Goal: Transaction & Acquisition: Obtain resource

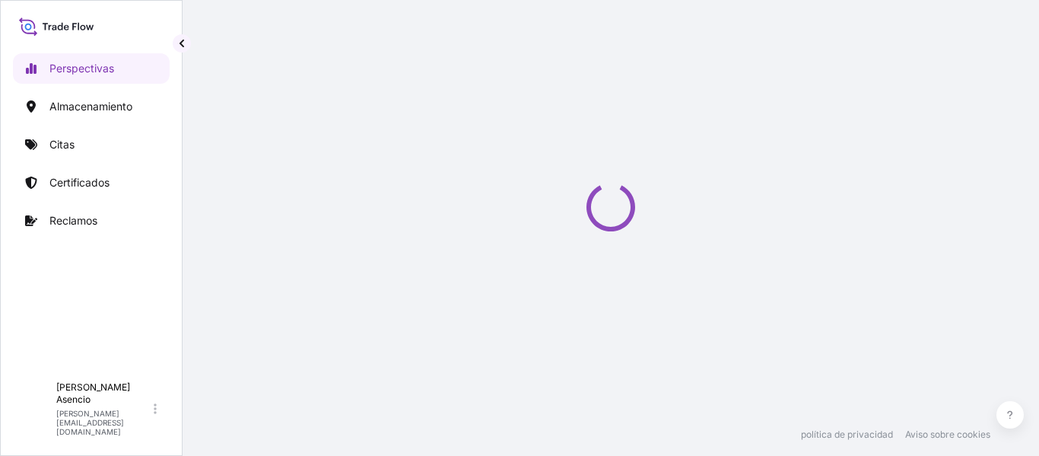
select select "2025"
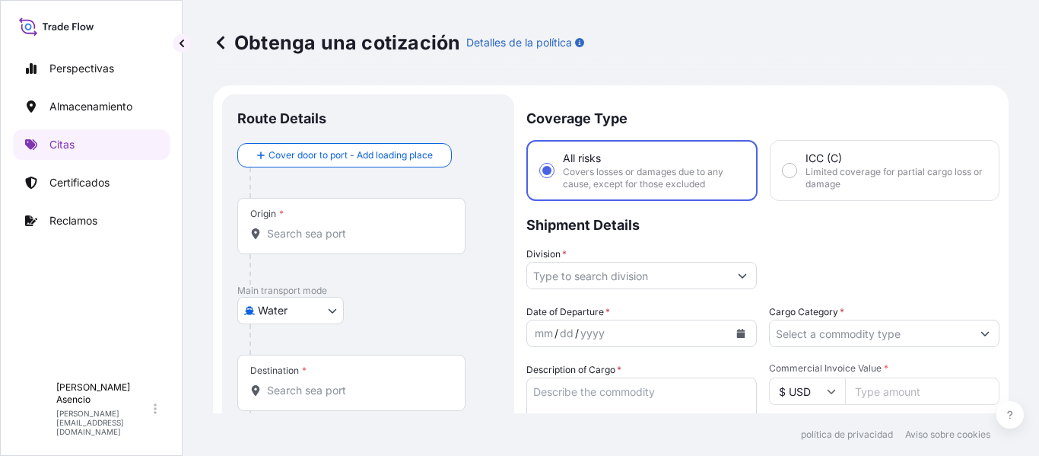
scroll to position [24, 0]
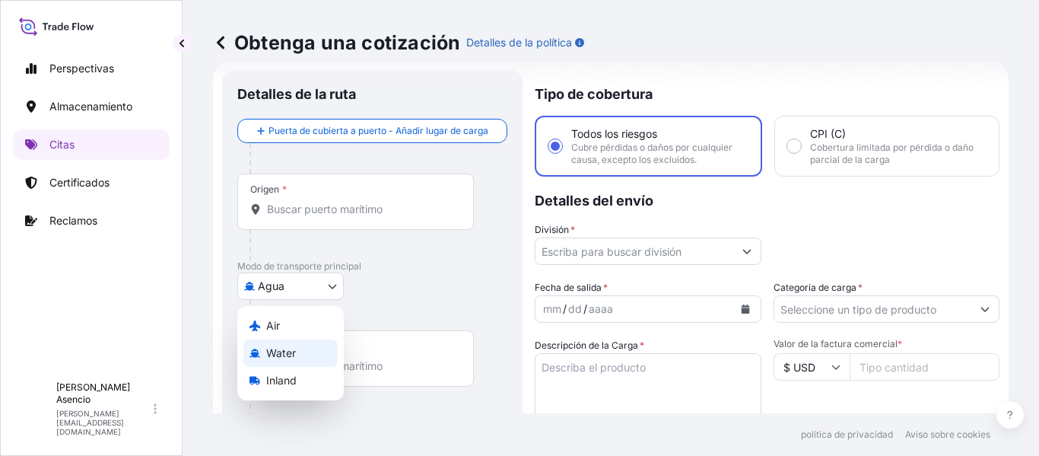
click at [301, 288] on body "Perspectivas Almacenamiento Citas Certificados Reclamos A Andrés Asencio andres…" at bounding box center [519, 228] width 1039 height 456
click at [270, 383] on font "Interior" at bounding box center [283, 380] width 35 height 13
select select "Inland"
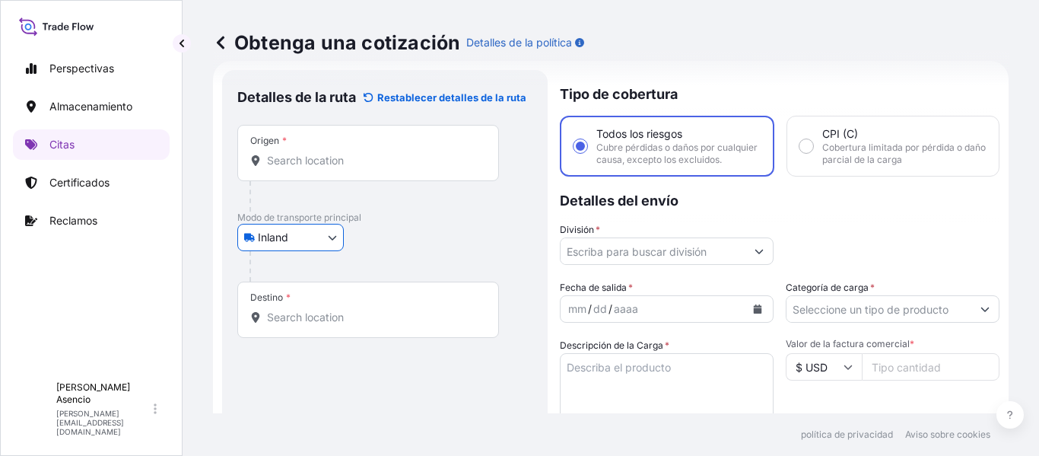
click at [329, 164] on input "Origen *" at bounding box center [373, 160] width 213 height 15
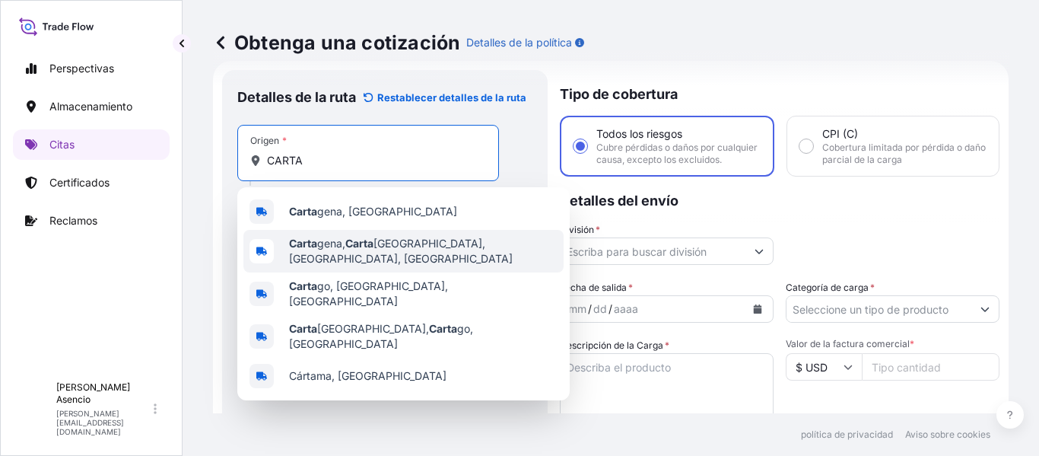
click at [385, 248] on span "[PERSON_NAME], [PERSON_NAME][GEOGRAPHIC_DATA], [GEOGRAPHIC_DATA], [GEOGRAPHIC_D…" at bounding box center [423, 251] width 269 height 30
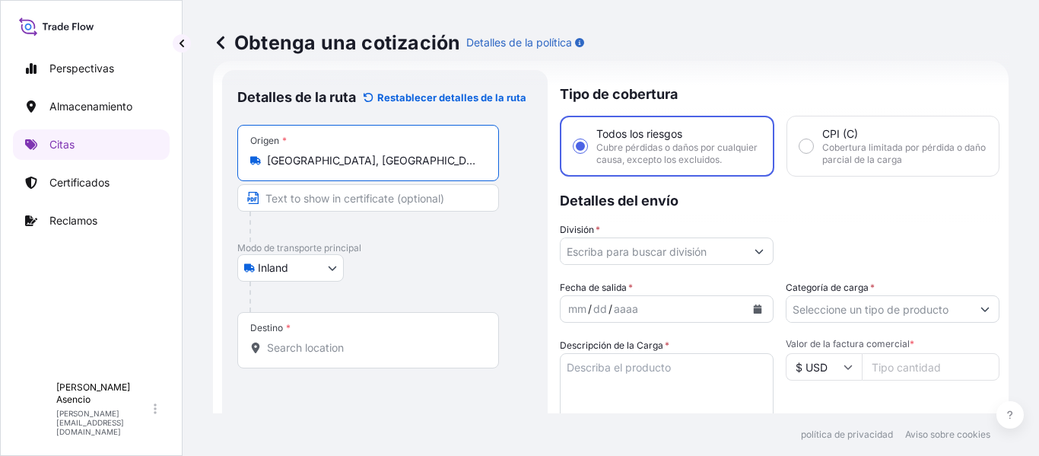
type input "[GEOGRAPHIC_DATA], [GEOGRAPHIC_DATA], [GEOGRAPHIC_DATA], [GEOGRAPHIC_DATA]"
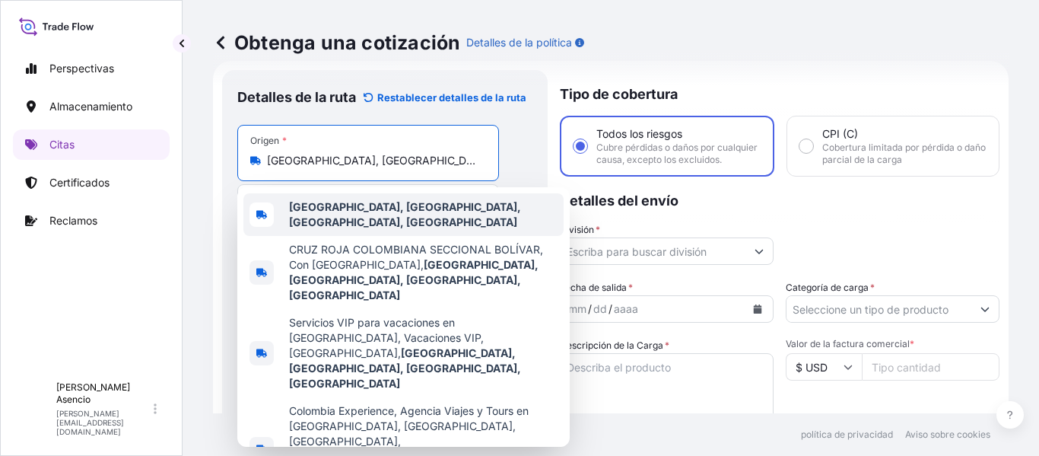
click at [339, 212] on font "Cartagena, provincia de Cartagena, Bolívar, Colombia" at bounding box center [405, 214] width 232 height 28
click at [287, 218] on div "Cartagena, provincia de Cartagena, Bolívar, Colombia" at bounding box center [403, 214] width 320 height 43
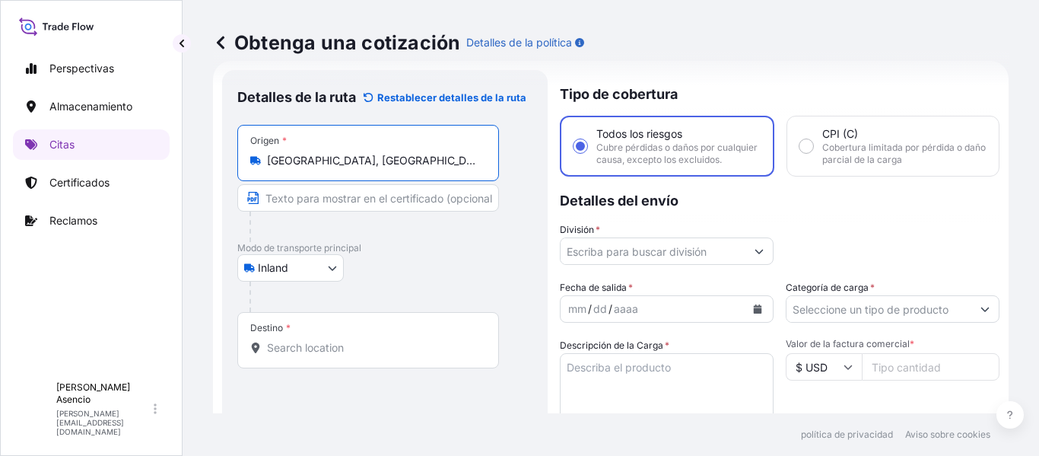
click at [295, 345] on input "Destino *" at bounding box center [373, 347] width 213 height 15
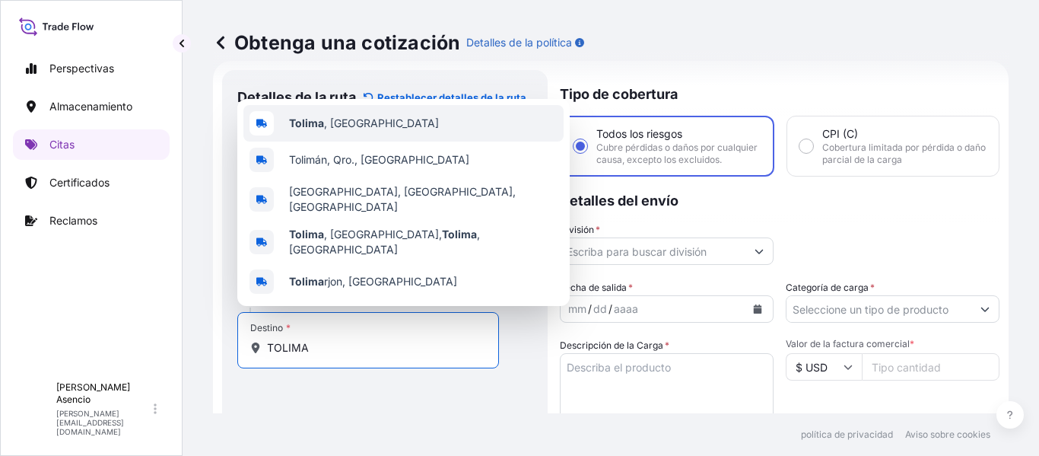
click at [343, 131] on span "Tolima , [GEOGRAPHIC_DATA]" at bounding box center [364, 123] width 150 height 15
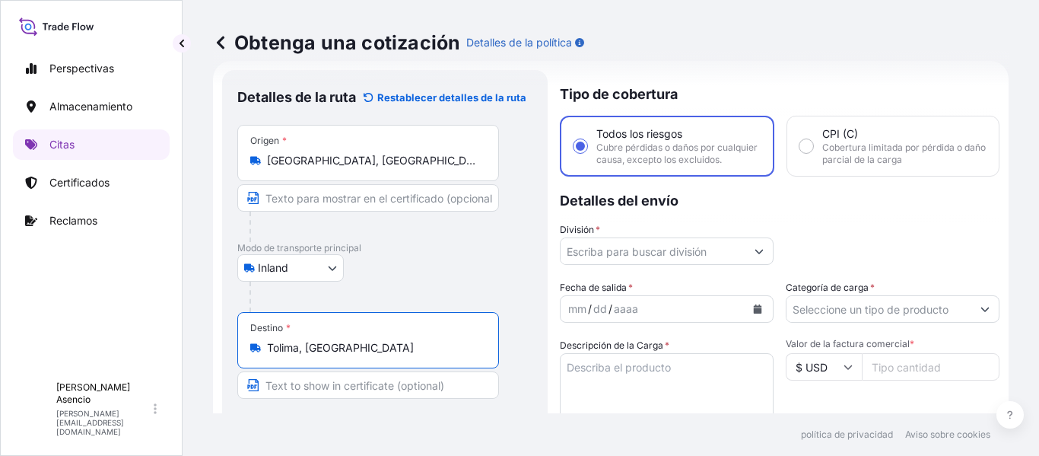
type input "Tolima, [GEOGRAPHIC_DATA]"
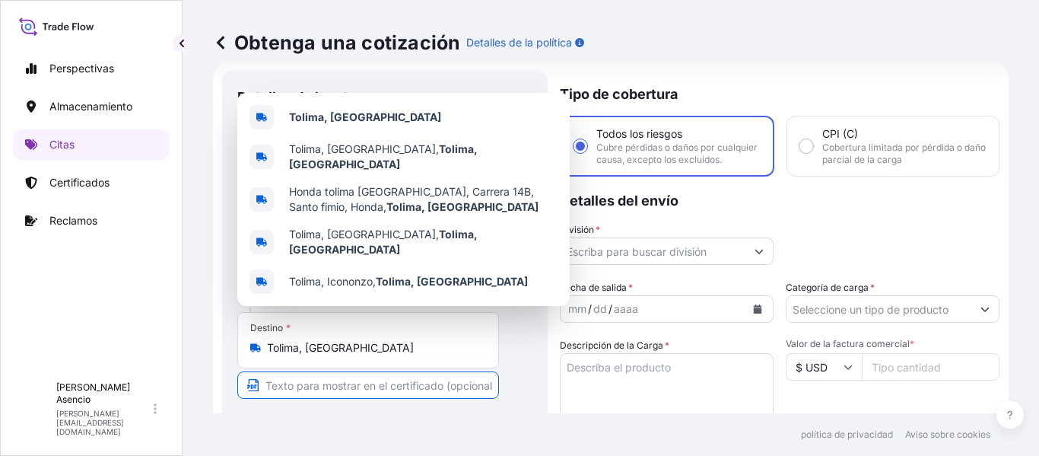
click at [328, 380] on input "Texto que aparecerá en el certificado" at bounding box center [368, 384] width 262 height 27
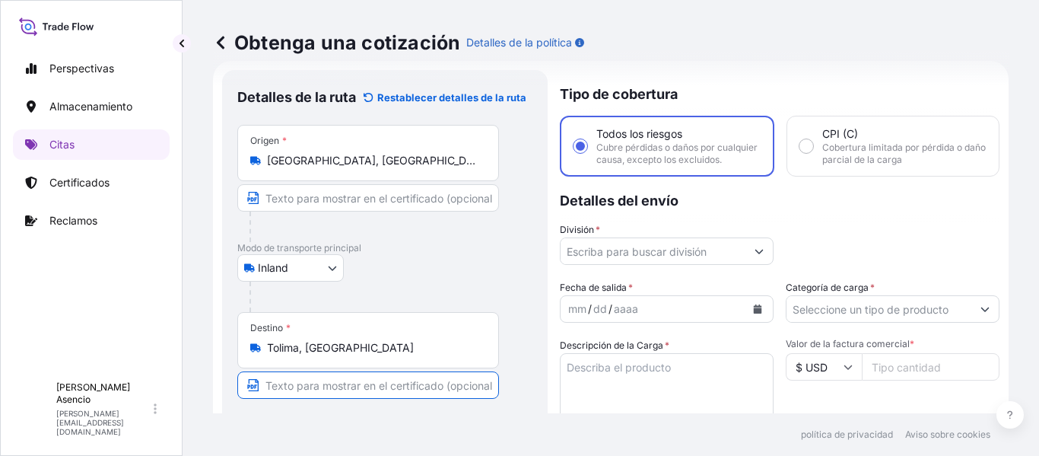
paste input "MELGAR ICONOSO"
type input "MELGAR ICONOSO"
click at [317, 416] on footer "política de privacidad Aviso sobre cookies" at bounding box center [611, 434] width 857 height 43
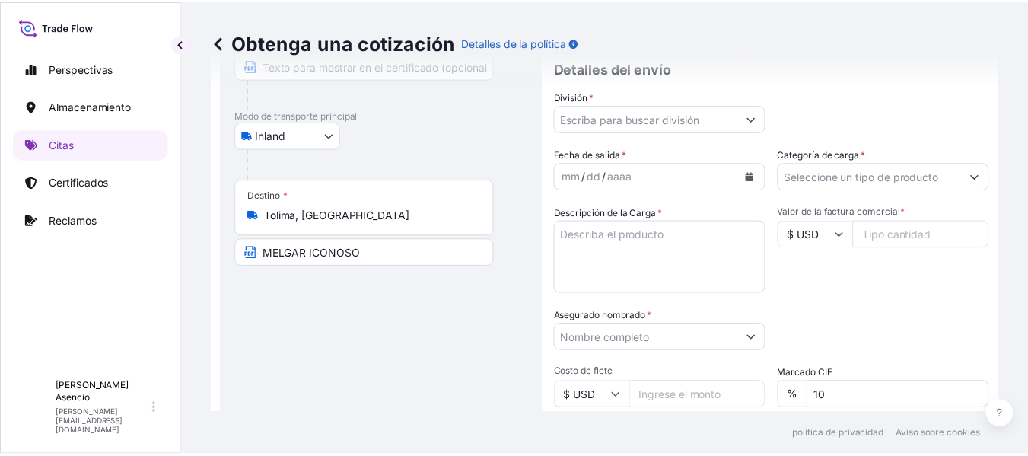
scroll to position [168, 0]
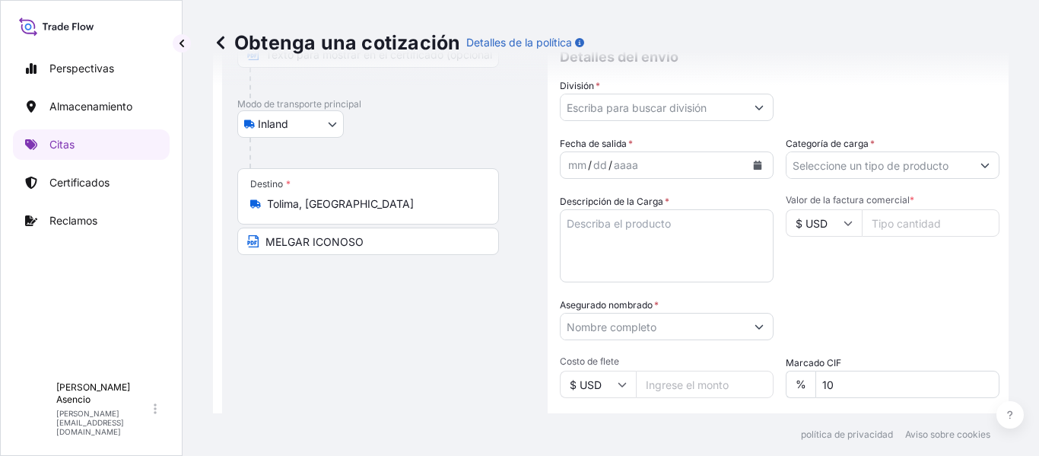
click at [679, 113] on input "División *" at bounding box center [653, 107] width 185 height 27
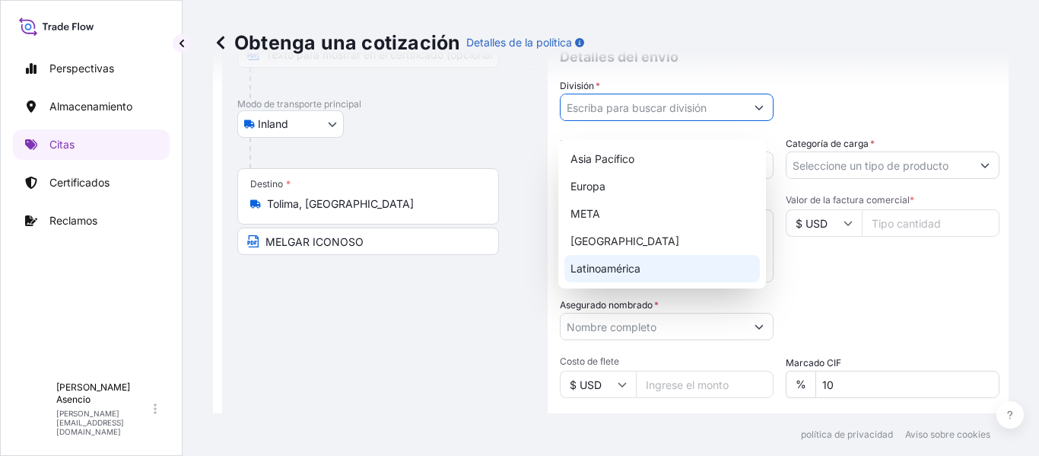
click at [596, 262] on font "Latinoamérica" at bounding box center [606, 268] width 70 height 13
click at [665, 273] on div "Latinoamérica" at bounding box center [663, 268] width 196 height 27
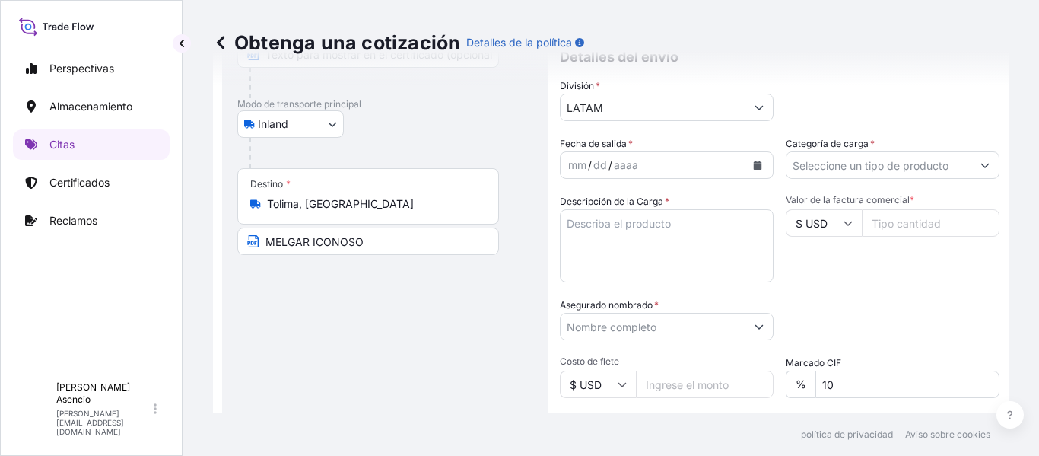
type input "META"
click at [786, 282] on div "Valor de la factura comercial * $ USD" at bounding box center [893, 238] width 214 height 88
click at [754, 170] on icon "Calendario" at bounding box center [758, 165] width 8 height 9
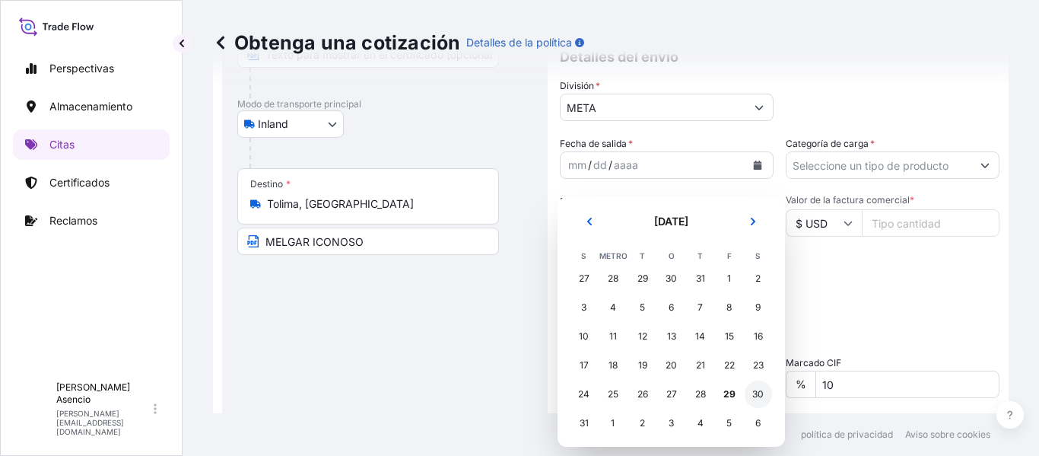
click at [761, 390] on font "30" at bounding box center [757, 393] width 11 height 11
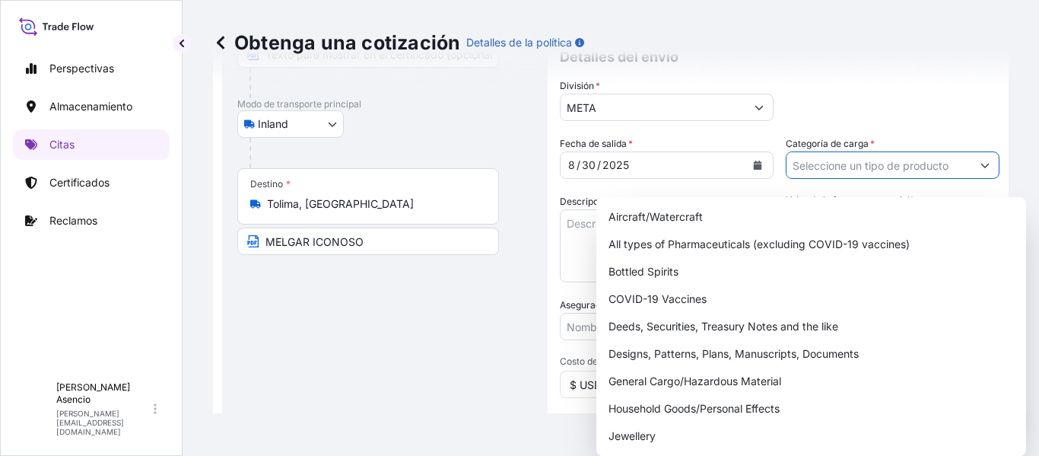
click at [975, 179] on button "Mostrar sugerencias" at bounding box center [985, 164] width 27 height 27
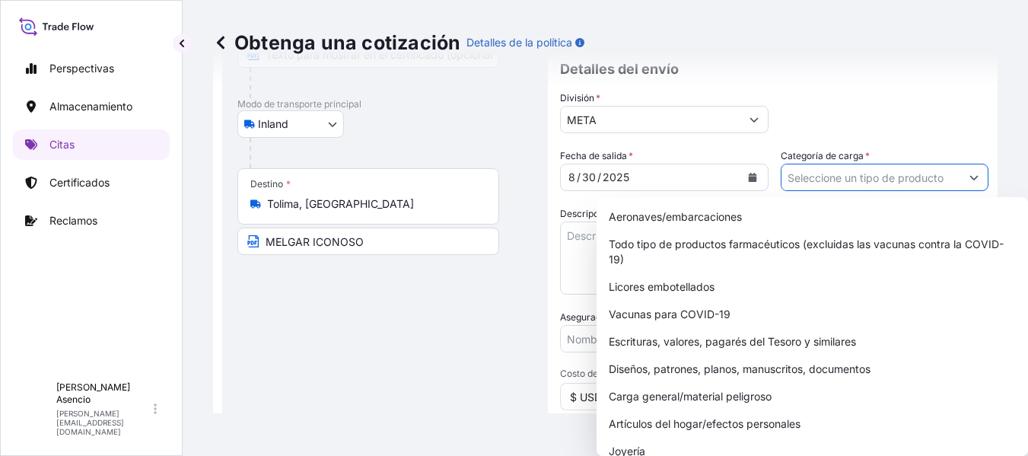
click at [823, 139] on div "Tipo de cobertura Todos los riesgos Cubre pérdidas o daños por cualquier causa,…" at bounding box center [774, 282] width 428 height 713
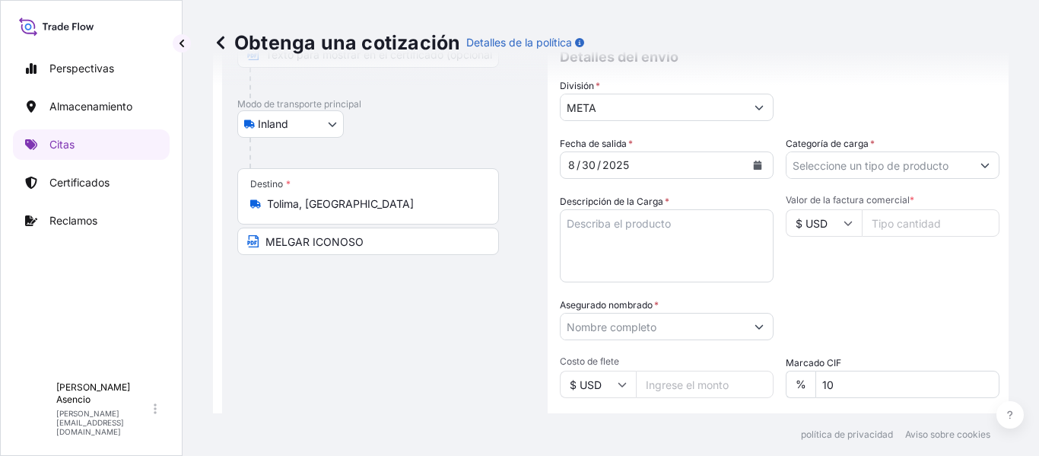
click at [975, 175] on button "Mostrar sugerencias" at bounding box center [985, 164] width 27 height 27
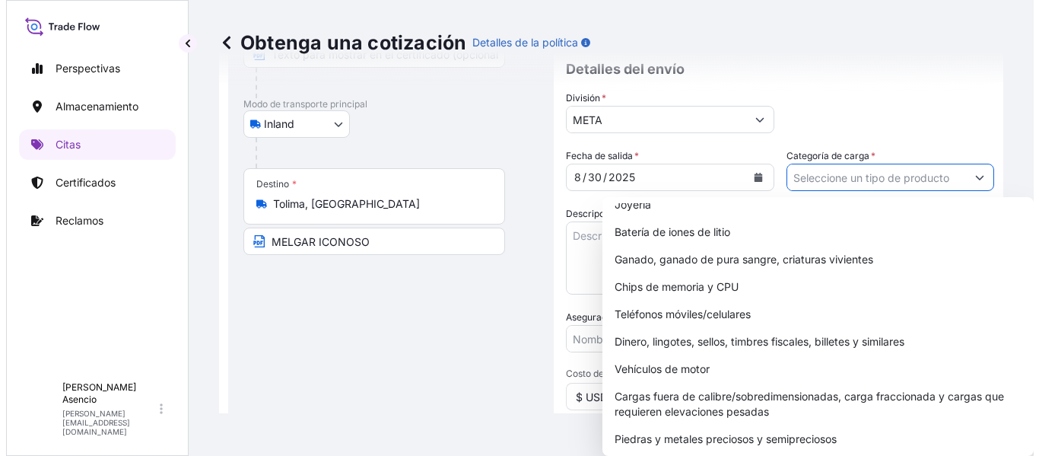
scroll to position [286, 0]
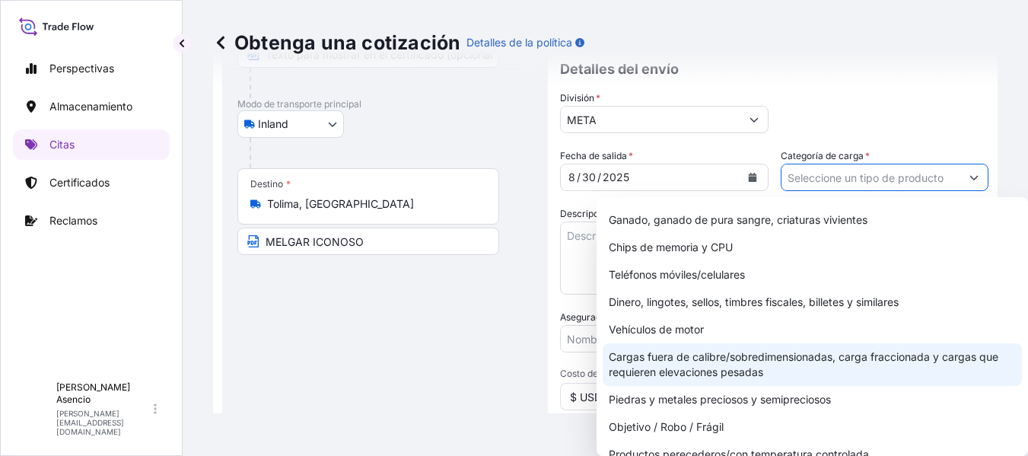
click at [876, 364] on font "Cargas fuera de calibre/sobredimensionadas, carga fraccionada y cargas que requ…" at bounding box center [812, 364] width 407 height 30
type input "Out of Gauge / Oversized cargoes, Break Bulk, and cargoes requiring Heavy Lifts"
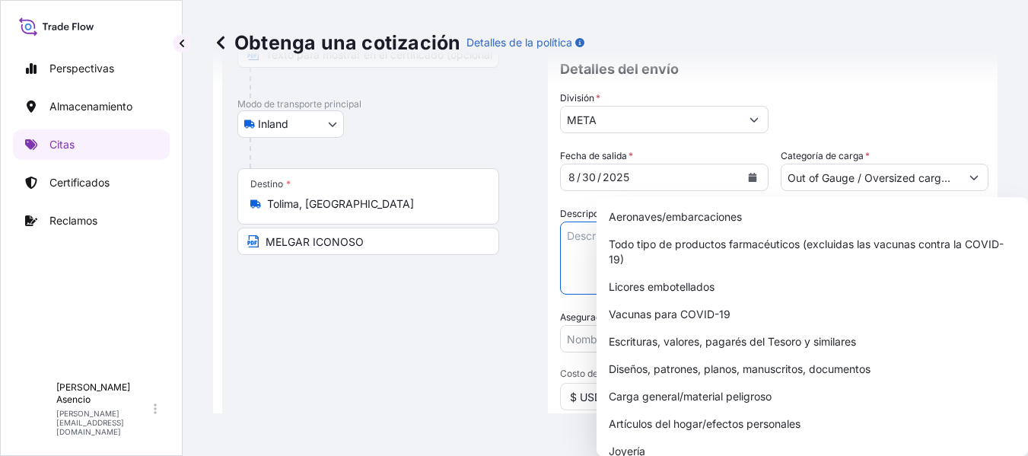
click at [575, 246] on textarea "Descripción de la Carga *" at bounding box center [664, 257] width 208 height 73
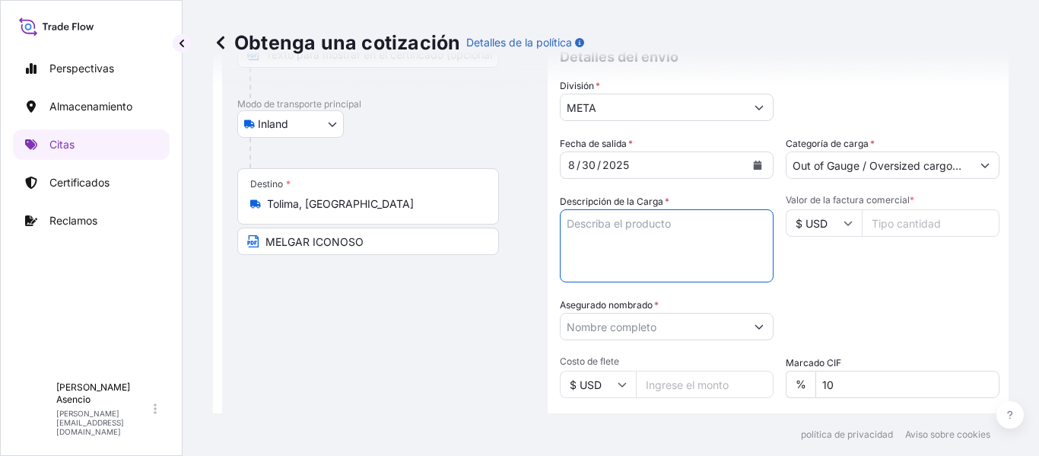
paste textarea "VEHICULO: CAMA BAJA TRANSPORTADORA: BOOM LOGISTICS EQUIPO: TURBINA SOLAR PESO: …"
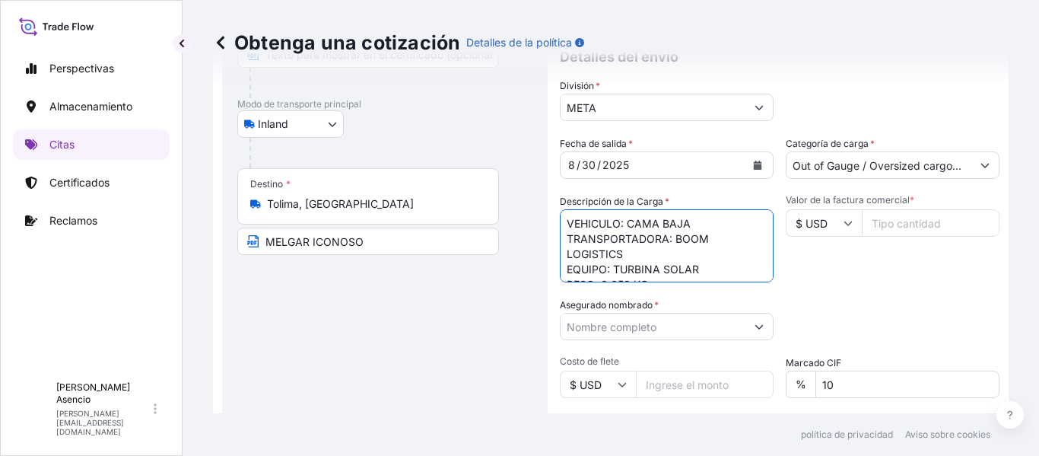
scroll to position [40, 0]
type textarea "VEHICULO: CAMA BAJA TRANSPORTADORA: BOOM LOGISTICS EQUIPO: TURBINA SOLAR PESO: …"
click at [908, 237] on input "Valor de la factura comercial *" at bounding box center [931, 222] width 138 height 27
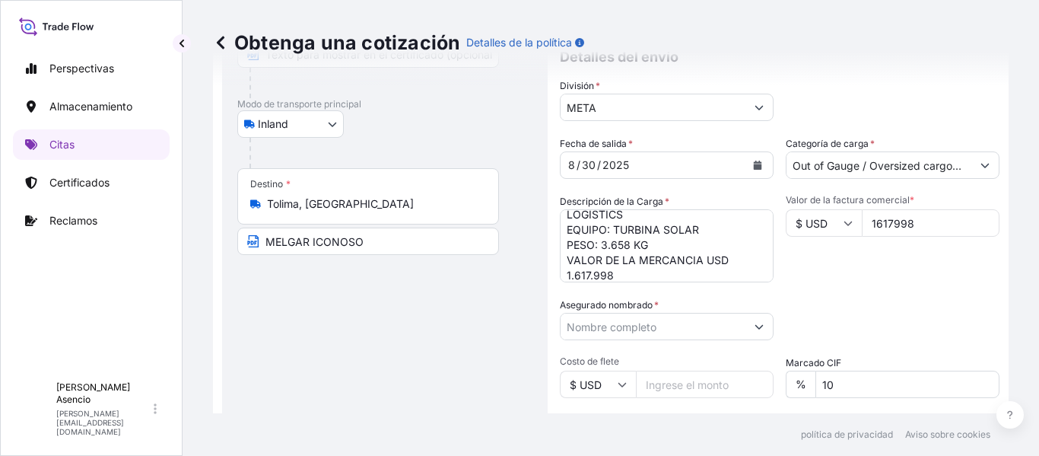
type input "1617998"
click at [927, 273] on div "Valor de la factura comercial * $ USD 1617998" at bounding box center [893, 238] width 214 height 88
click at [829, 358] on div "Fecha de salida * 8 / 30 / 2025 Categoría de carga * Out of Gauge / Oversized c…" at bounding box center [780, 324] width 440 height 377
click at [663, 338] on input "Asegurado nombrado *" at bounding box center [653, 326] width 185 height 27
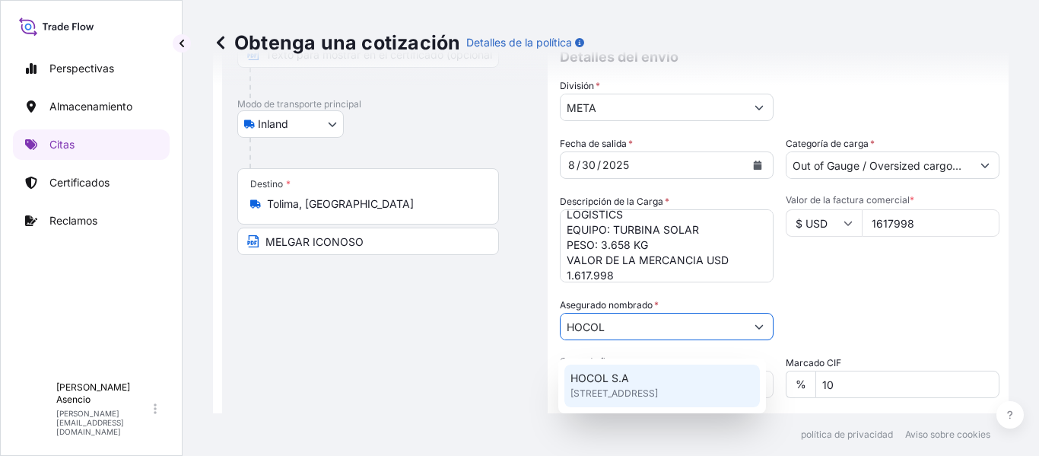
click at [638, 380] on div "HOCOL [STREET_ADDRESS]" at bounding box center [663, 385] width 196 height 43
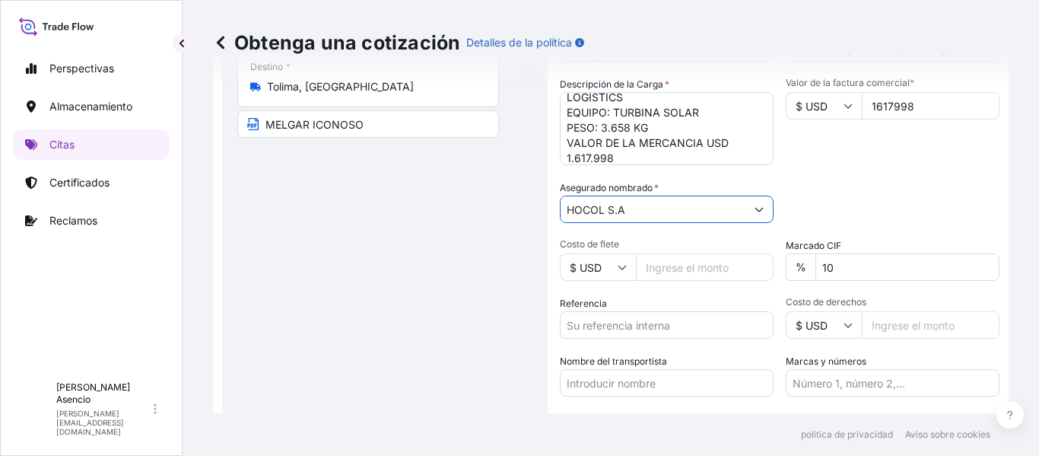
scroll to position [334, 0]
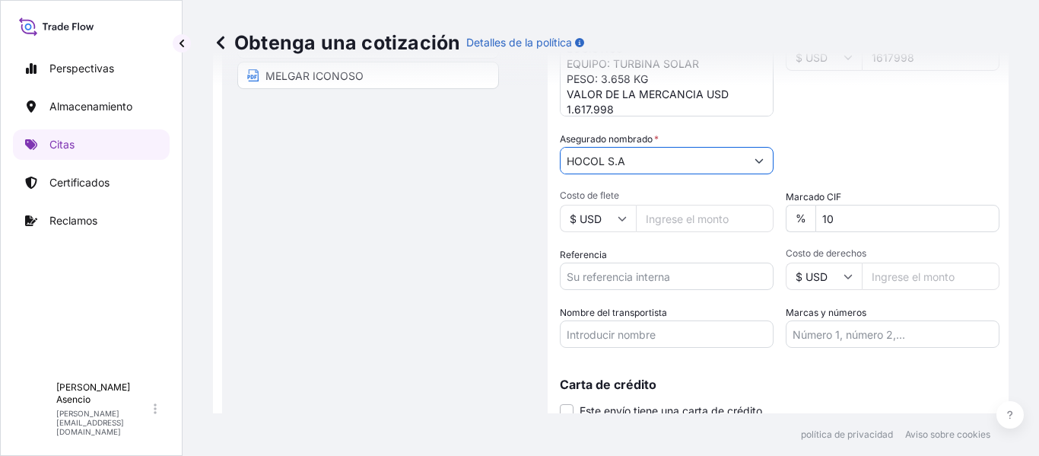
type input "HOCOL S.A"
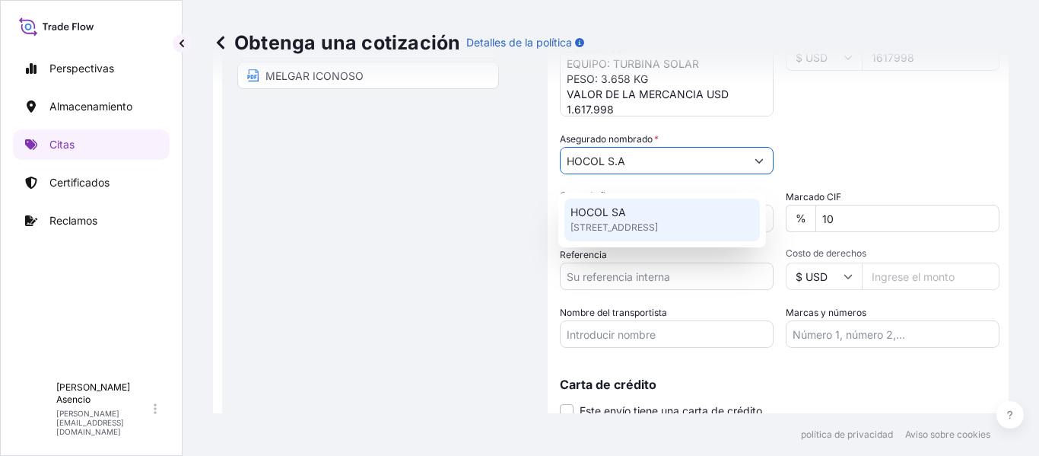
click at [650, 290] on input "Referencia" at bounding box center [667, 275] width 214 height 27
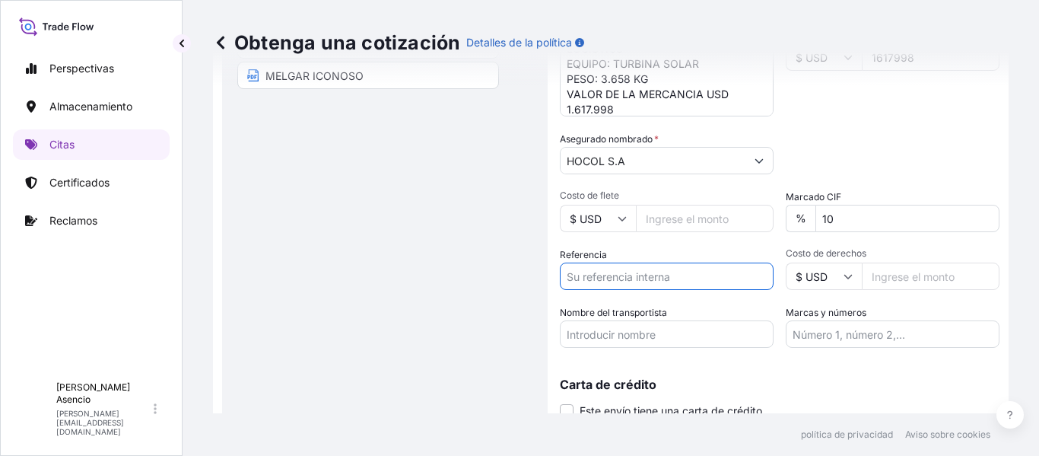
click at [657, 345] on input "Nombre del transportista" at bounding box center [667, 333] width 214 height 27
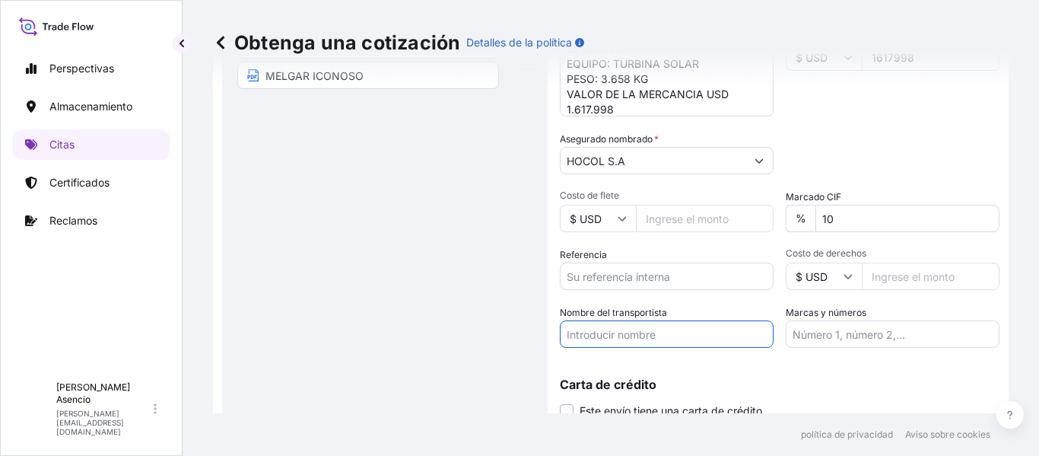
paste input "BOOM LOGISTICS"
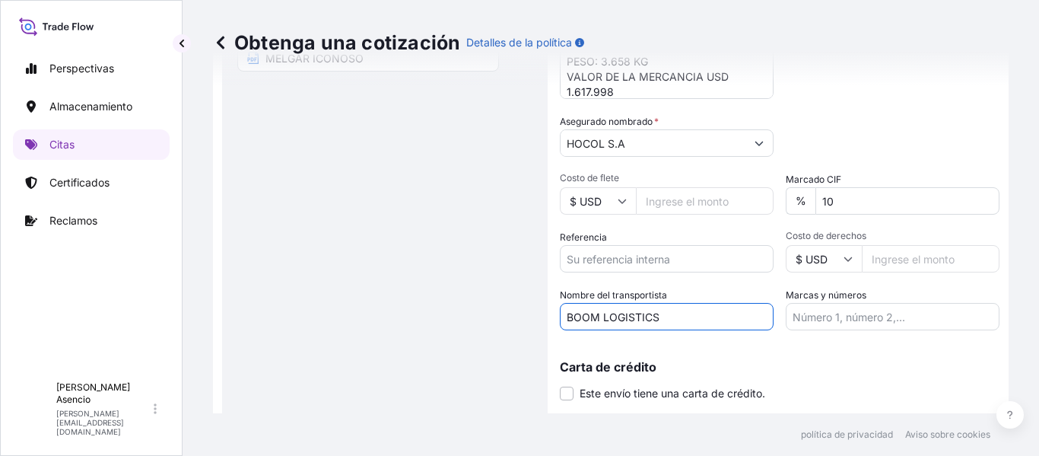
scroll to position [403, 0]
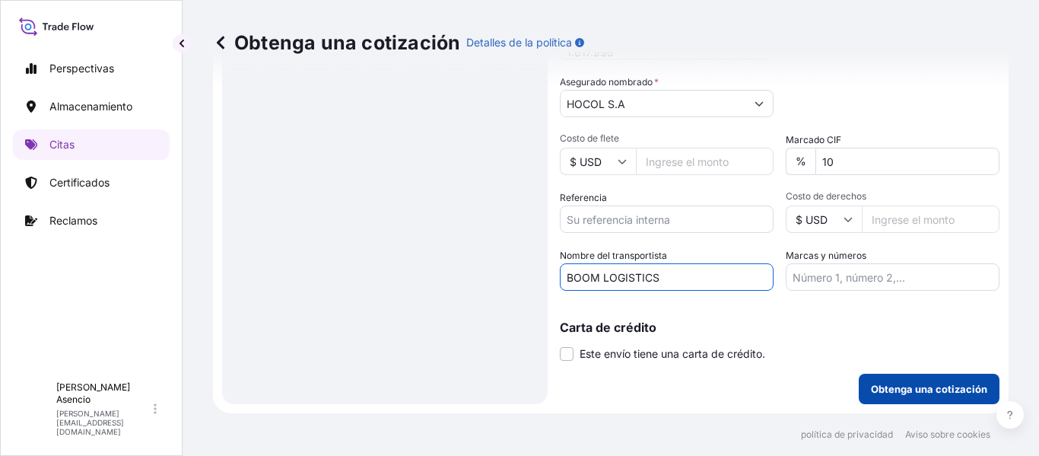
type input "BOOM LOGISTICS"
click at [910, 385] on font "Obtenga una cotización" at bounding box center [929, 389] width 116 height 12
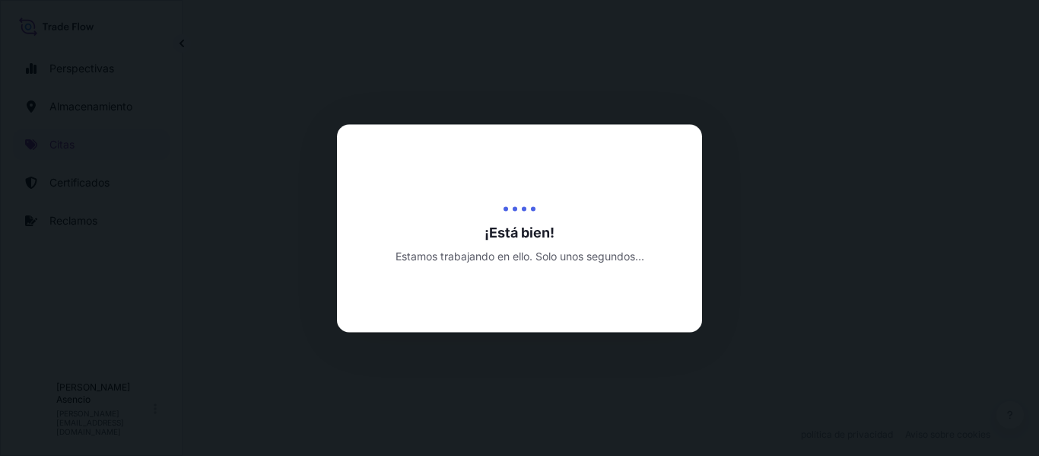
select select "Inland"
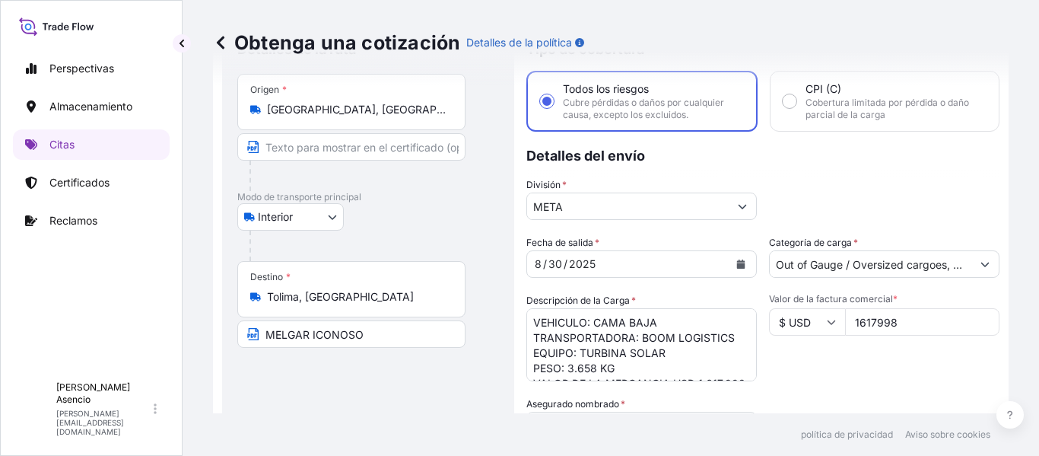
scroll to position [61, 0]
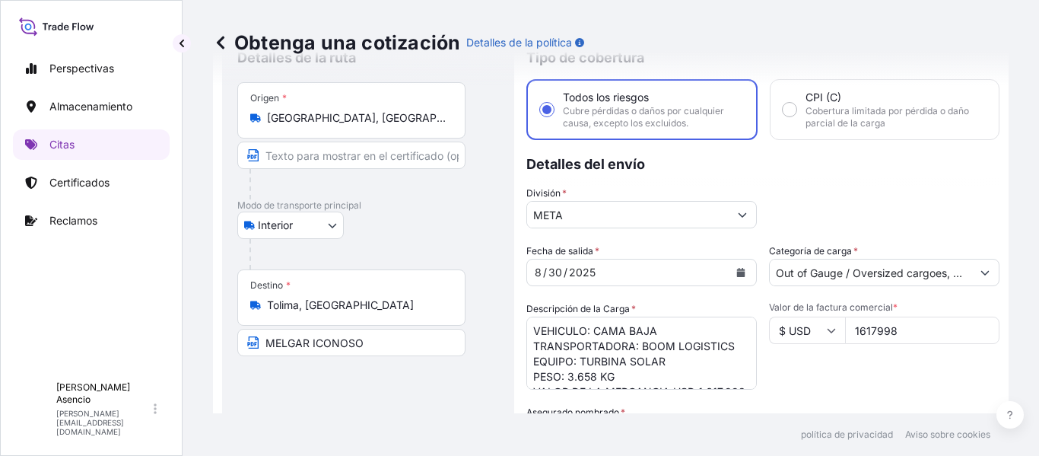
click at [737, 269] on icon "Calendario" at bounding box center [741, 272] width 8 height 9
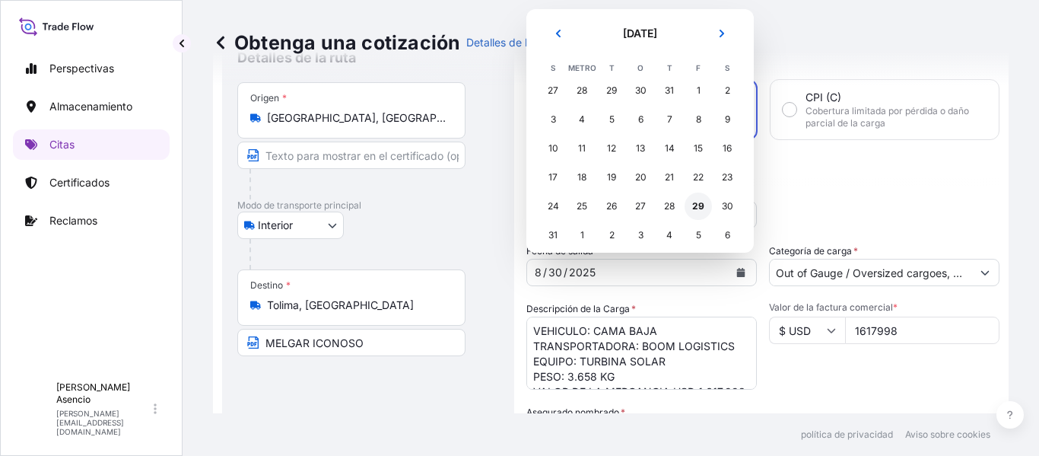
click at [698, 201] on font "29" at bounding box center [698, 205] width 12 height 11
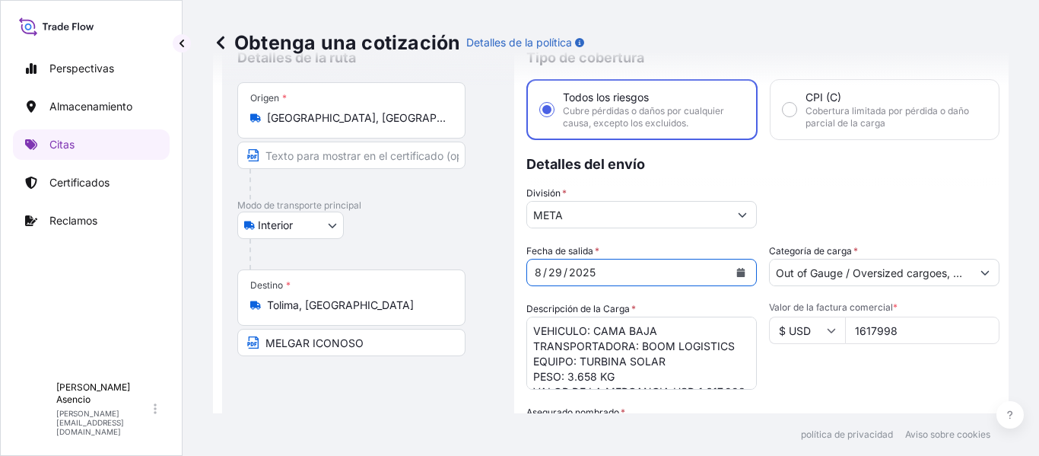
click at [821, 187] on div "División * META" at bounding box center [762, 207] width 473 height 43
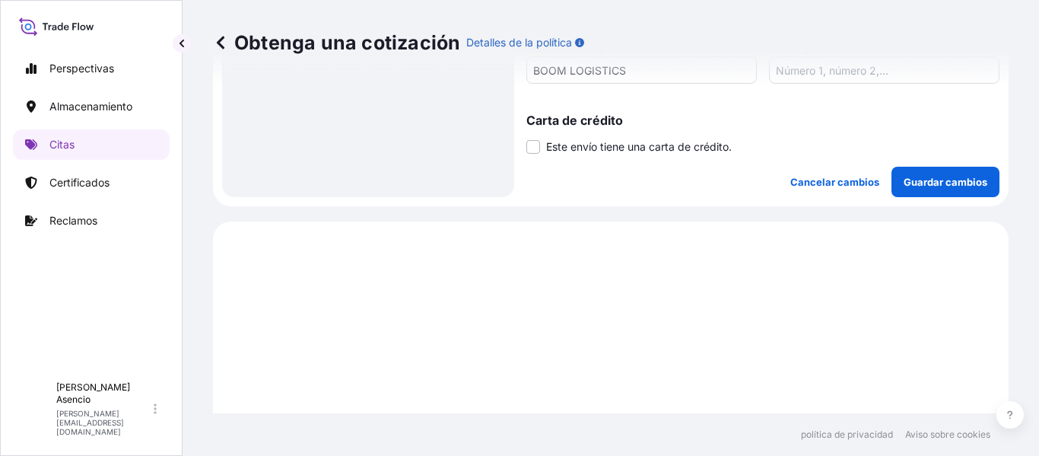
scroll to position [639, 0]
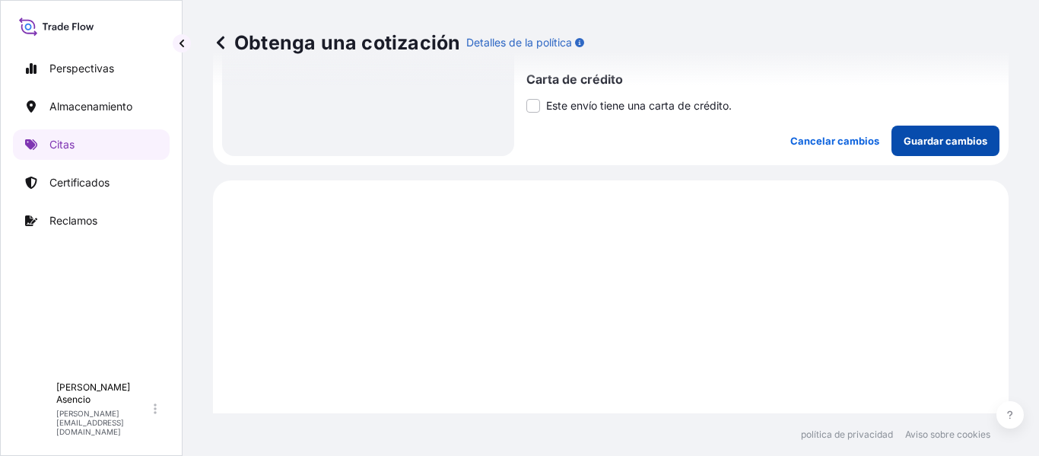
click at [920, 129] on button "Guardar cambios" at bounding box center [946, 141] width 108 height 30
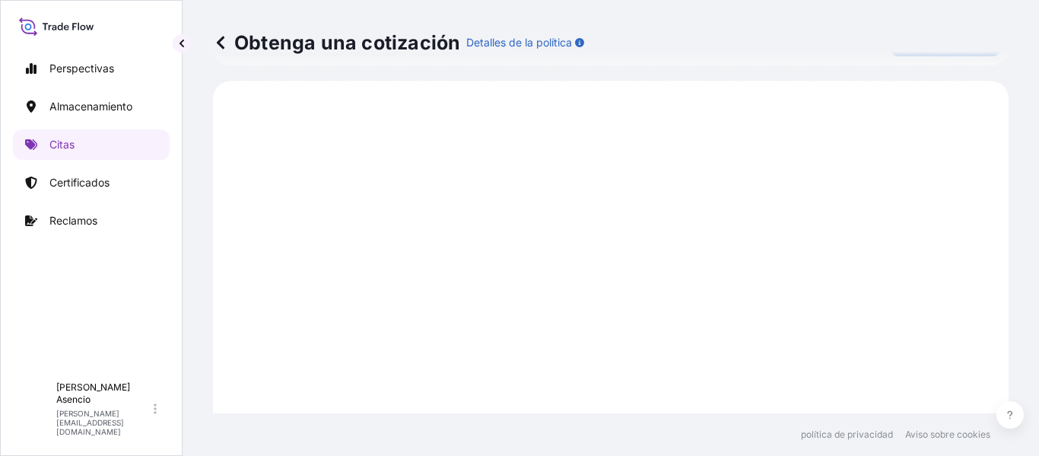
scroll to position [743, 0]
select select "Inland"
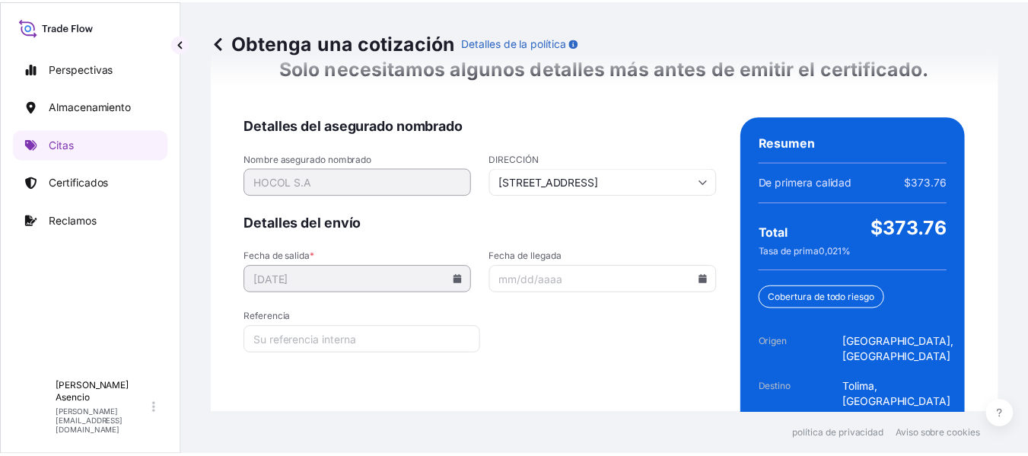
scroll to position [2621, 0]
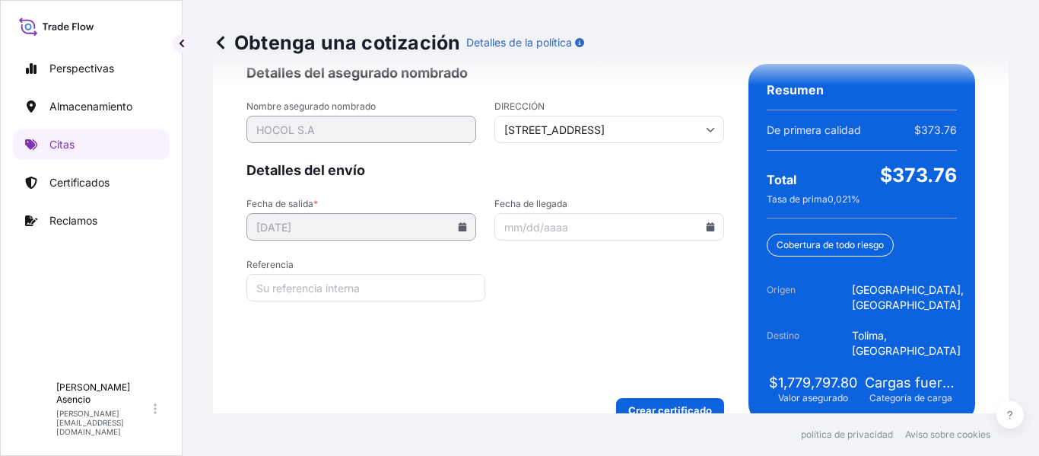
click at [707, 222] on icon at bounding box center [711, 226] width 8 height 9
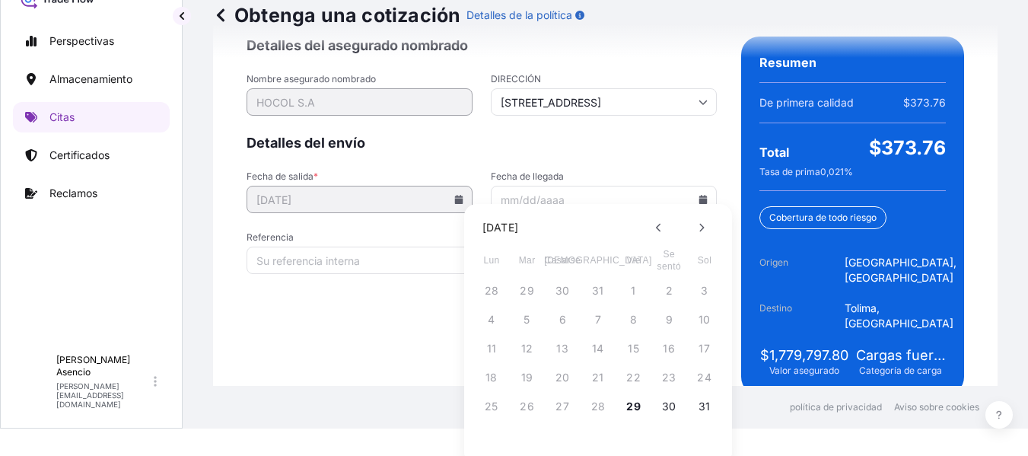
scroll to position [30, 0]
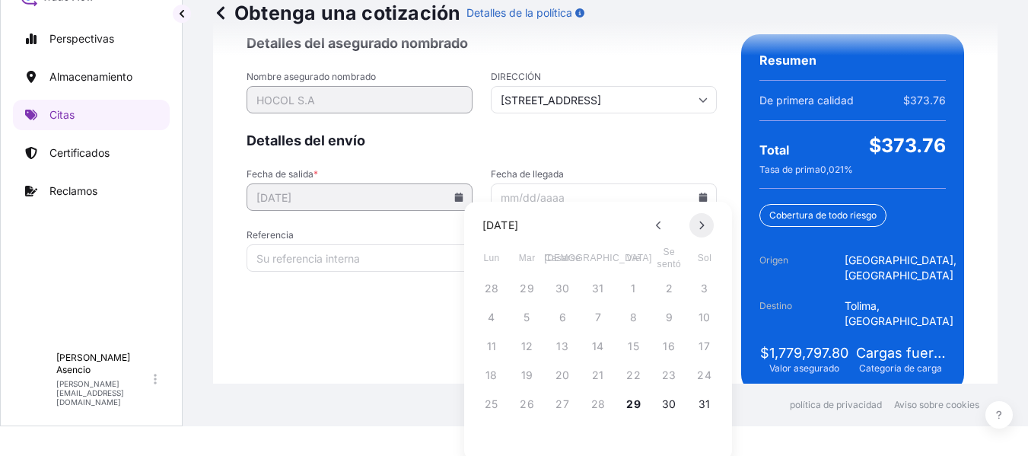
click at [699, 223] on icon at bounding box center [701, 225] width 6 height 9
click at [526, 317] on font "9" at bounding box center [526, 317] width 7 height 13
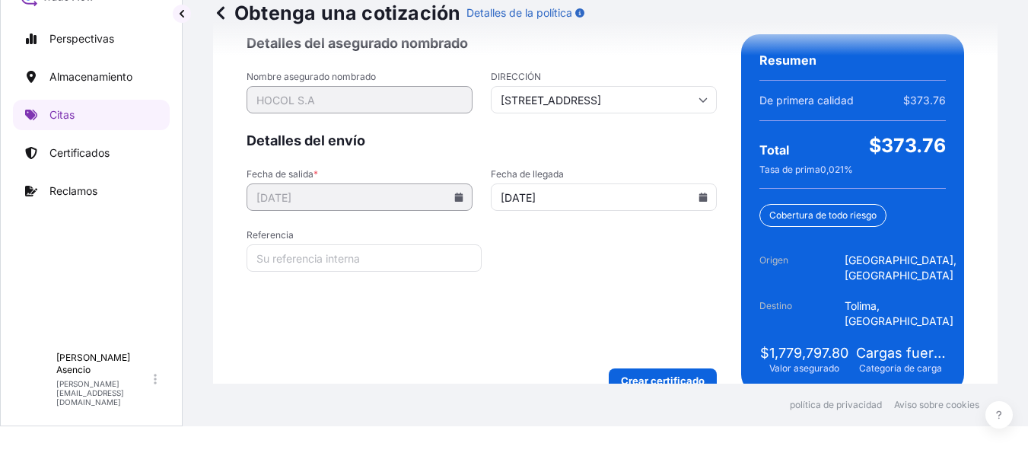
type input "[DATE]"
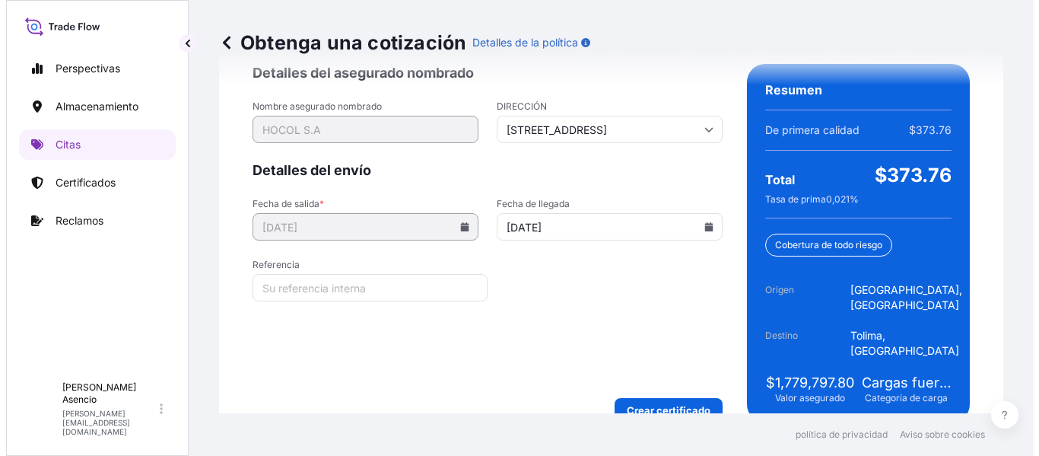
scroll to position [0, 0]
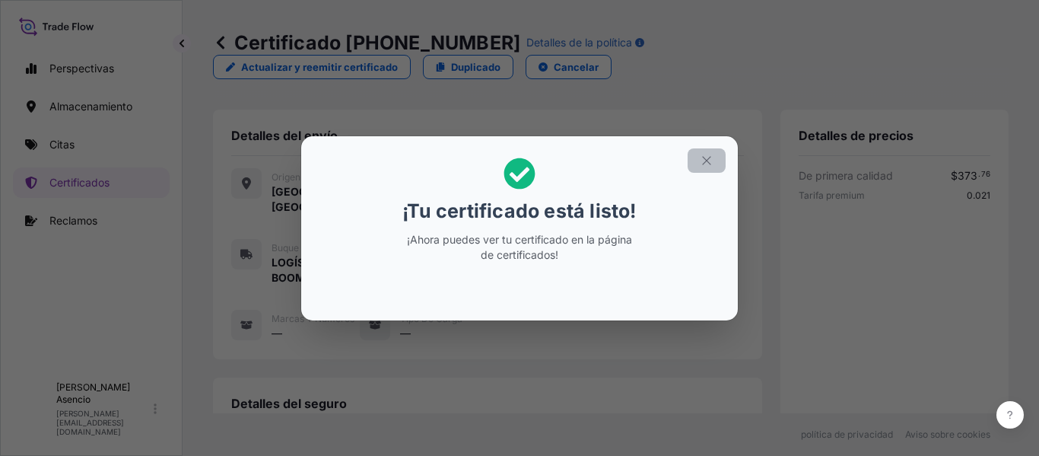
click at [707, 161] on icon "button" at bounding box center [707, 161] width 14 height 14
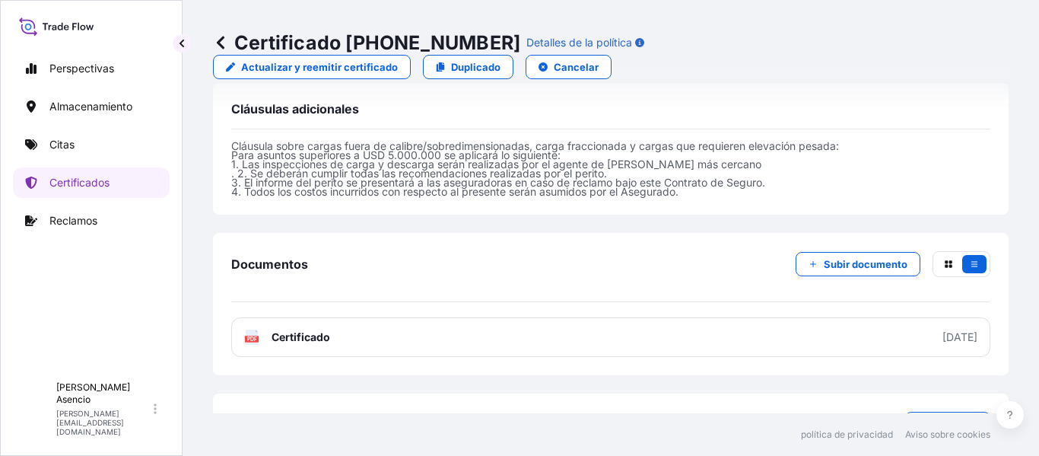
scroll to position [698, 0]
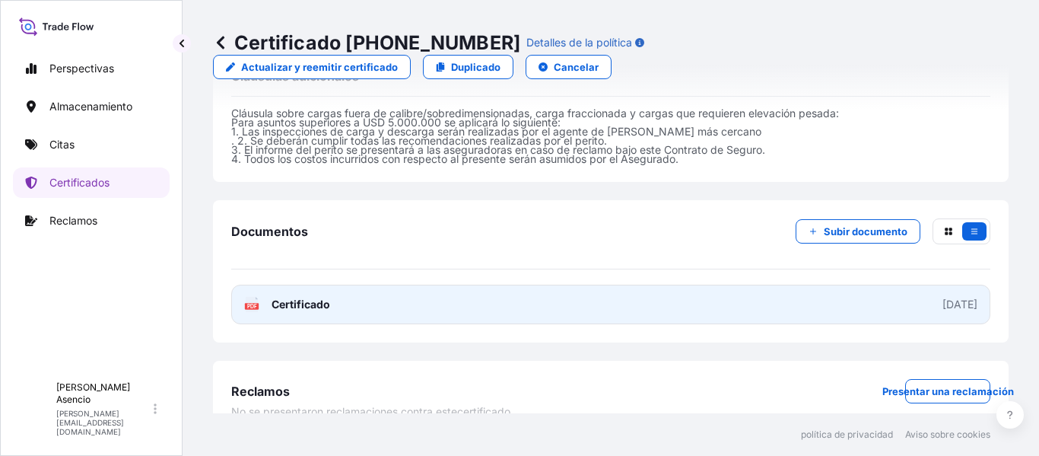
click at [729, 285] on link "PDF Certificado 29-08-2025" at bounding box center [610, 305] width 759 height 40
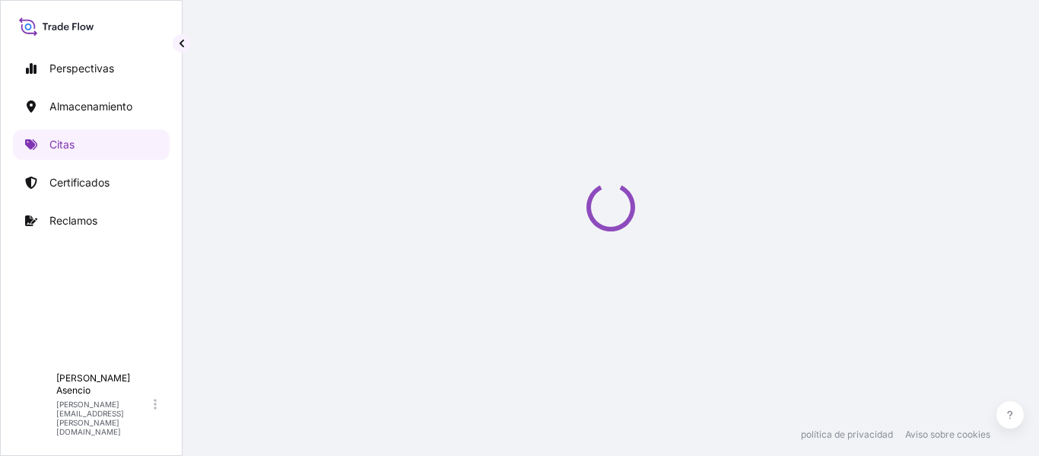
select select "Water"
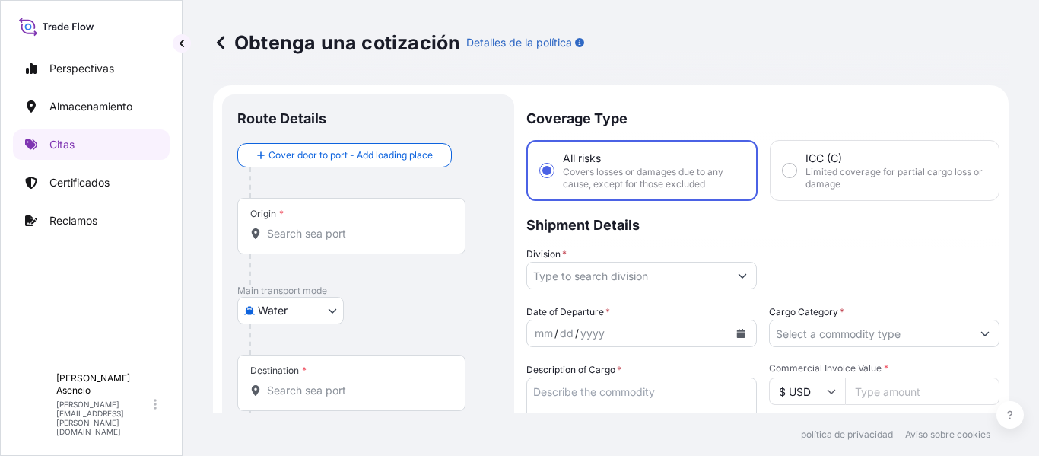
scroll to position [24, 0]
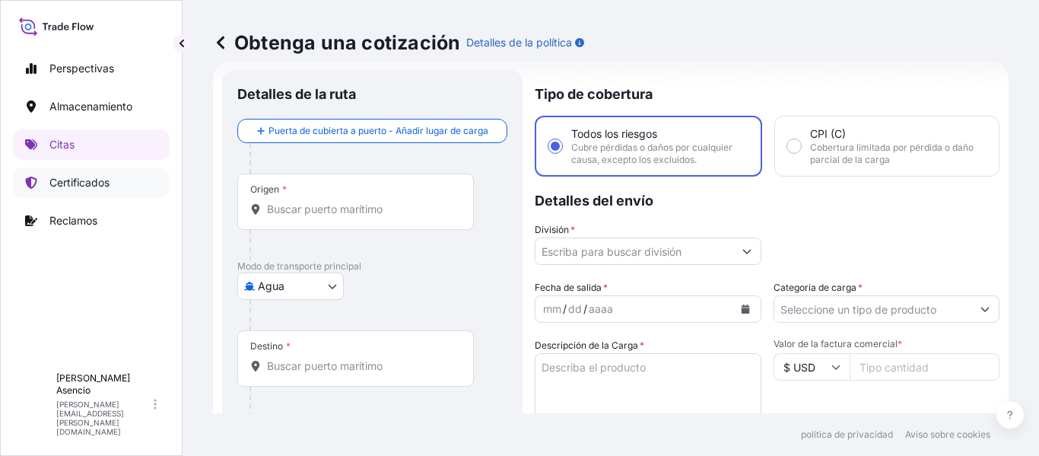
click at [112, 169] on link "Certificados" at bounding box center [91, 182] width 157 height 30
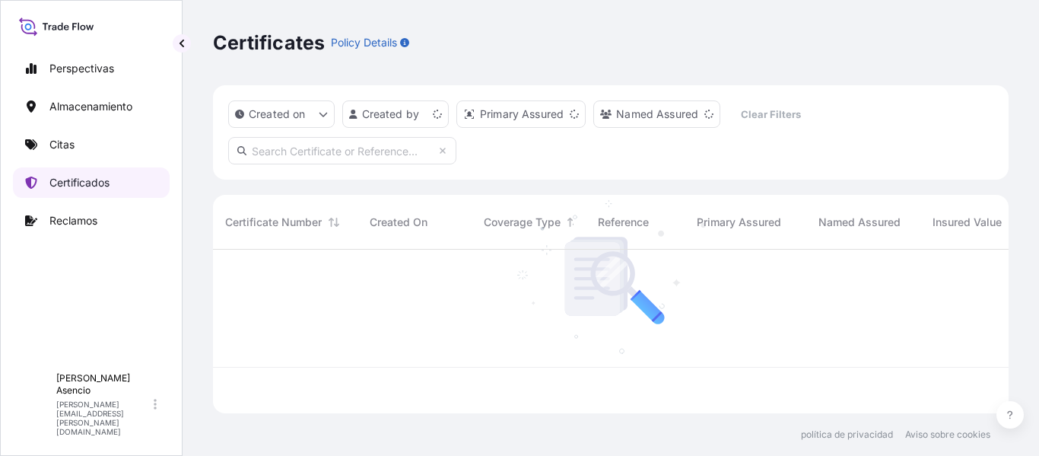
scroll to position [161, 784]
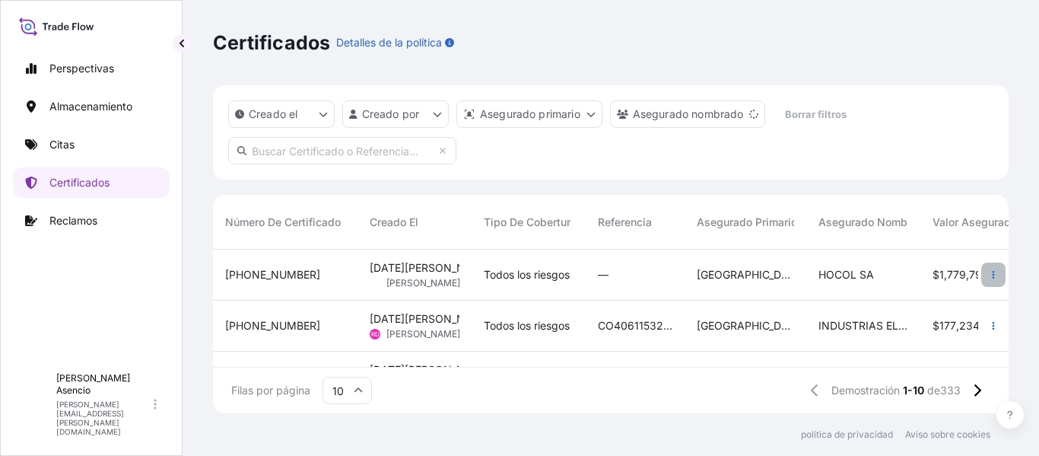
click at [987, 275] on button "button" at bounding box center [993, 274] width 24 height 24
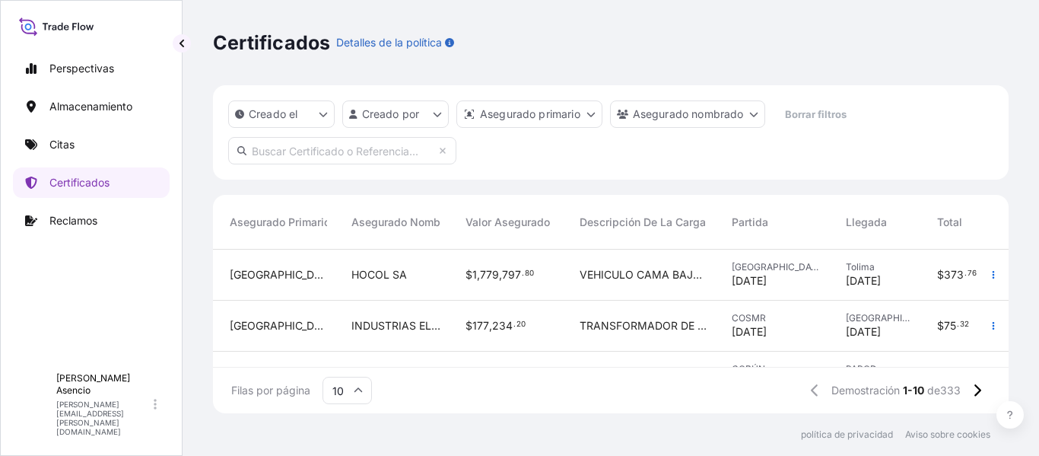
scroll to position [0, 517]
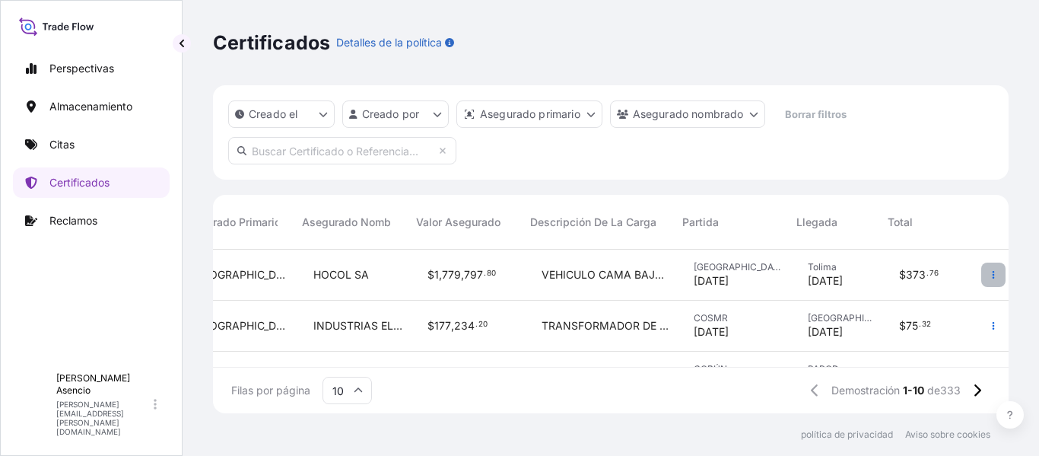
click at [989, 270] on icon "button" at bounding box center [993, 274] width 9 height 9
click at [495, 272] on div "$ 1 , 779 , 797 . 80" at bounding box center [473, 274] width 90 height 15
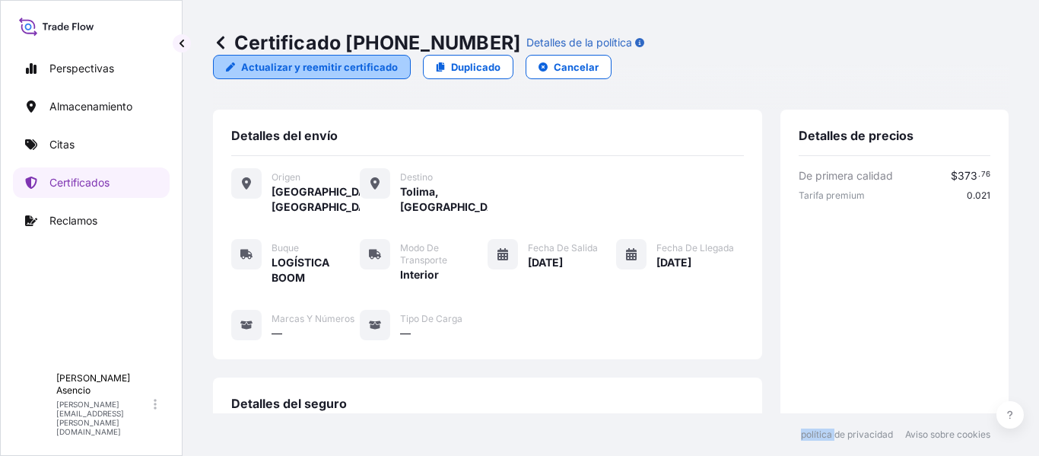
click at [398, 59] on p "Actualizar y reemitir certificado" at bounding box center [319, 66] width 157 height 15
select select "Inland"
select select "31619"
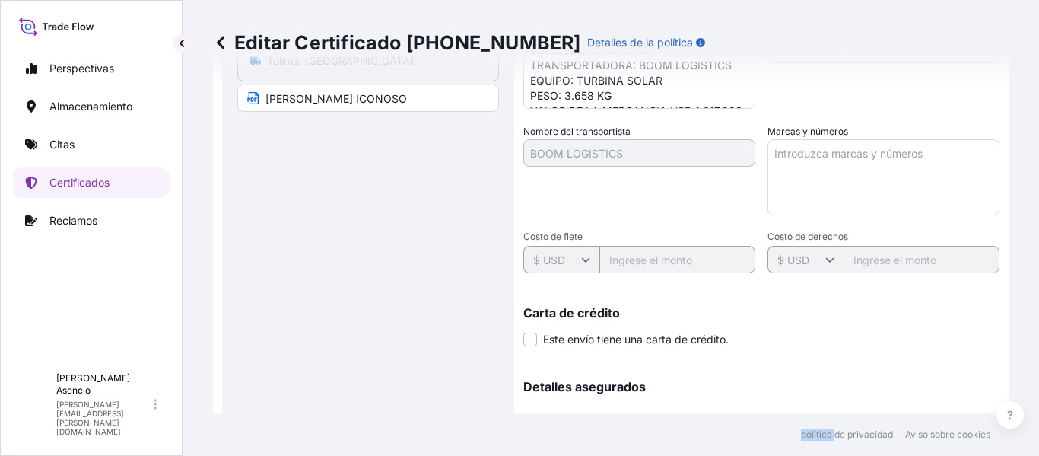
scroll to position [364, 0]
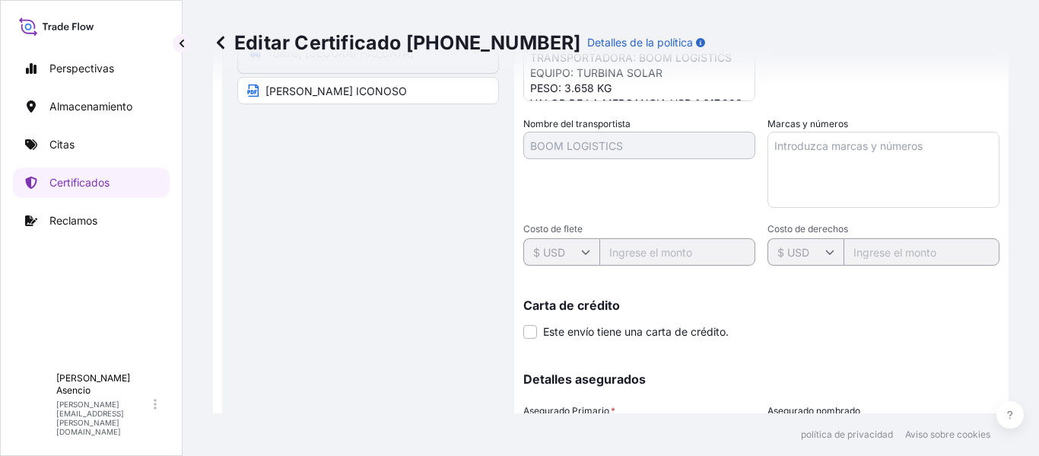
click at [909, 327] on div "Carta de crédito Este envío tiene una carta de crédito. Carta de crédito * La c…" at bounding box center [761, 319] width 476 height 40
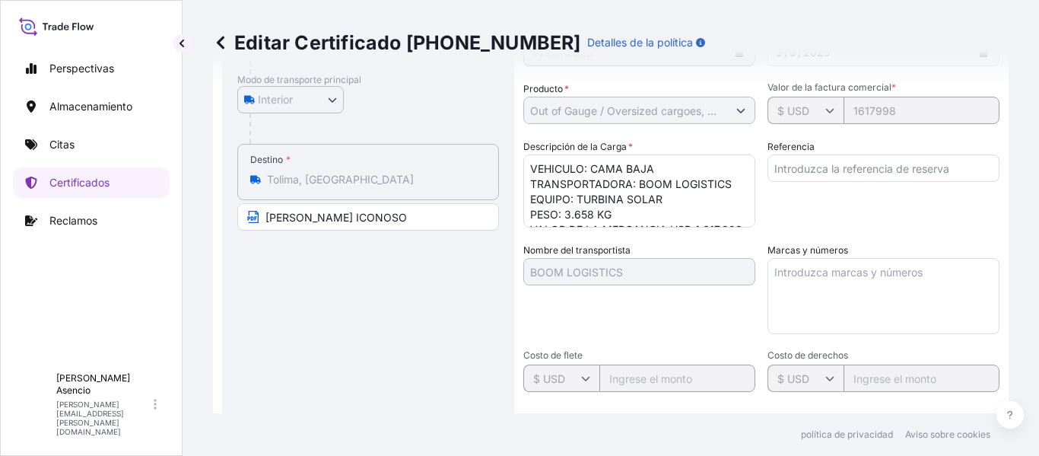
scroll to position [231, 0]
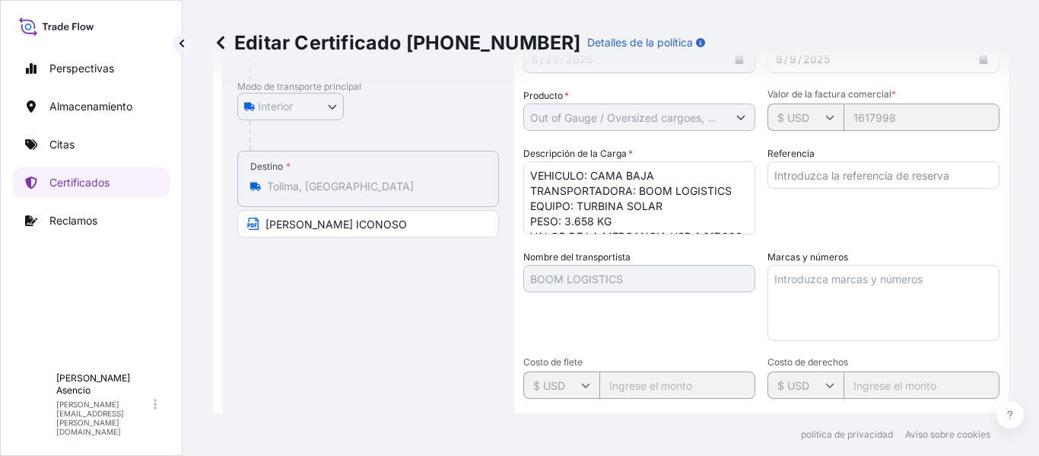
click at [872, 191] on div "Referencia" at bounding box center [884, 190] width 232 height 88
click at [612, 131] on div "Detalles del envío División * META Fecha de asunto * 8 / 29 / 2025 Fecha de sal…" at bounding box center [761, 277] width 476 height 725
click at [665, 138] on div "Detalles del envío División * META Fecha de asunto * 8 / 29 / 2025 Fecha de sal…" at bounding box center [761, 277] width 476 height 725
click at [698, 140] on div "Detalles del envío División * META Fecha de asunto * 8 / 29 / 2025 Fecha de sal…" at bounding box center [761, 277] width 476 height 725
click at [623, 259] on font "Nombre del transportista" at bounding box center [576, 256] width 107 height 11
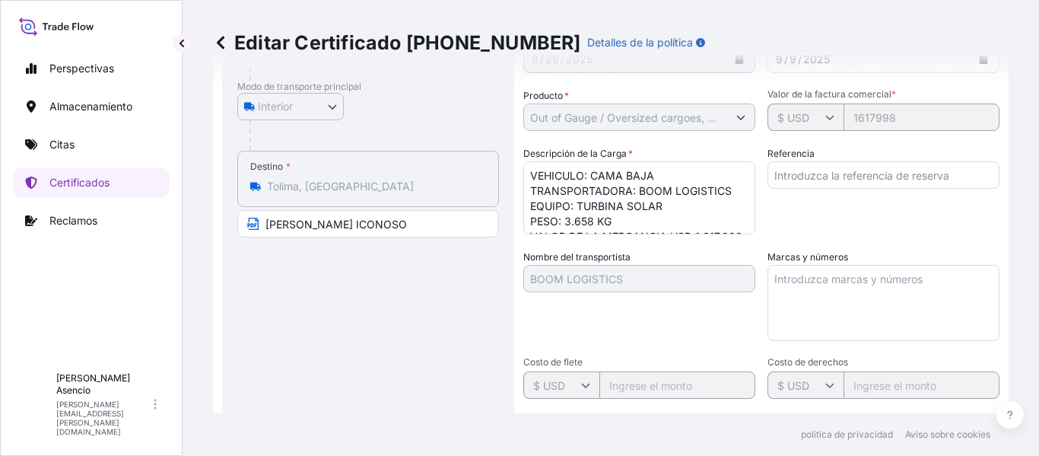
click at [604, 299] on div "Nombre del transportista BOOM LOGISTICS" at bounding box center [639, 295] width 232 height 91
click at [581, 312] on div "Nombre del transportista BOOM LOGISTICS" at bounding box center [639, 295] width 232 height 91
click at [676, 330] on div "Nombre del transportista BOOM LOGISTICS" at bounding box center [639, 295] width 232 height 91
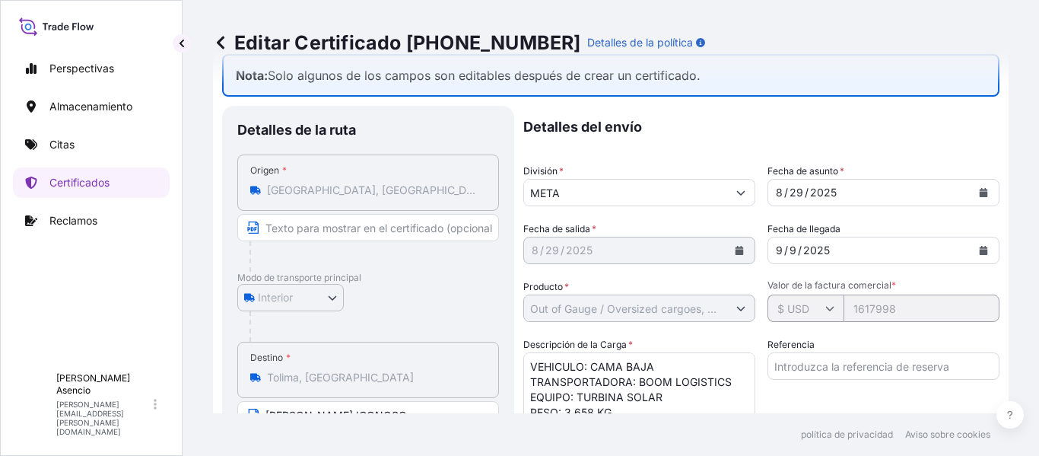
scroll to position [43, 0]
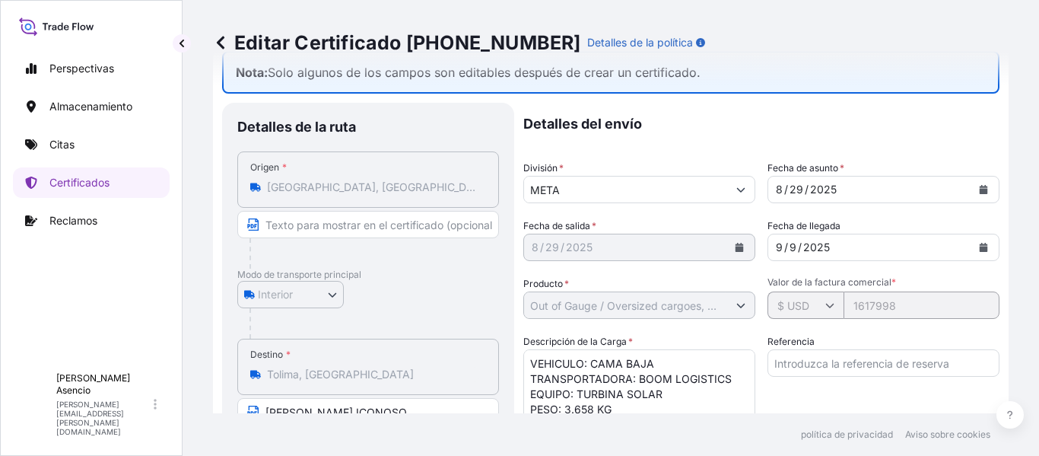
click at [728, 190] on button "Mostrar sugerencias" at bounding box center [740, 189] width 27 height 27
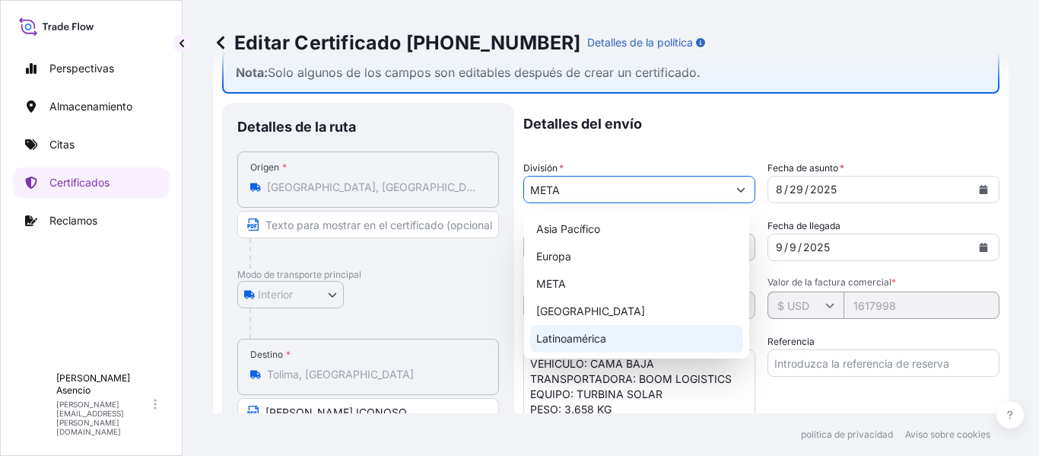
click at [581, 342] on font "Latinoamérica" at bounding box center [571, 338] width 70 height 13
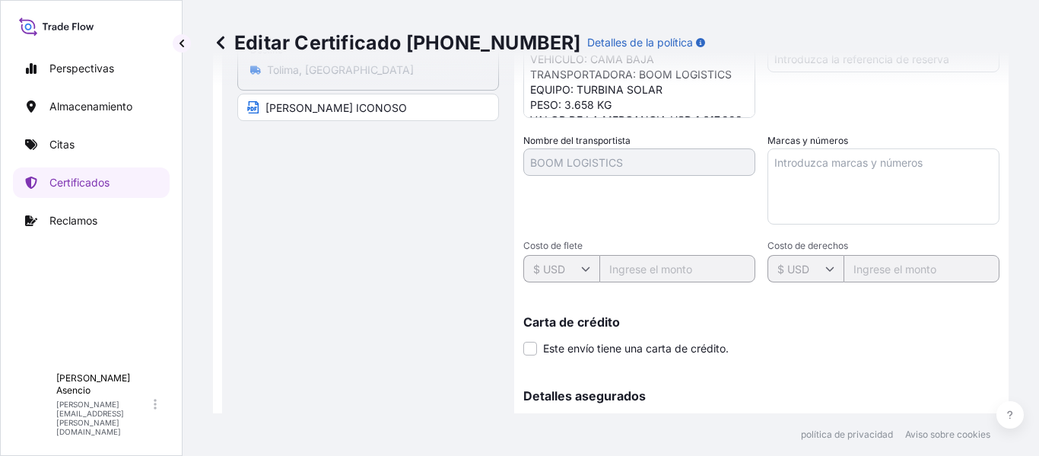
scroll to position [342, 0]
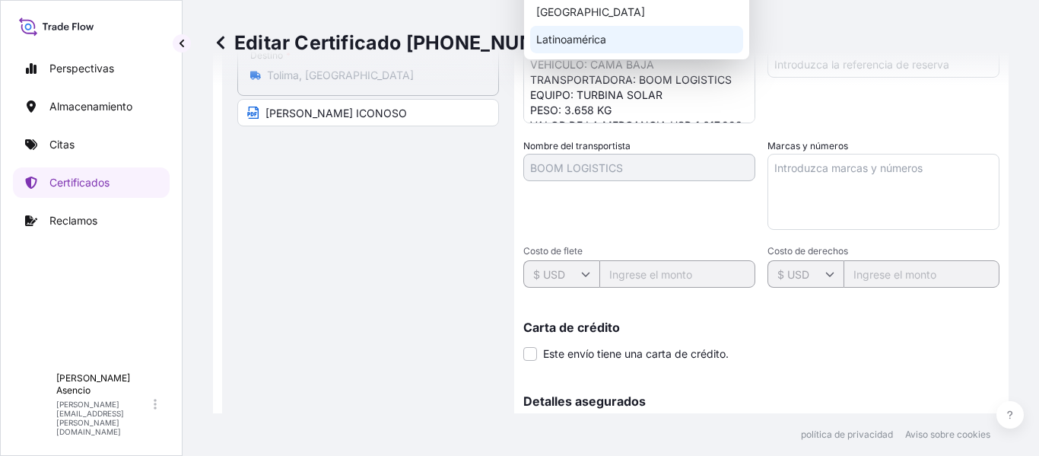
click at [654, 198] on div "Nombre del transportista BOOM LOGISTICS" at bounding box center [639, 183] width 232 height 91
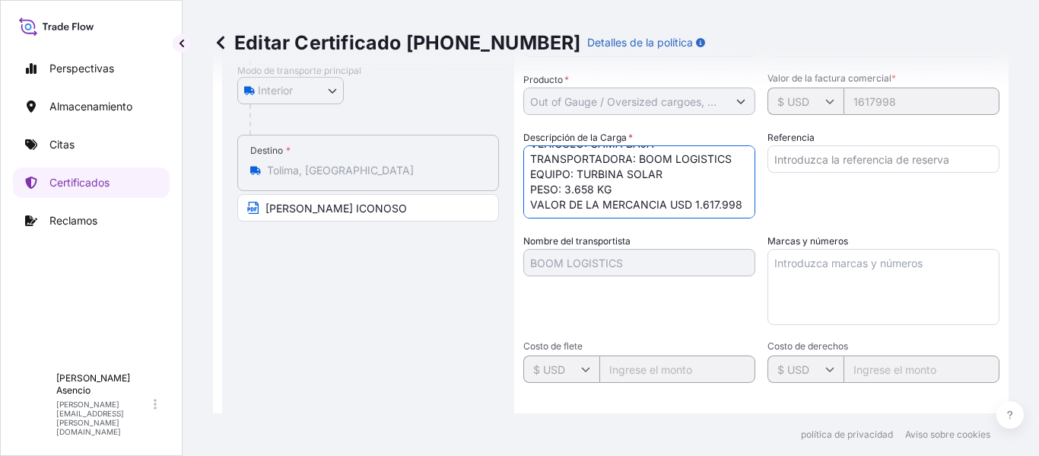
scroll to position [0, 0]
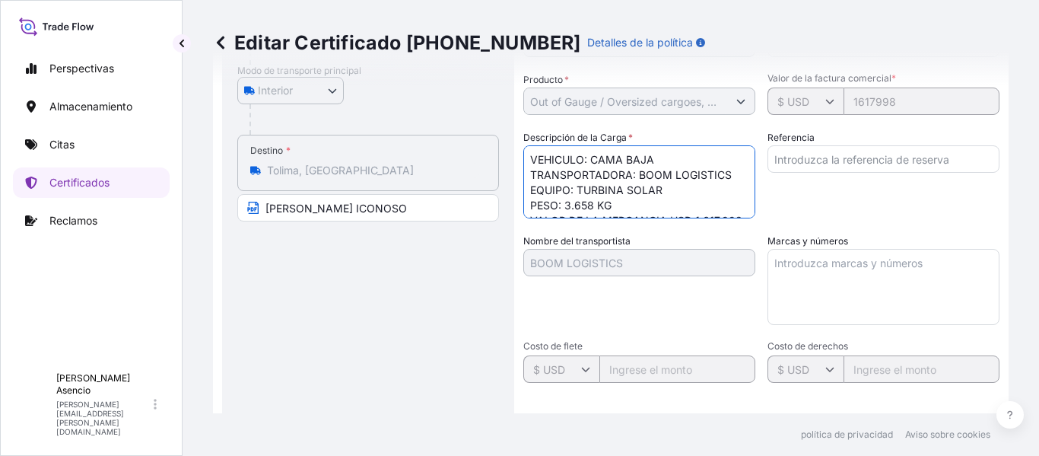
click at [266, 210] on input "MELGAR ICONOSO" at bounding box center [368, 207] width 262 height 27
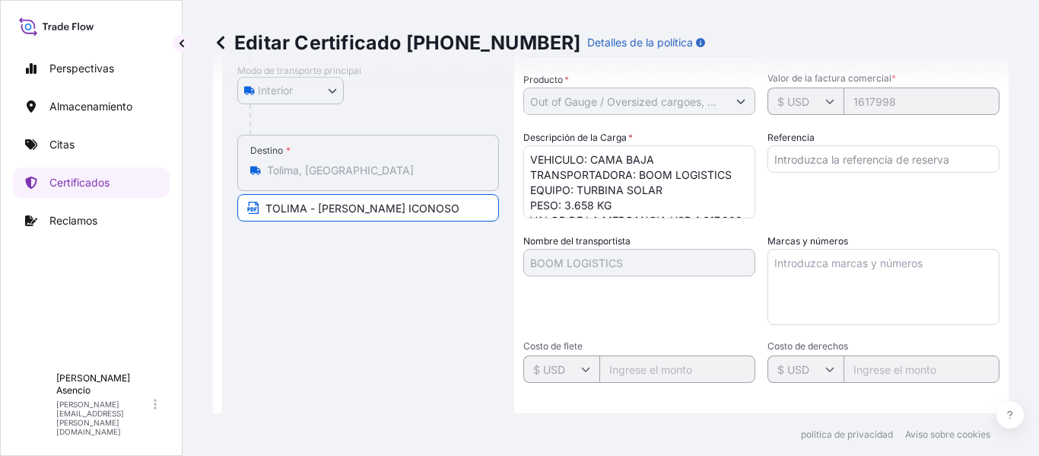
type input "TOLIMA - MELGAR ICONOSO"
click at [352, 282] on div "Detalles de la ruta Lugar de carga Road / Inland Carretera / Interior Origen * …" at bounding box center [368, 282] width 262 height 737
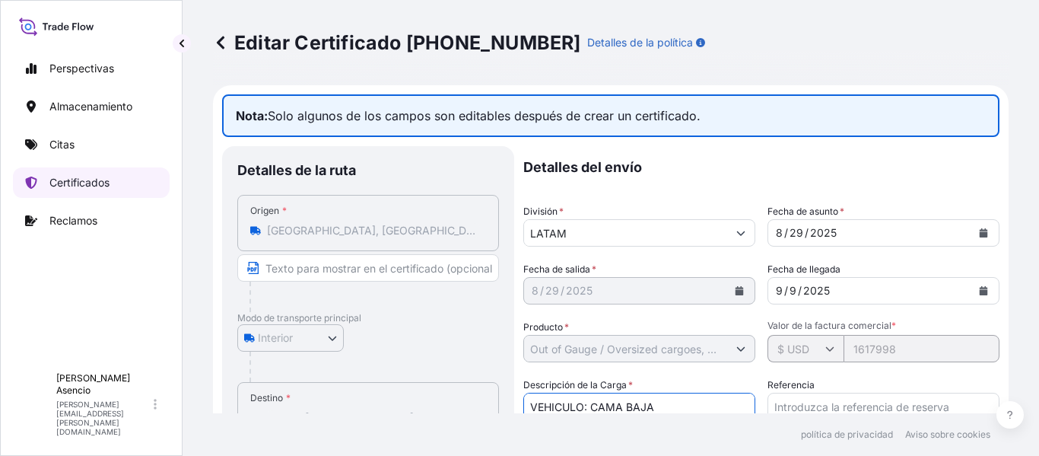
click at [93, 182] on font "Certificados" at bounding box center [79, 182] width 60 height 13
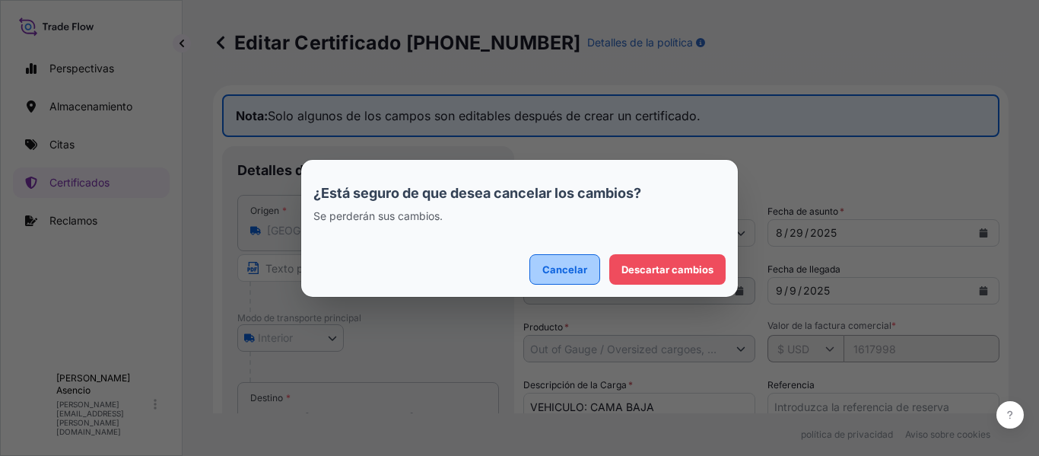
click at [591, 277] on button "Cancelar" at bounding box center [565, 269] width 71 height 30
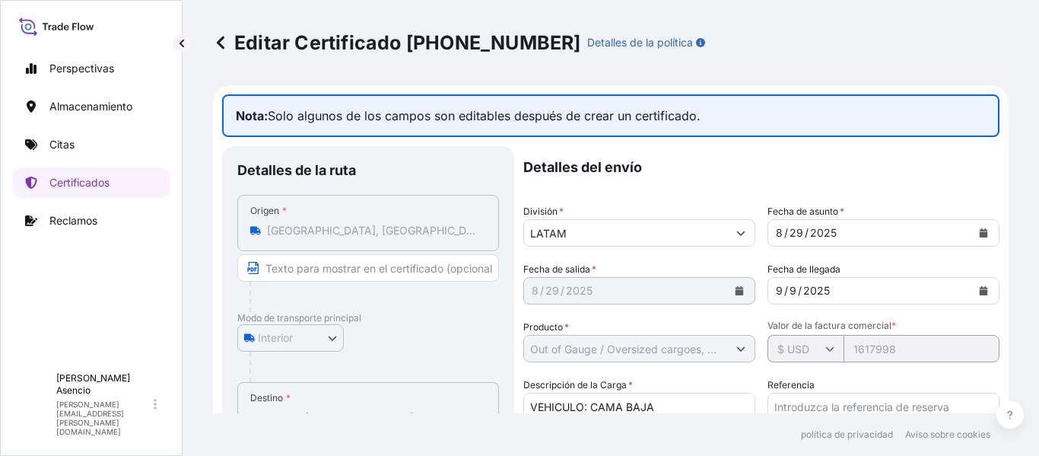
click at [66, 26] on icon at bounding box center [56, 26] width 75 height 22
click at [221, 43] on icon at bounding box center [220, 42] width 15 height 15
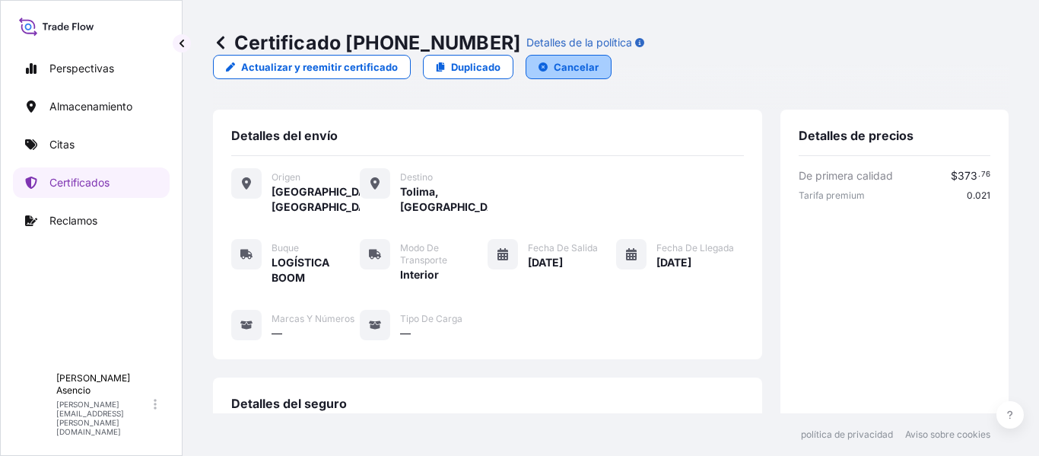
click at [599, 61] on font "Cancelar" at bounding box center [576, 67] width 45 height 12
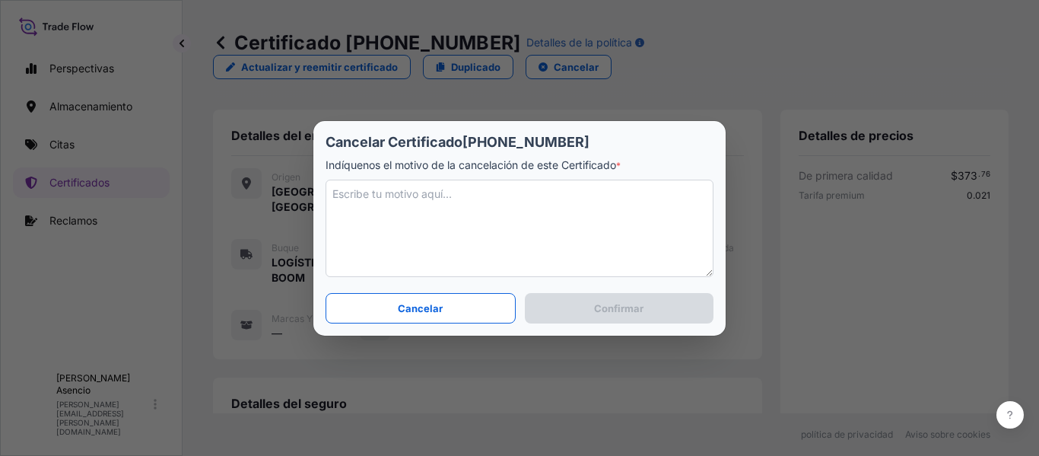
click at [389, 197] on textarea at bounding box center [520, 228] width 388 height 97
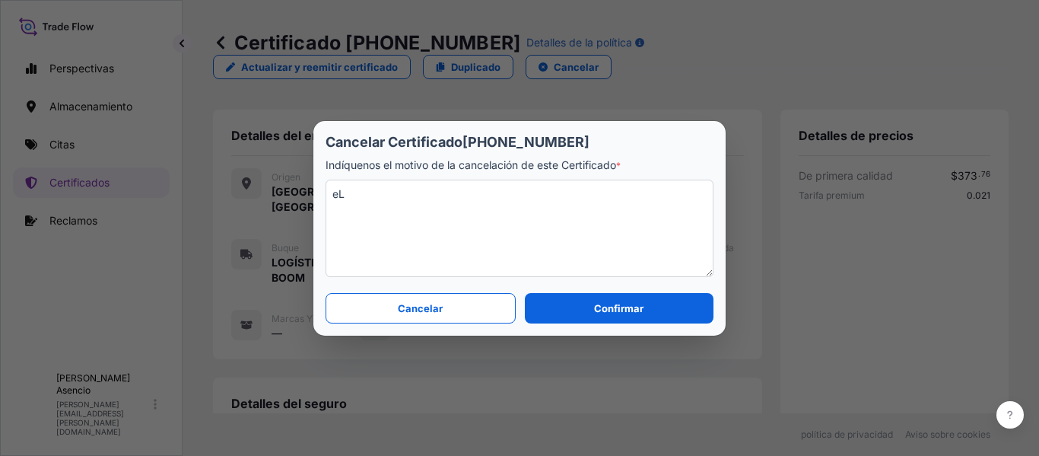
type textarea "e"
type textarea "E"
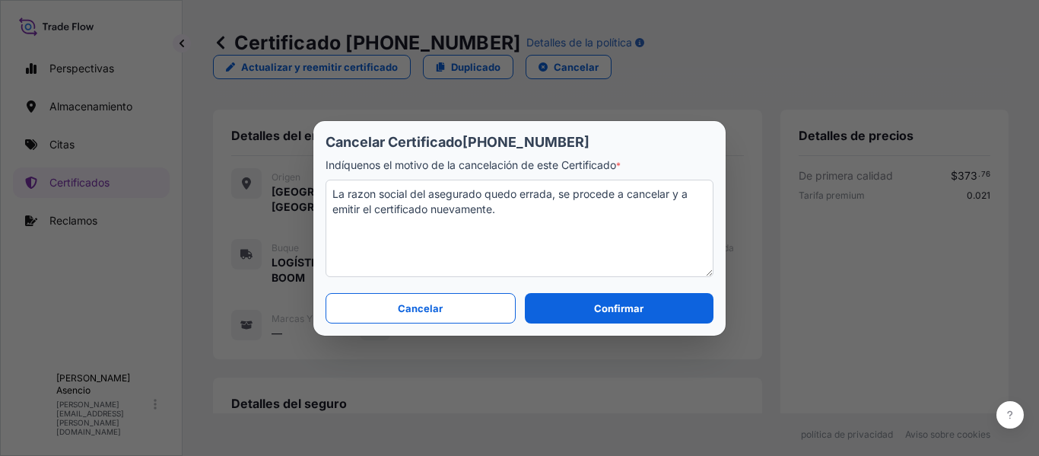
click at [368, 189] on textarea "La razon social del asegurado quedo errada, se procede a cancelar y a emitir el…" at bounding box center [520, 228] width 388 height 97
click at [595, 215] on textarea "La razón social del asegurado quedo errada, se procede a cancelar y a emitir el…" at bounding box center [520, 228] width 388 height 97
type textarea "La razón social del asegurado quedo errada, se procede a cancelar y a emitir el…"
click at [631, 310] on font "Confirmar" at bounding box center [618, 308] width 49 height 12
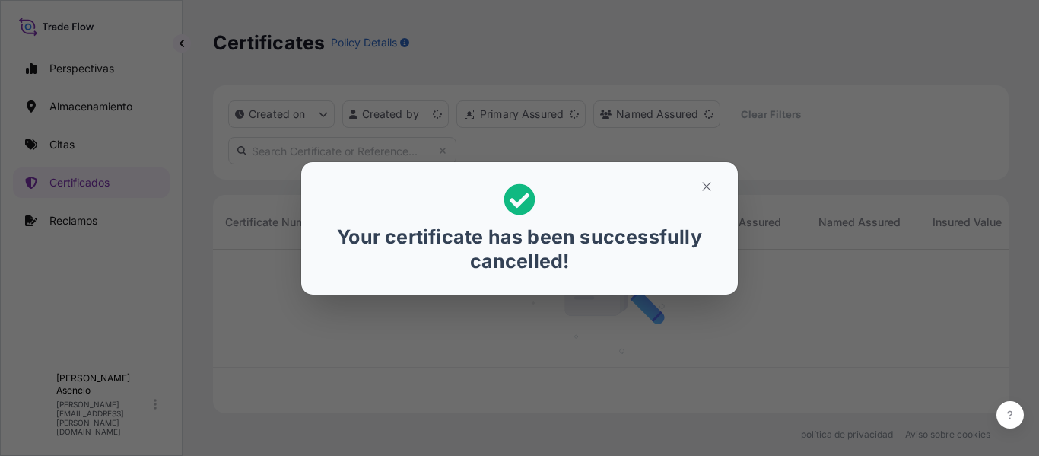
scroll to position [161, 784]
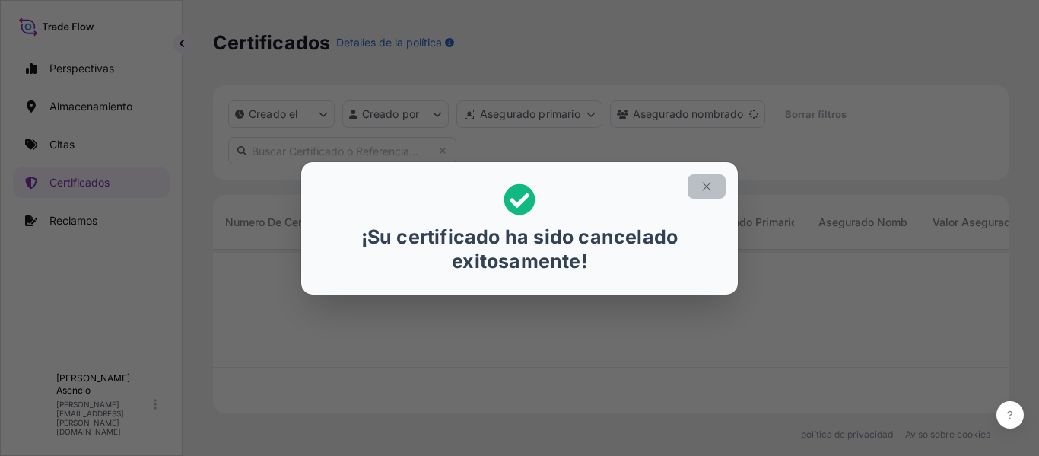
click at [705, 186] on icon "button" at bounding box center [707, 187] width 14 height 14
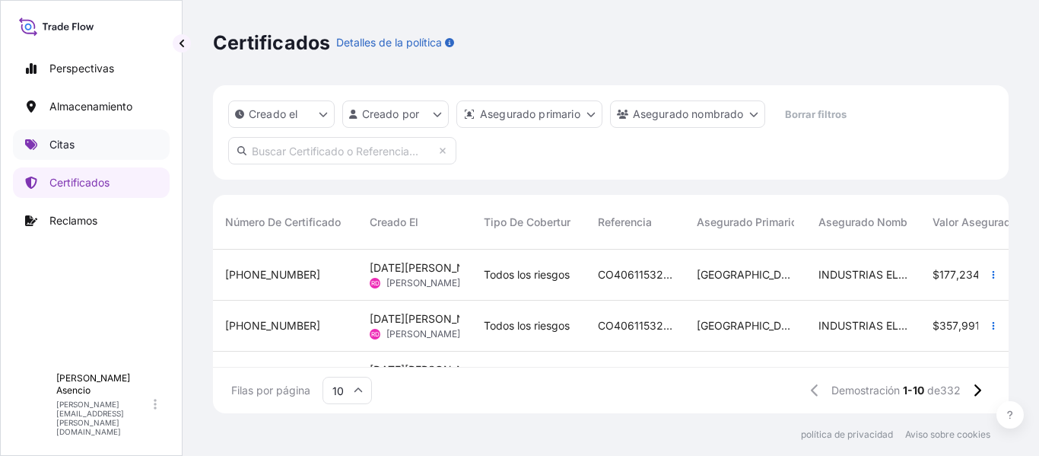
click at [69, 149] on font "Citas" at bounding box center [61, 144] width 25 height 13
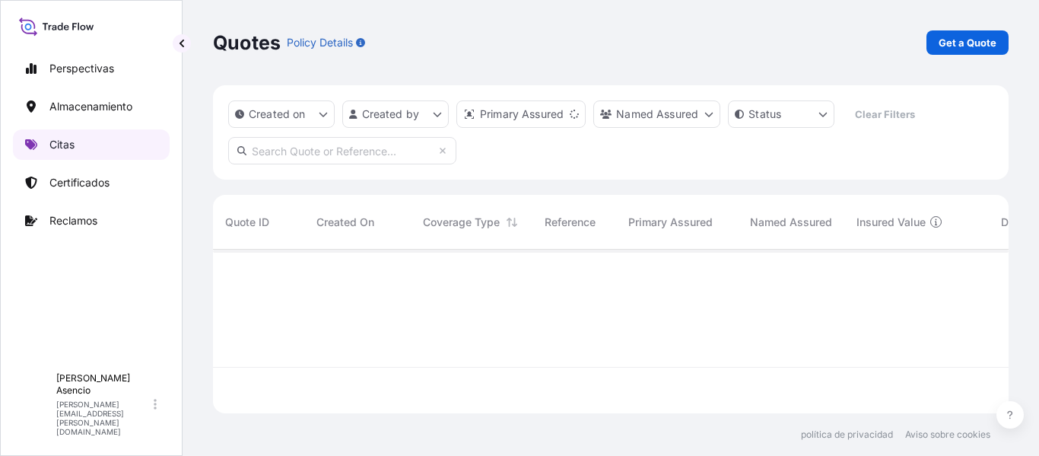
scroll to position [161, 784]
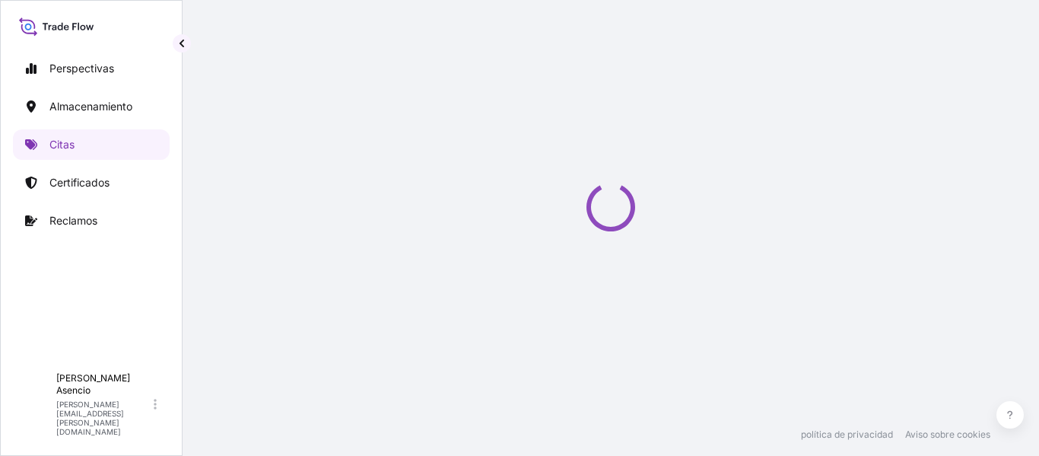
select select "Water"
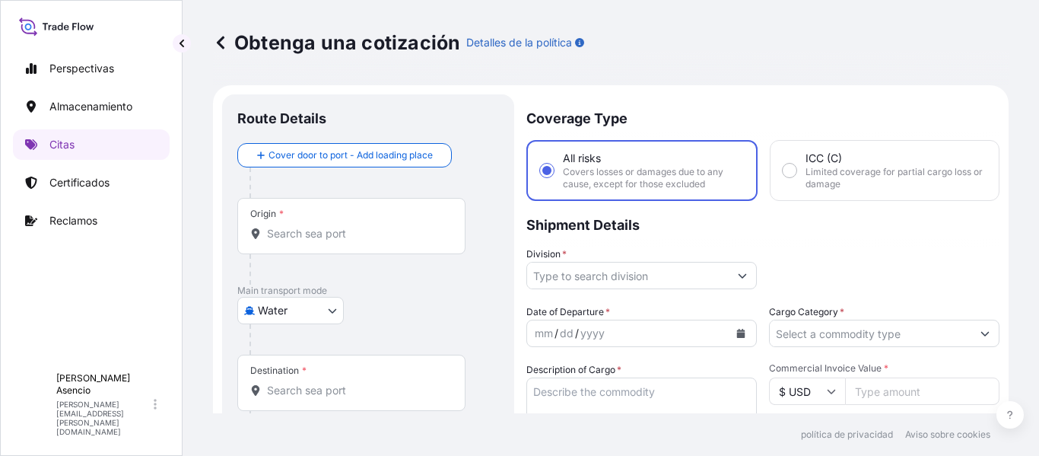
scroll to position [24, 0]
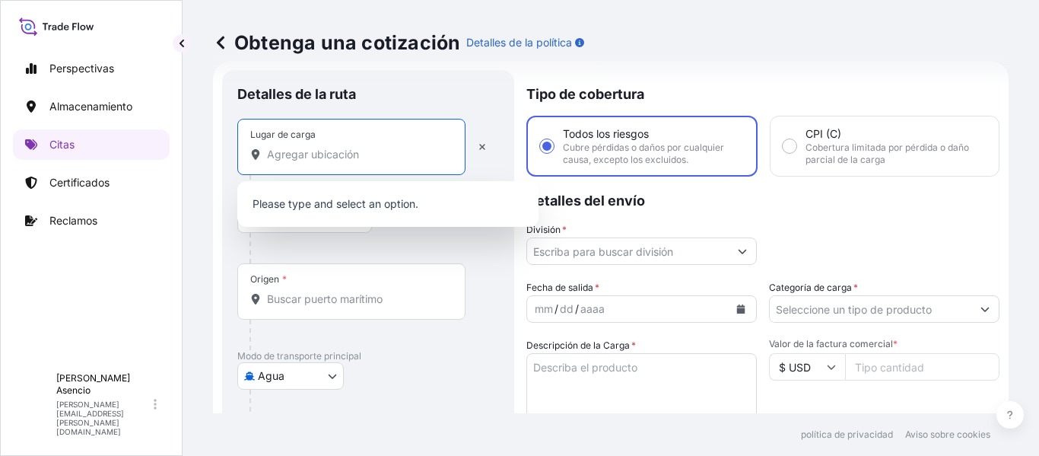
click at [333, 154] on input "Lugar de carga" at bounding box center [357, 154] width 180 height 15
click at [224, 253] on div "Detalles de la [PERSON_NAME] de carga Carretera / Interior Carretera / Interior…" at bounding box center [368, 420] width 292 height 701
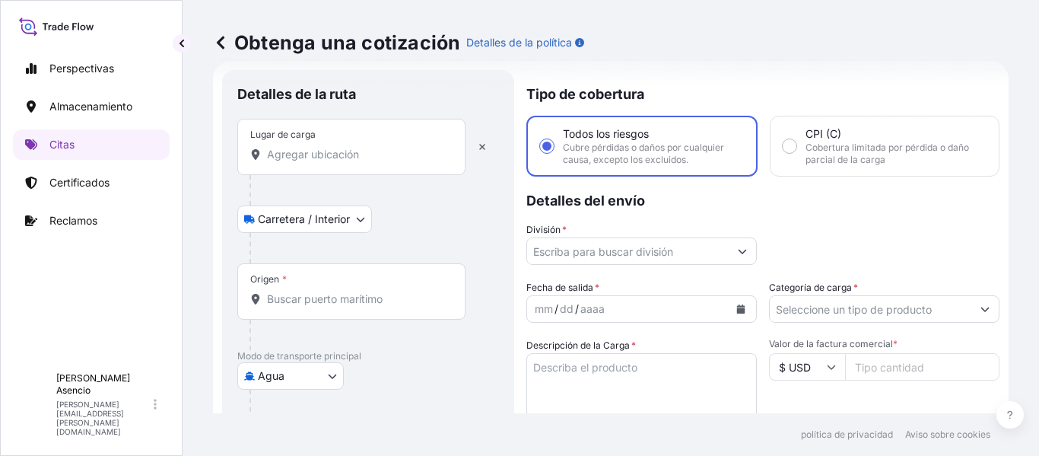
click at [314, 219] on body "0 opciones disponibles. Perspectivas Almacenamiento Citas Certificados Reclamos…" at bounding box center [519, 228] width 1039 height 456
click at [313, 251] on span "Carretera / Interior" at bounding box center [312, 258] width 92 height 15
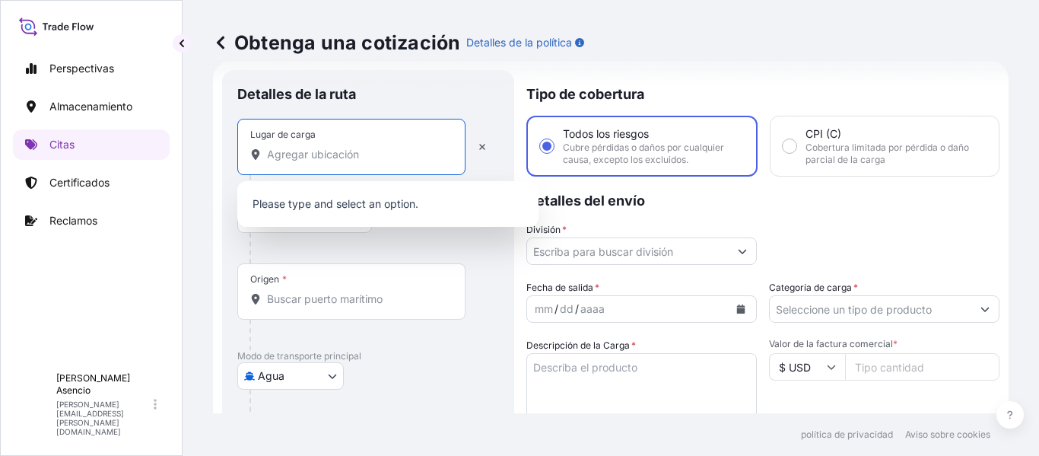
click at [317, 156] on input "Lugar de carga" at bounding box center [357, 154] width 180 height 15
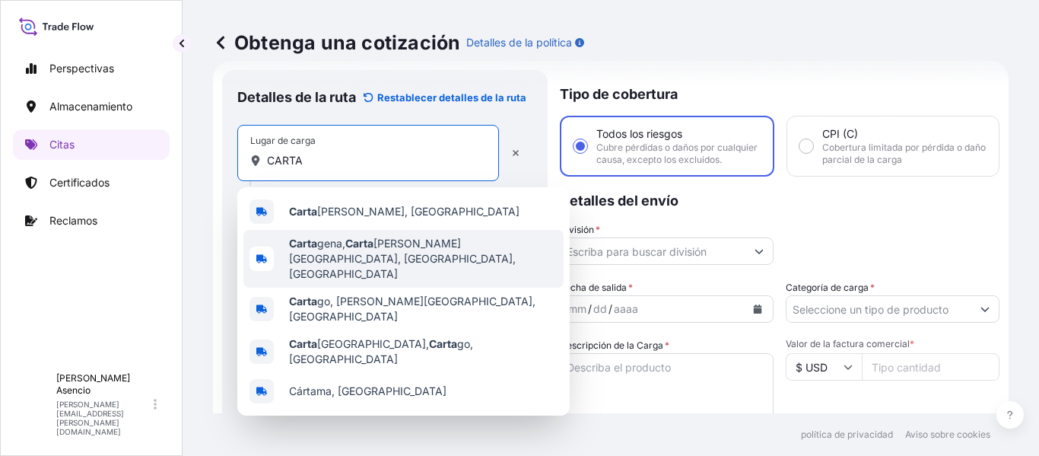
click at [400, 248] on span "[PERSON_NAME], [PERSON_NAME][GEOGRAPHIC_DATA], [GEOGRAPHIC_DATA], [GEOGRAPHIC_D…" at bounding box center [423, 259] width 269 height 46
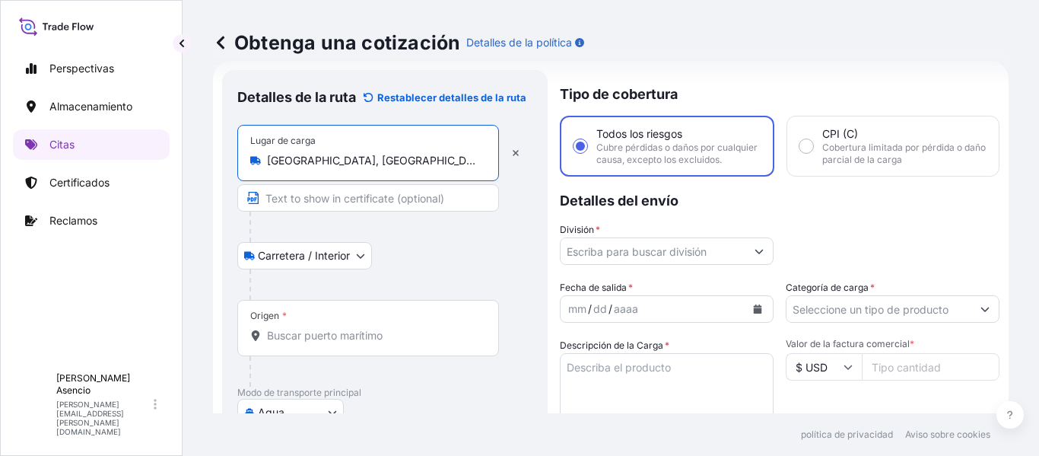
type input "[GEOGRAPHIC_DATA], [GEOGRAPHIC_DATA], [GEOGRAPHIC_DATA], [GEOGRAPHIC_DATA]"
click at [400, 196] on input "Text to appear on certificate" at bounding box center [368, 197] width 262 height 27
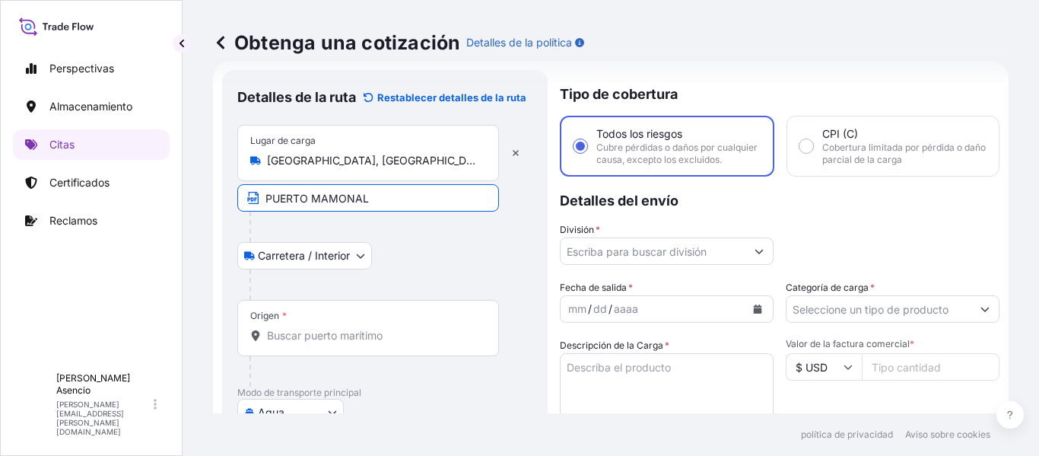
type input "PUERTO MAMONAL"
click at [437, 237] on div at bounding box center [391, 227] width 283 height 30
click at [374, 338] on input "Origen *" at bounding box center [373, 335] width 213 height 15
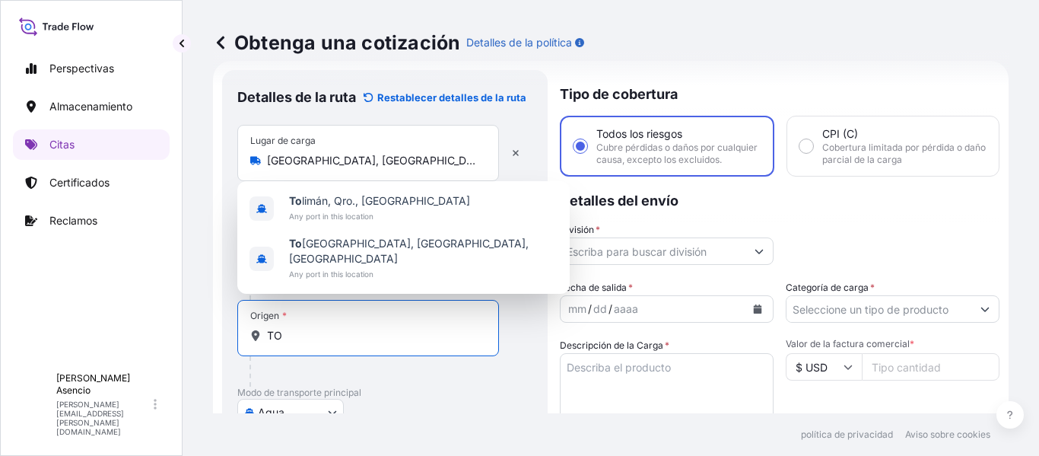
type input "T"
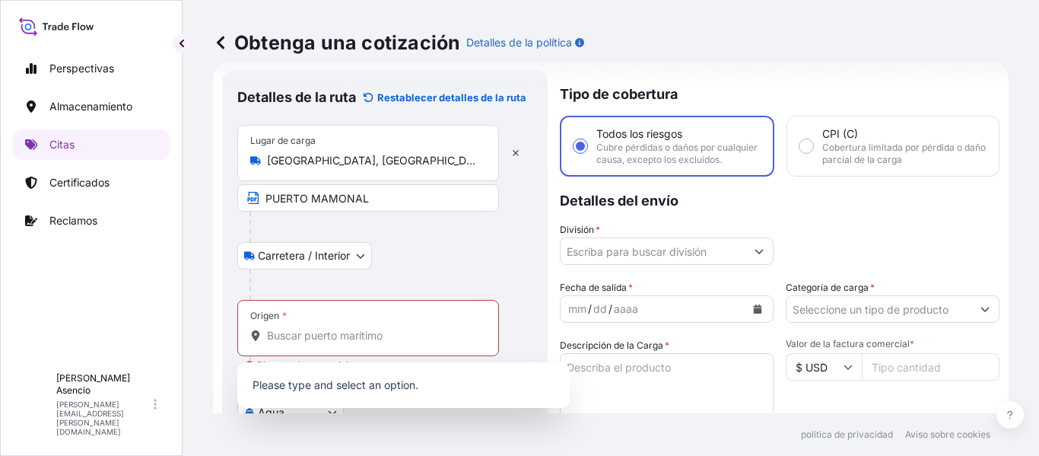
click at [215, 307] on form "Detalles de la ruta Restablecer detalles de la [PERSON_NAME] de carga [GEOGRAPH…" at bounding box center [611, 420] width 796 height 719
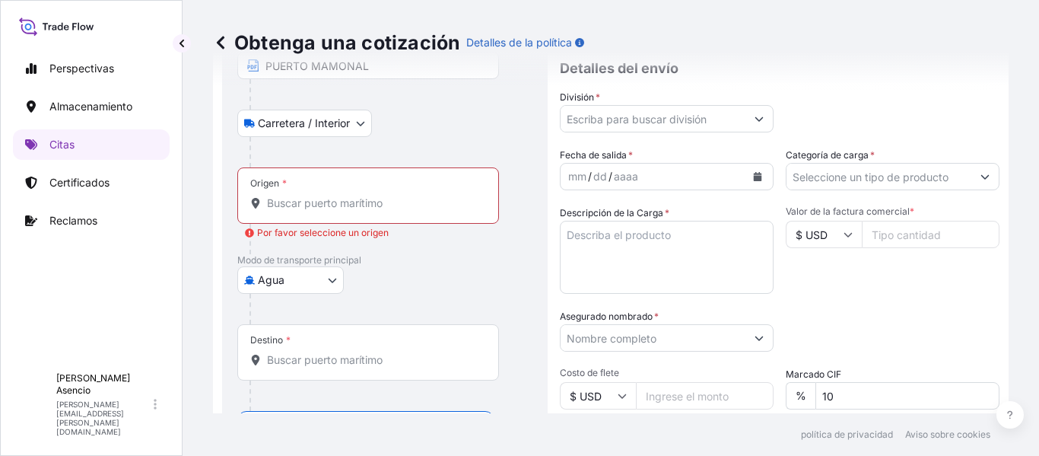
scroll to position [167, 0]
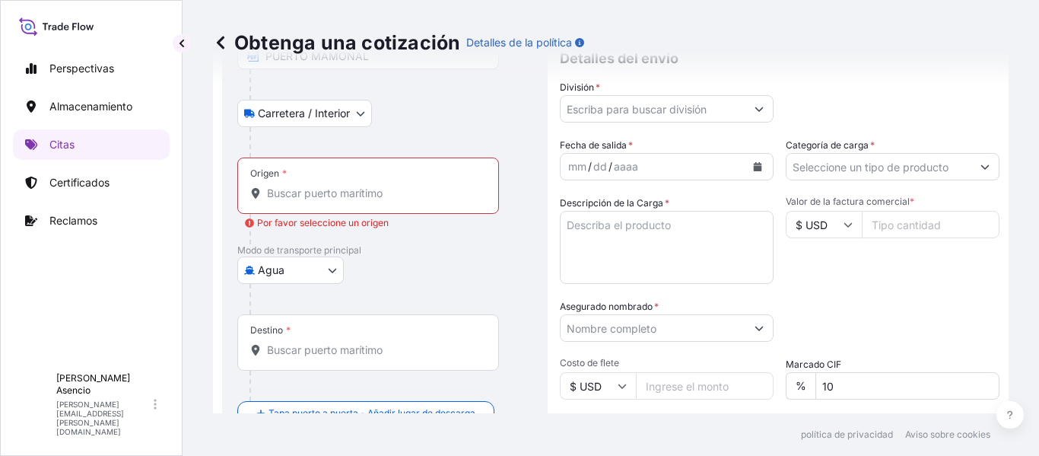
click at [313, 272] on body "0 options available. Perspectivas Almacenamiento Citas Certificados Reclamos A …" at bounding box center [519, 228] width 1039 height 456
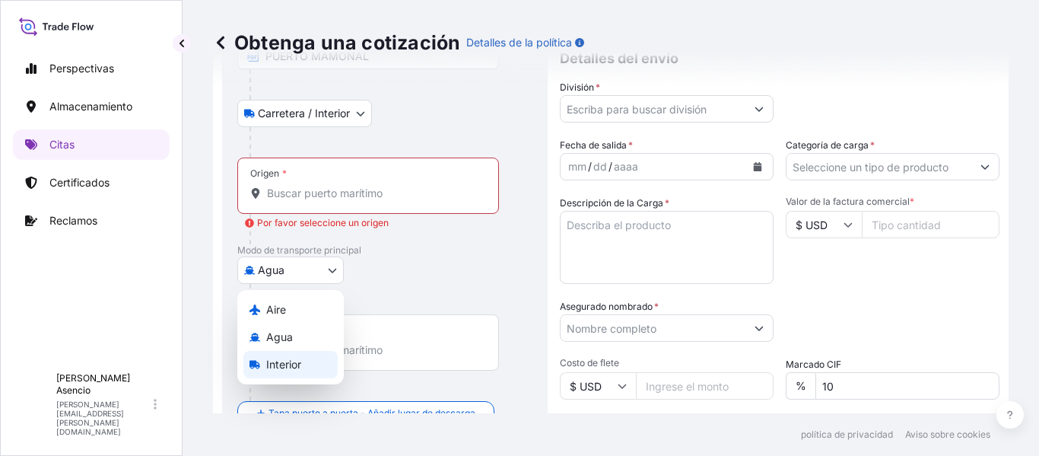
click at [280, 370] on font "Interior" at bounding box center [283, 364] width 35 height 13
select select "Inland"
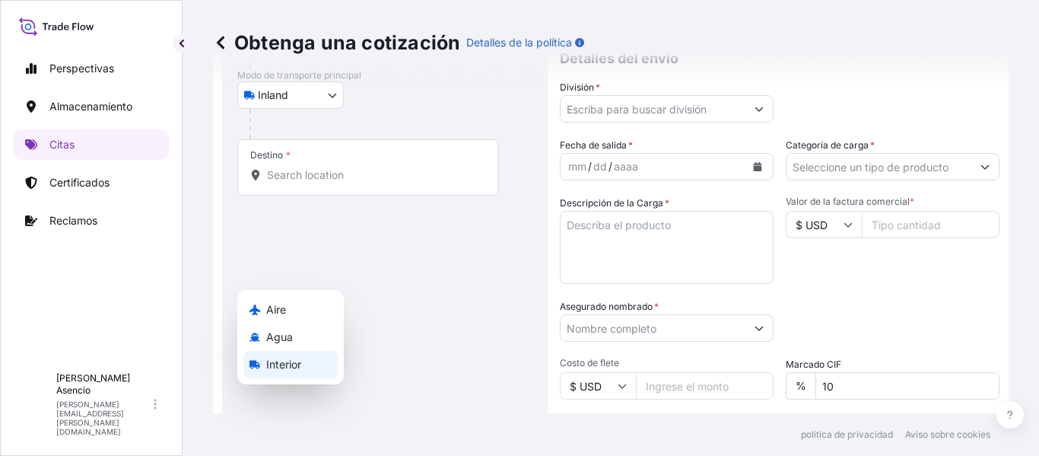
scroll to position [22, 0]
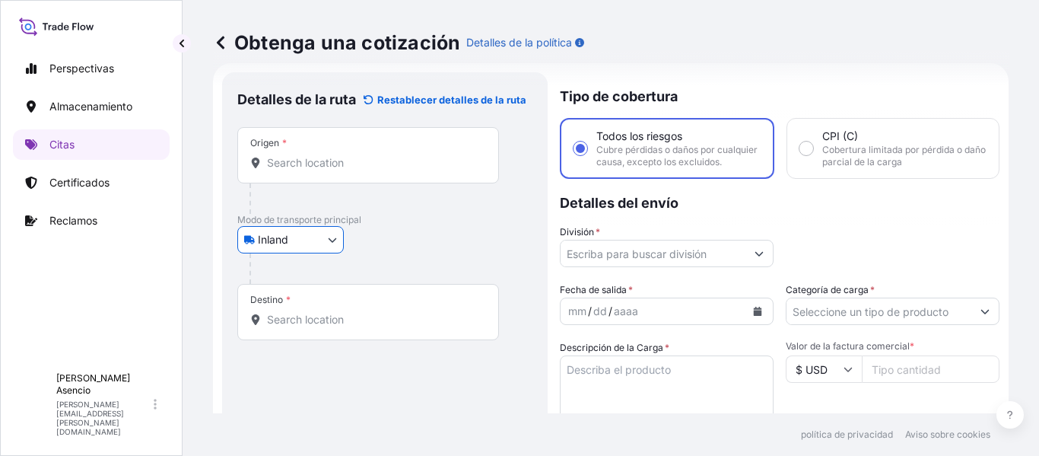
click at [363, 174] on div "Origen *" at bounding box center [368, 155] width 262 height 56
click at [363, 170] on input "Origen *" at bounding box center [373, 162] width 213 height 15
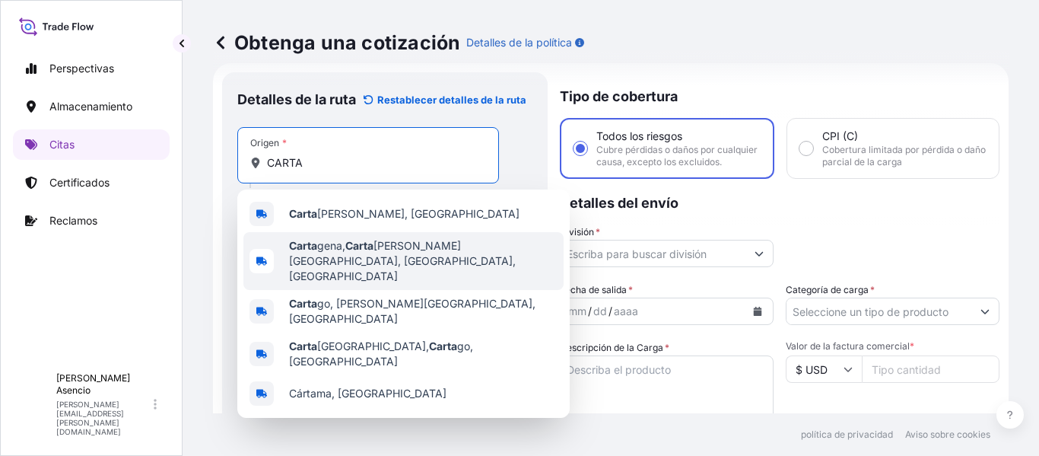
click at [383, 254] on span "[PERSON_NAME], [PERSON_NAME][GEOGRAPHIC_DATA], [GEOGRAPHIC_DATA], [GEOGRAPHIC_D…" at bounding box center [423, 261] width 269 height 46
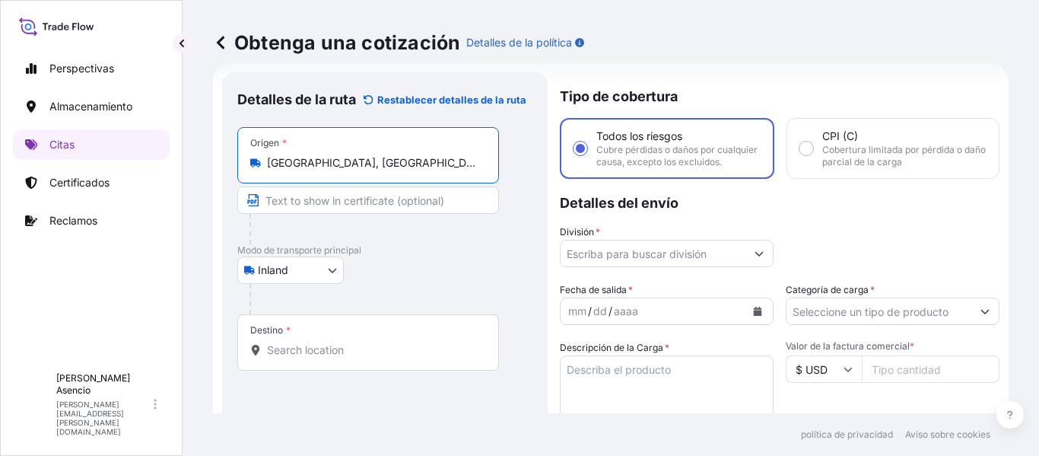
type input "[GEOGRAPHIC_DATA], [GEOGRAPHIC_DATA], [GEOGRAPHIC_DATA], [GEOGRAPHIC_DATA]"
click at [365, 198] on input "Text to appear on certificate" at bounding box center [368, 199] width 262 height 27
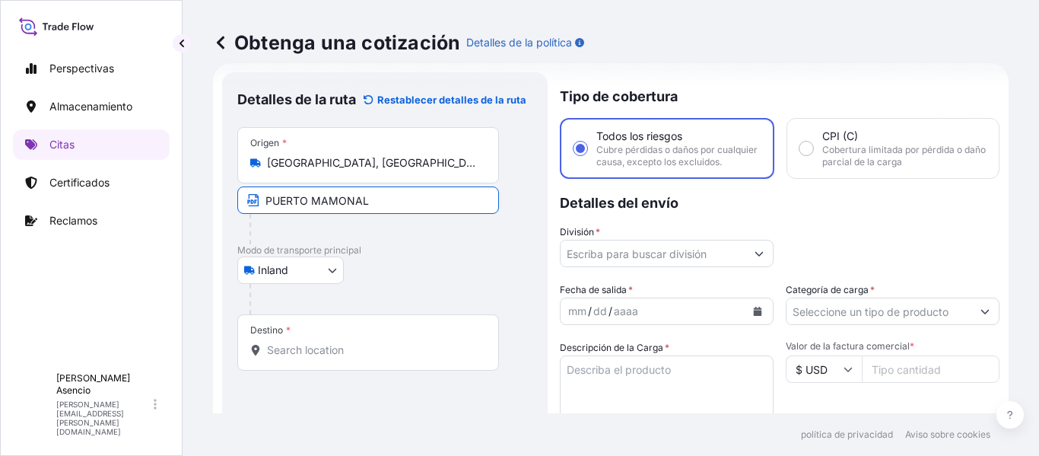
type input "PUERTO MAMONAL"
click at [323, 334] on div "Destino *" at bounding box center [368, 342] width 262 height 56
click at [323, 342] on input "Destino *" at bounding box center [373, 349] width 213 height 15
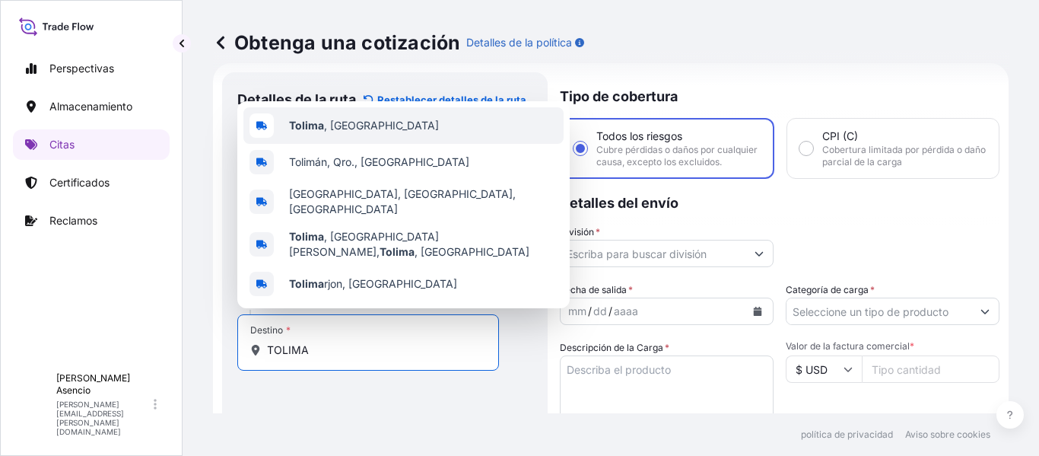
click at [357, 133] on span "Tolima , [GEOGRAPHIC_DATA]" at bounding box center [364, 125] width 150 height 15
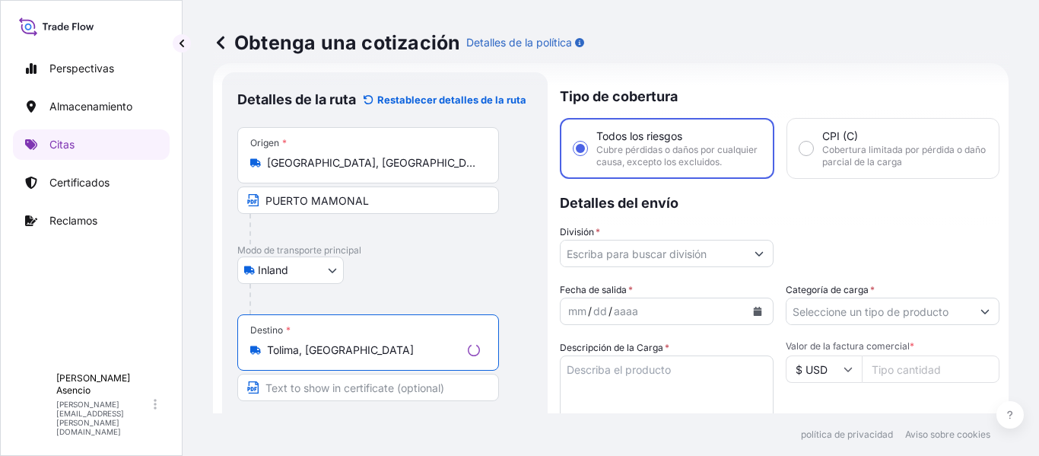
scroll to position [110, 0]
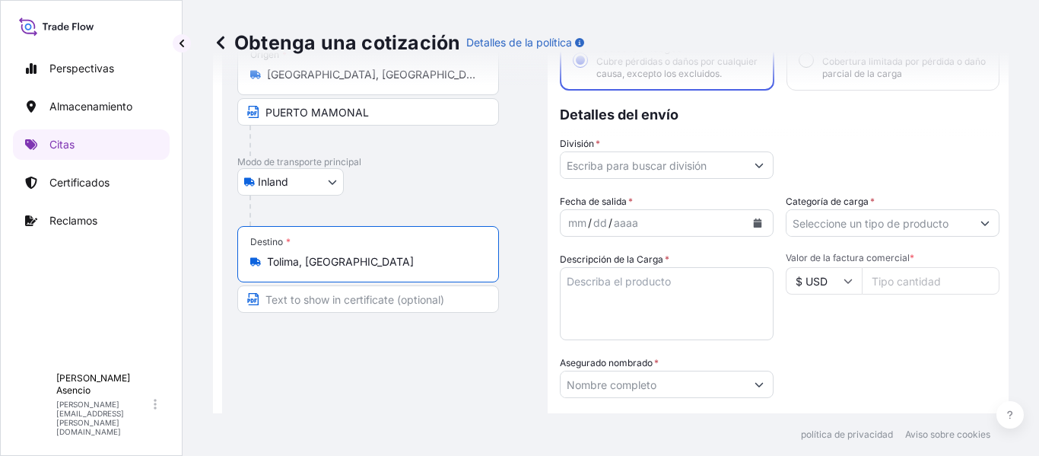
type input "Tolima, [GEOGRAPHIC_DATA]"
click at [393, 298] on input "Text to appear on certificate" at bounding box center [368, 298] width 262 height 27
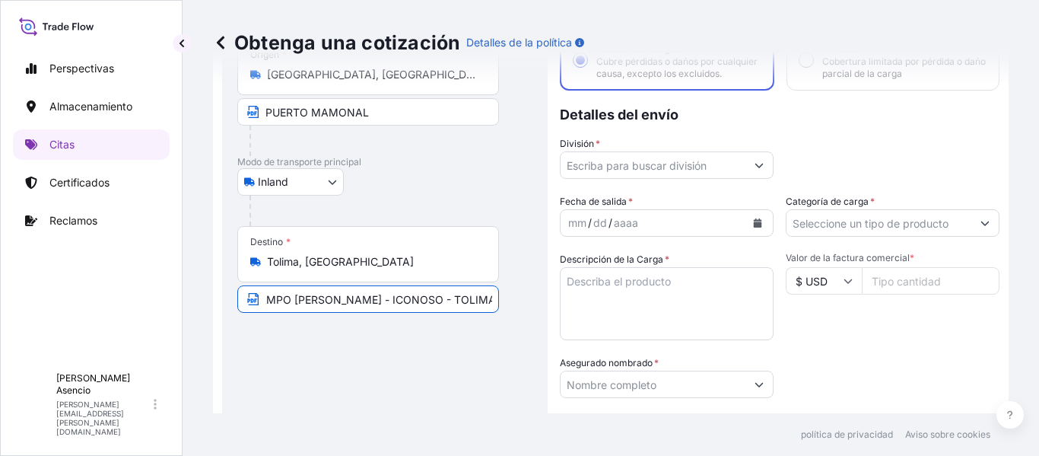
scroll to position [0, 31]
type input "CAMPO [PERSON_NAME] - ICONOSO - TOLIMA"
click at [395, 324] on div "Detalles de la ruta Restablecer detalles de la [PERSON_NAME] de carga Road / In…" at bounding box center [384, 334] width 295 height 670
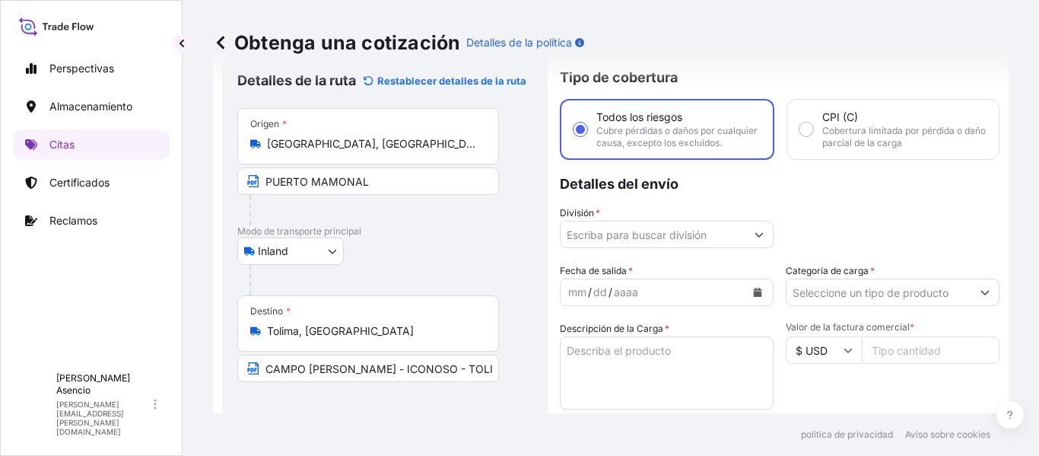
scroll to position [103, 0]
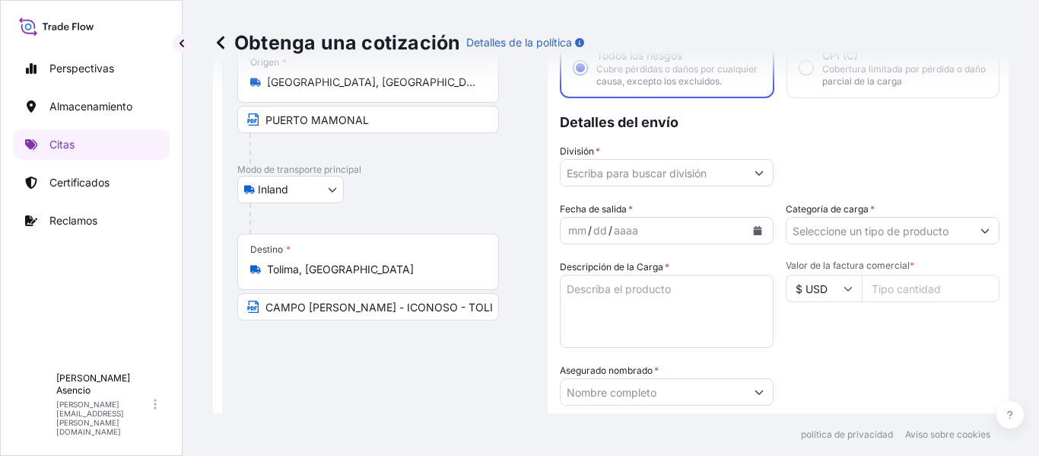
click at [723, 186] on input "División *" at bounding box center [653, 172] width 185 height 27
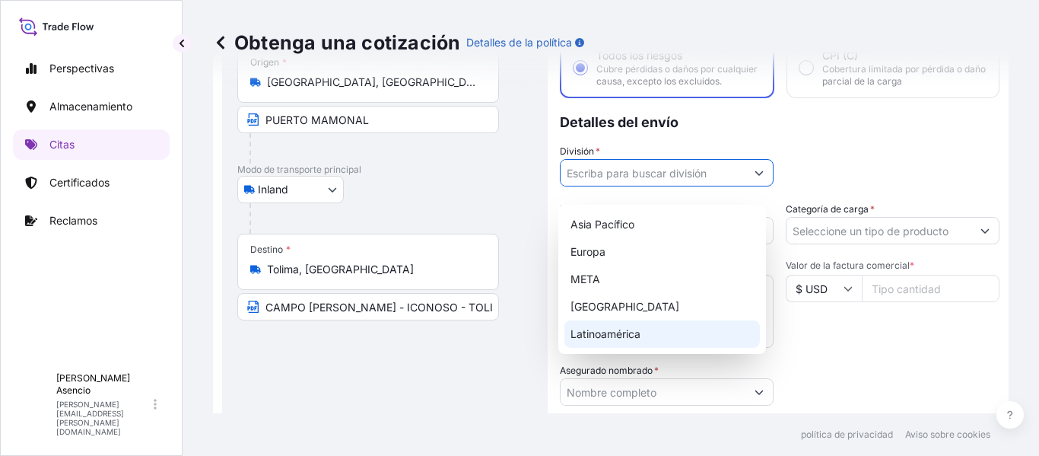
click at [619, 340] on font "Latinoamérica" at bounding box center [606, 333] width 70 height 15
type input "LATAM"
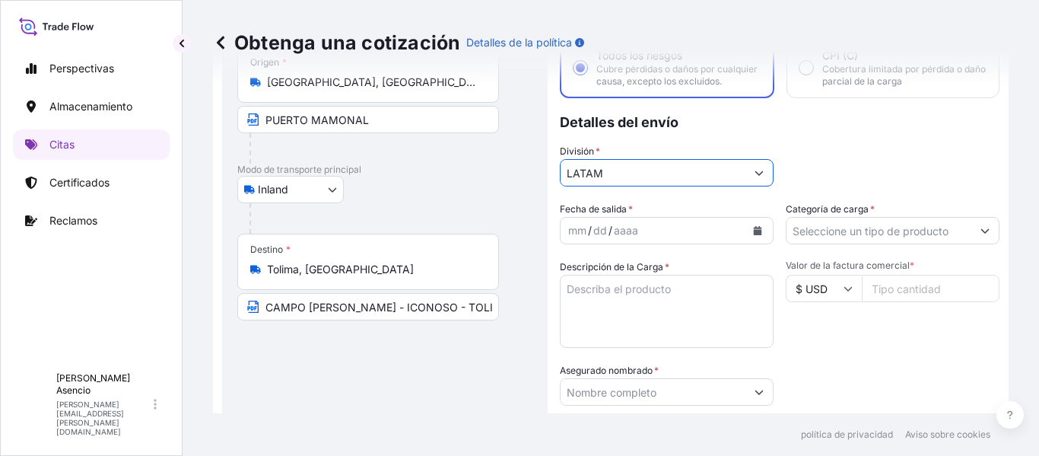
click at [754, 235] on icon "Calendario" at bounding box center [758, 230] width 8 height 9
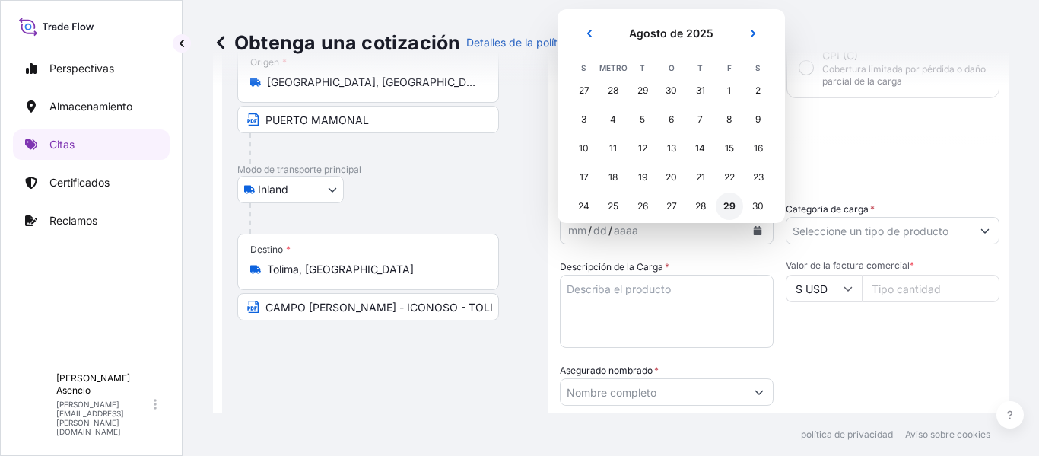
click at [727, 202] on font "29" at bounding box center [730, 205] width 12 height 11
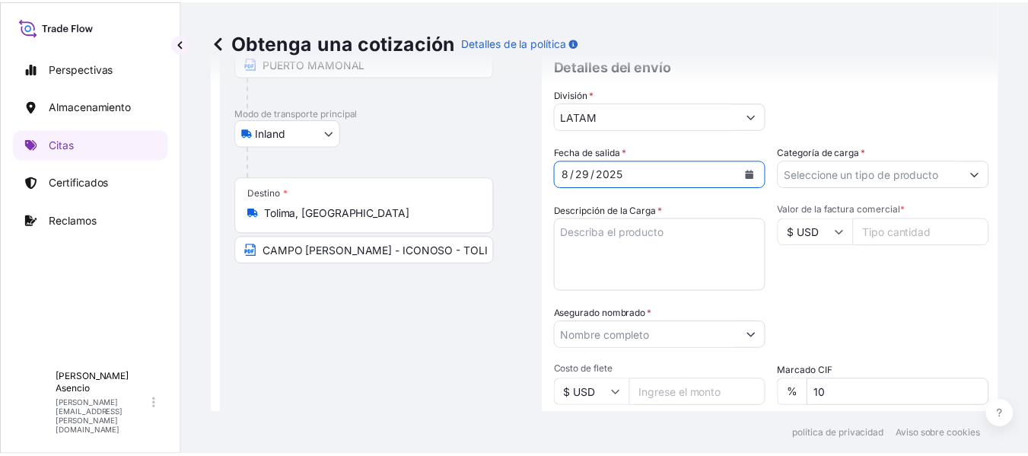
scroll to position [168, 0]
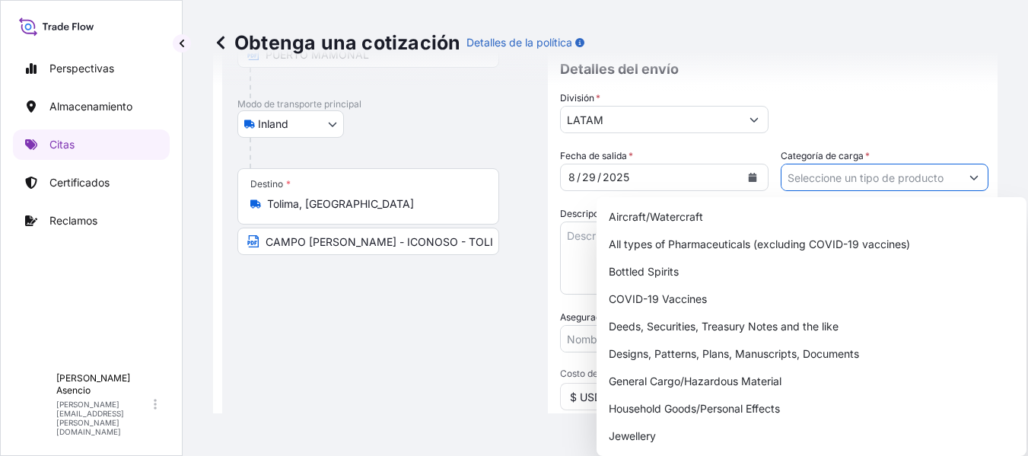
click at [912, 171] on input "Categoría de carga *" at bounding box center [871, 177] width 180 height 27
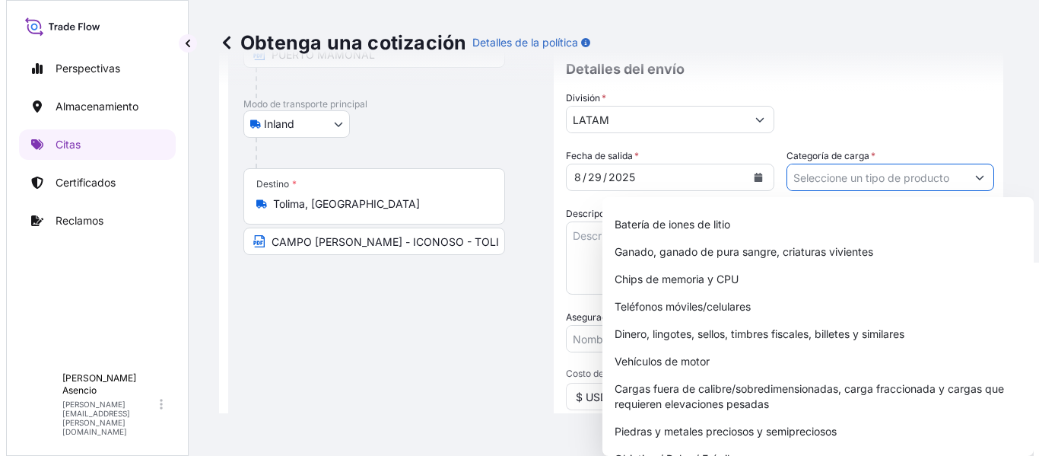
scroll to position [283, 0]
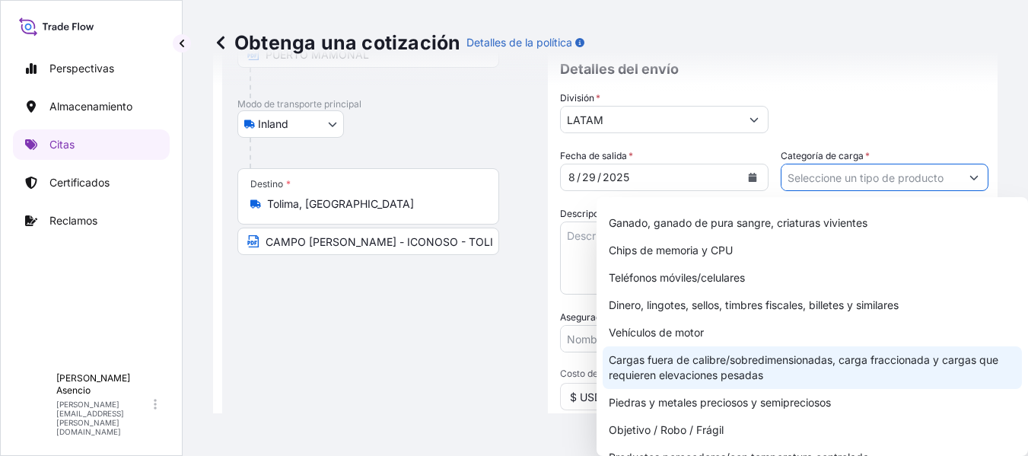
click at [803, 366] on font "Cargas fuera de calibre/sobredimensionadas, carga fraccionada y cargas que requ…" at bounding box center [812, 367] width 407 height 30
type input "Out of Gauge / Oversized cargoes, Break Bulk, and cargoes requiring Heavy Lifts"
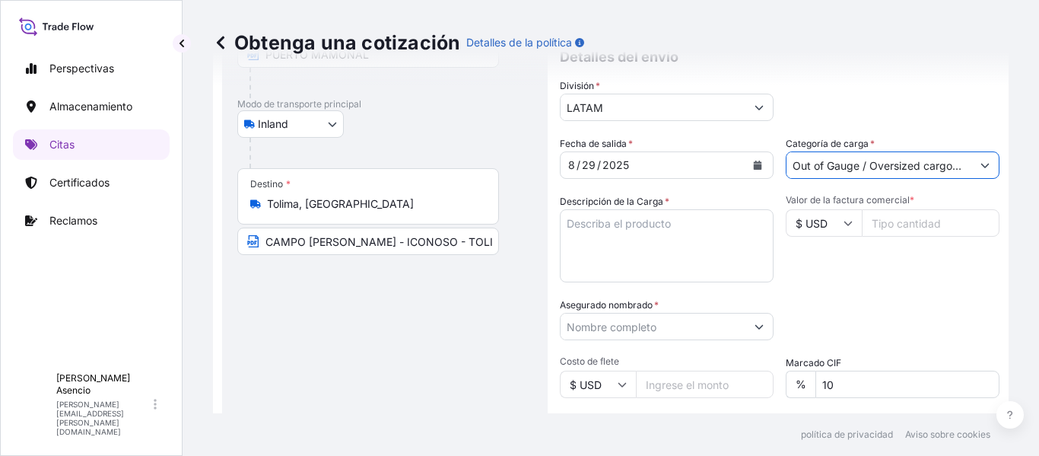
click at [644, 237] on textarea "Descripción de la Carga *" at bounding box center [667, 245] width 214 height 73
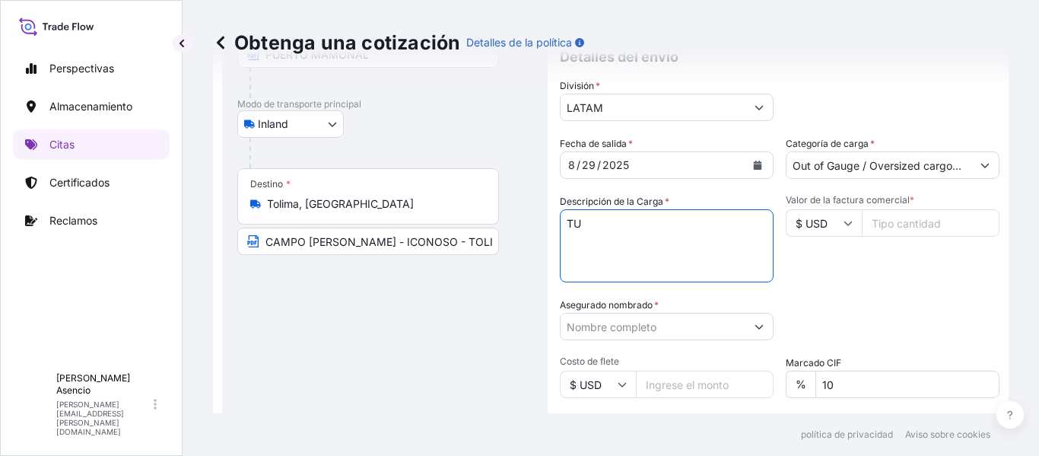
type textarea "T"
drag, startPoint x: 909, startPoint y: 229, endPoint x: 918, endPoint y: 266, distance: 37.6
click at [918, 266] on div "Valor de la factura comercial * $ USD" at bounding box center [893, 238] width 214 height 88
click at [931, 230] on input "Valor de la factura comercial *" at bounding box center [931, 222] width 138 height 27
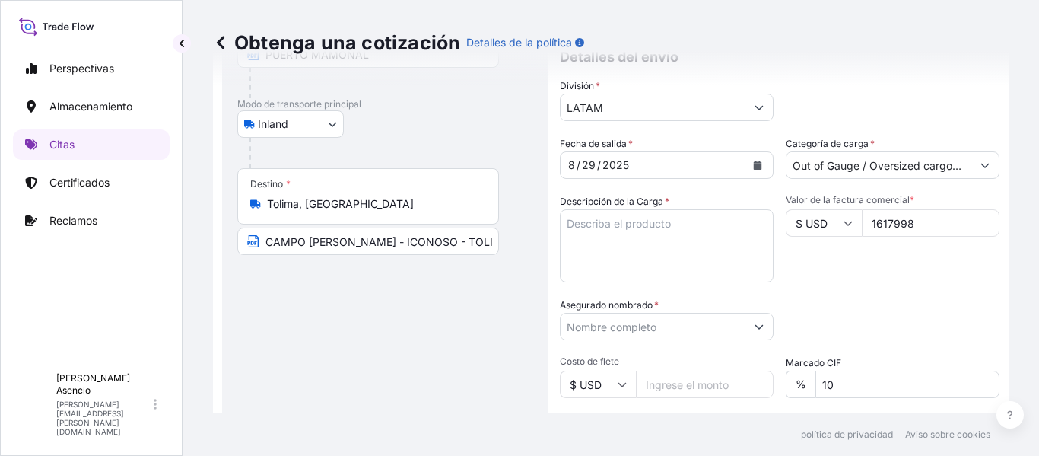
type input "1617998"
click at [924, 304] on div "Fecha de salida * [DATE] Categoría de carga * Out of Gauge / Oversized cargoes,…" at bounding box center [780, 324] width 440 height 377
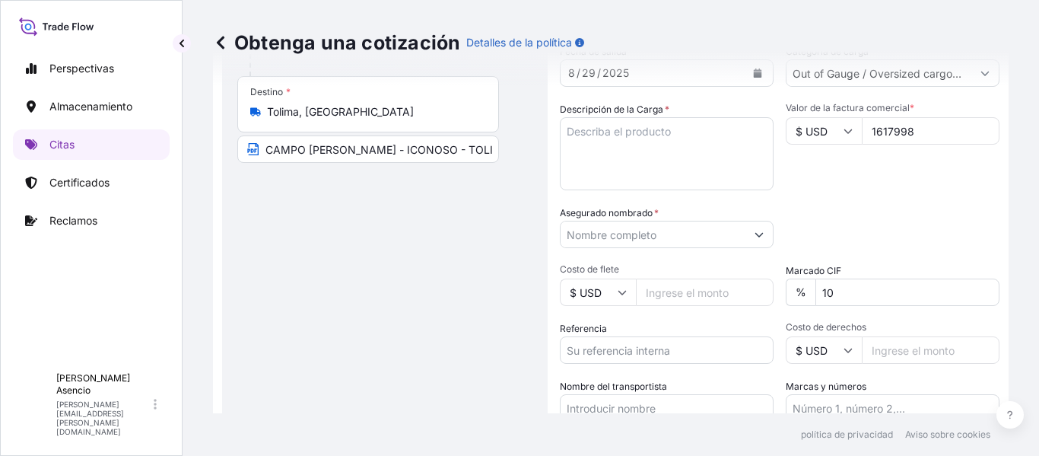
scroll to position [262, 0]
click at [674, 148] on textarea "Descripción de la Carga *" at bounding box center [667, 152] width 214 height 73
paste textarea "TURBINA TAURUS 60"
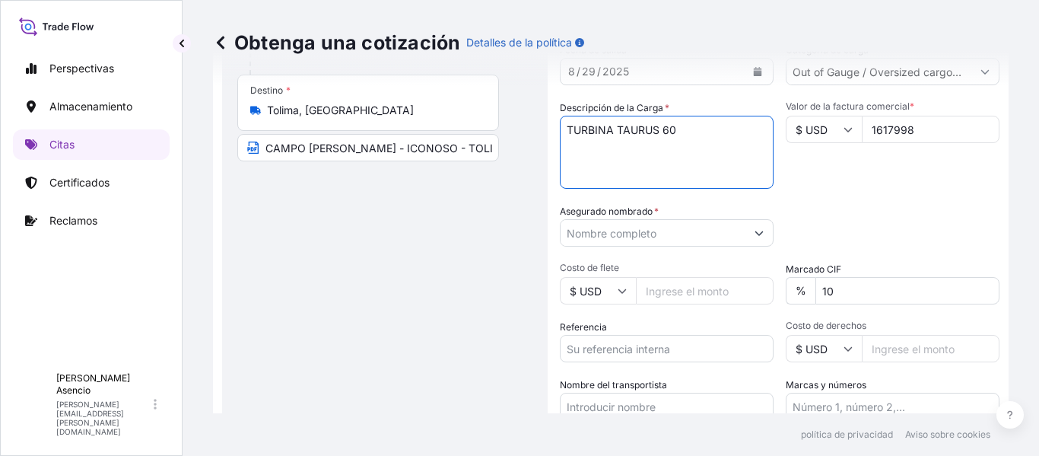
type textarea "TURBINA TAURUS 60"
click at [821, 229] on div "Categoría de embalaje Escriba para buscar un modo contenedor [PERSON_NAME] prim…" at bounding box center [893, 225] width 214 height 43
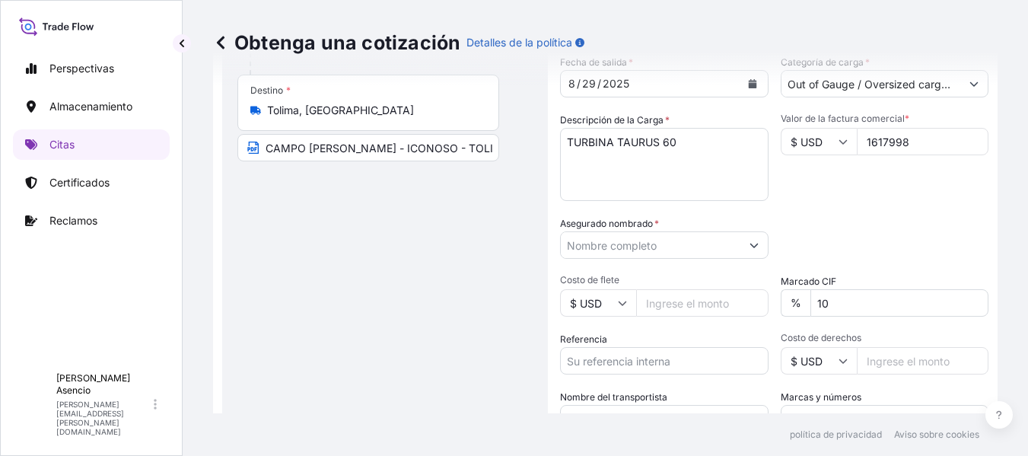
click at [750, 238] on button "Mostrar sugerencias" at bounding box center [753, 244] width 27 height 27
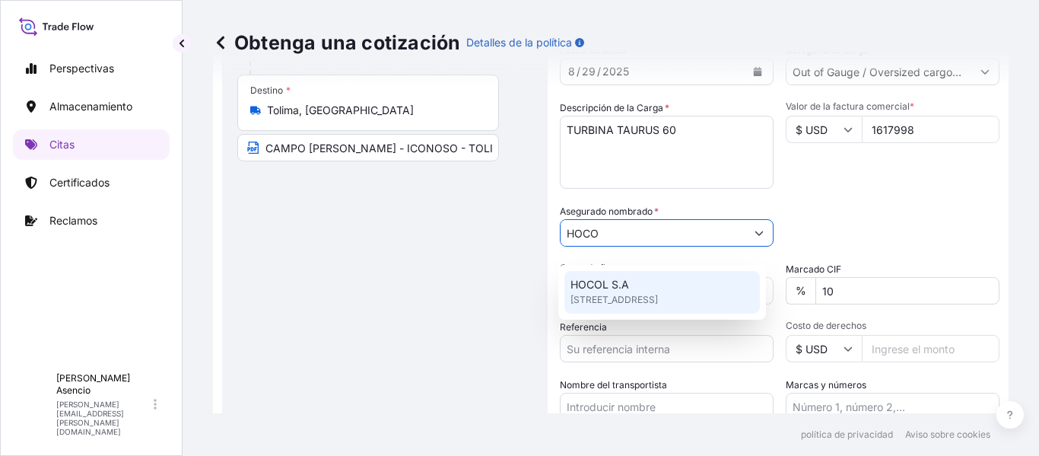
click at [638, 288] on div "HOCOL [STREET_ADDRESS]" at bounding box center [663, 292] width 196 height 43
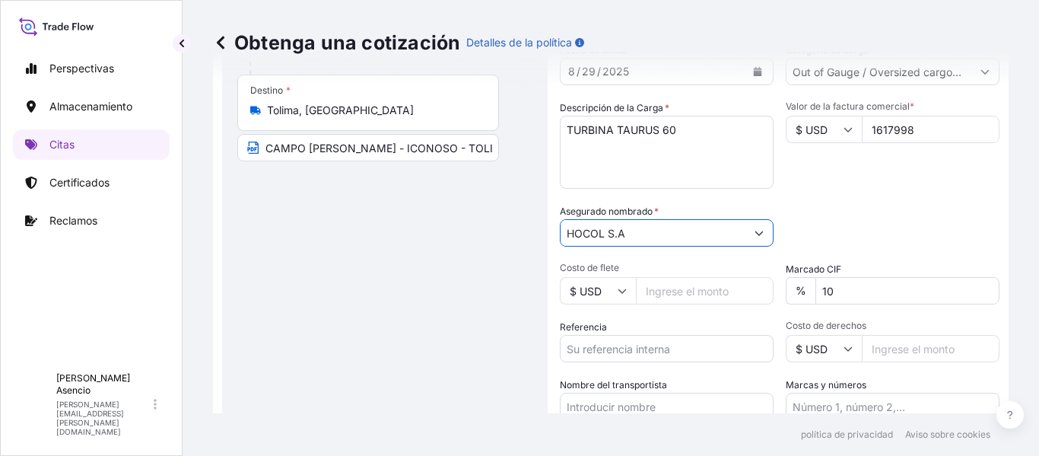
click at [831, 229] on div "Categoría de embalaje Escriba para buscar un modo contenedor [PERSON_NAME] prim…" at bounding box center [893, 225] width 214 height 43
click at [692, 240] on input "HOCOL S.A" at bounding box center [653, 232] width 185 height 27
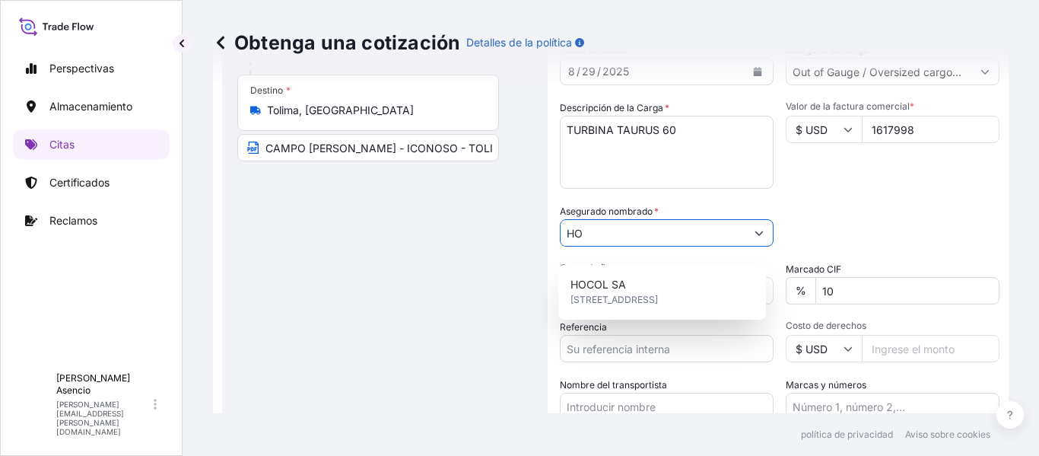
type input "H"
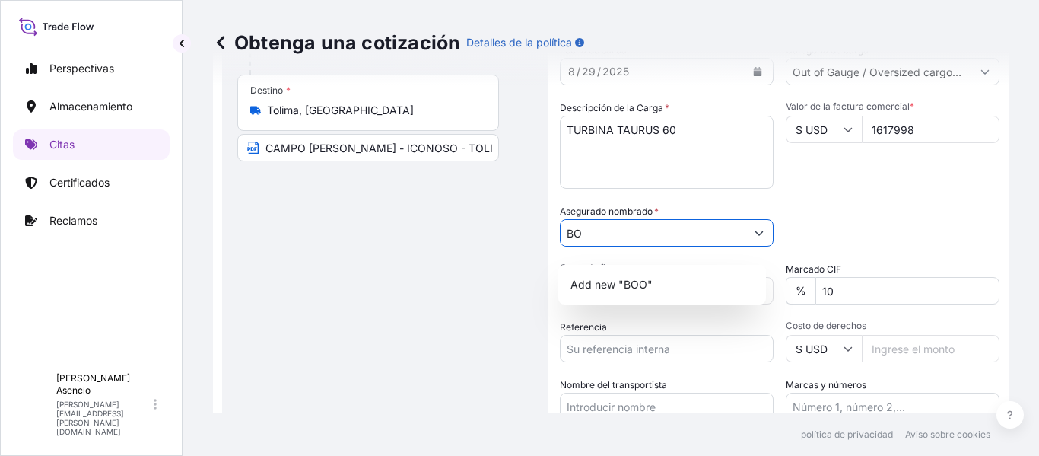
type input "B"
paste input "BOOM LOGISTICS [GEOGRAPHIC_DATA] S.A.S NIT 900.548.985-7"
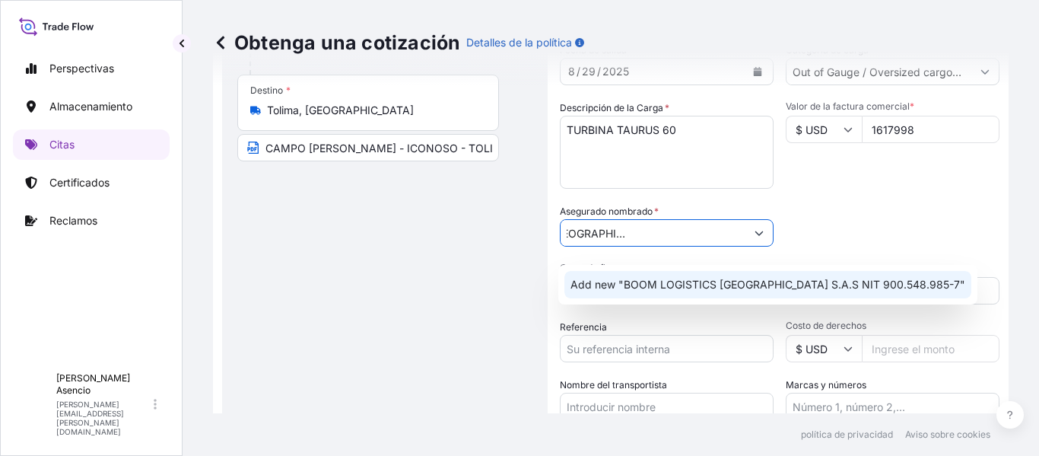
click at [743, 285] on span "Add new "BOOM LOGISTICS [GEOGRAPHIC_DATA] S.A.S NIT 900.548.985-7"" at bounding box center [768, 284] width 395 height 15
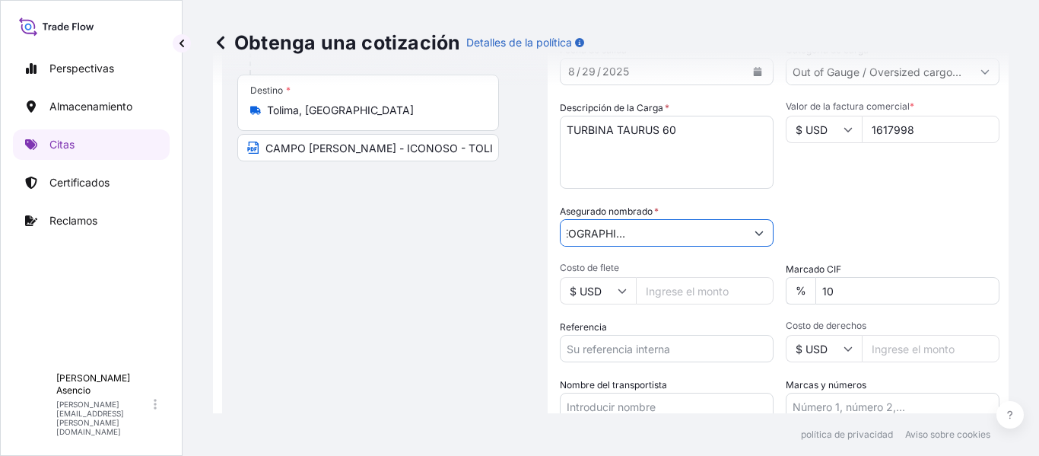
type input "BOOM LOGISTICS [GEOGRAPHIC_DATA] S.A.S NIT 900.548.985-7"
click at [835, 240] on div "Categoría de embalaje Escriba para buscar un modo contenedor [PERSON_NAME] prim…" at bounding box center [893, 225] width 214 height 43
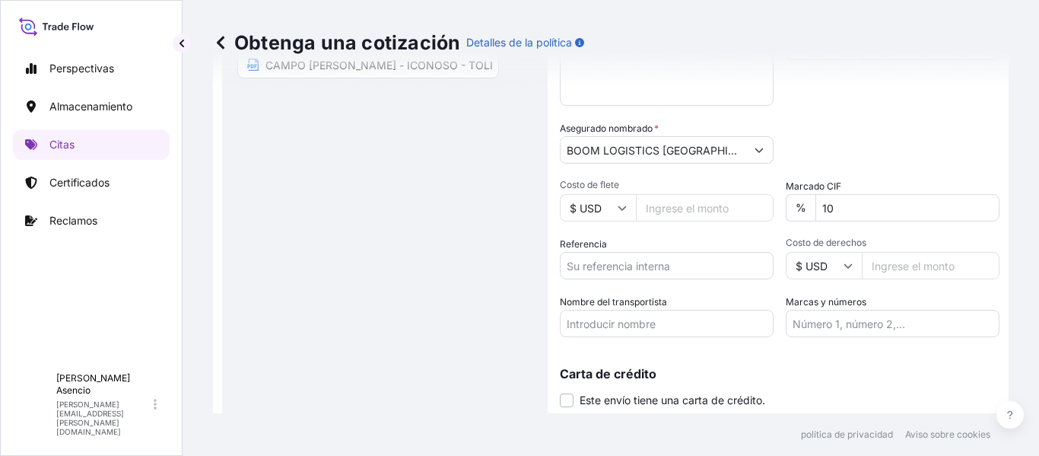
scroll to position [390, 0]
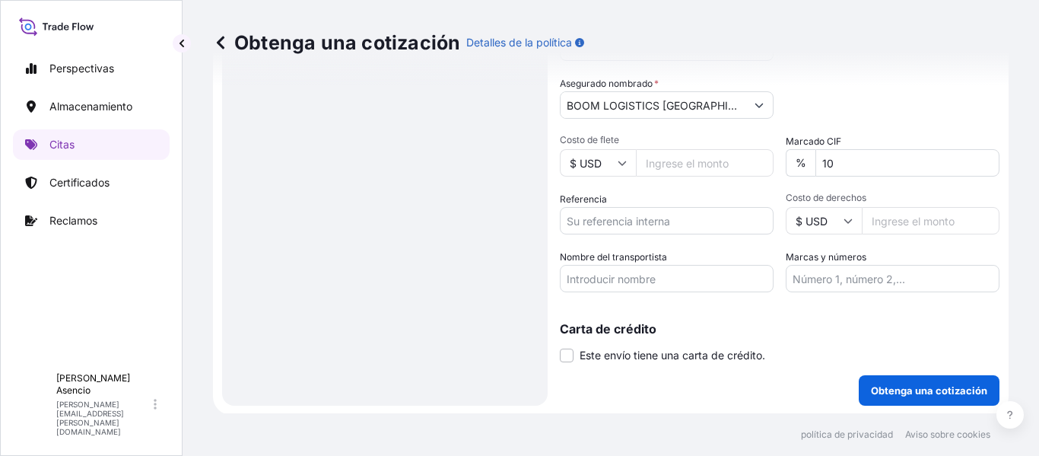
click at [673, 285] on input "Nombre del transportista" at bounding box center [667, 278] width 214 height 27
click at [682, 177] on input "Costo de flete" at bounding box center [705, 162] width 138 height 27
click at [603, 177] on input "$ USD" at bounding box center [598, 162] width 76 height 27
click at [690, 204] on div "Referencia" at bounding box center [667, 213] width 214 height 43
click at [679, 174] on input "Costo de flete" at bounding box center [705, 162] width 138 height 27
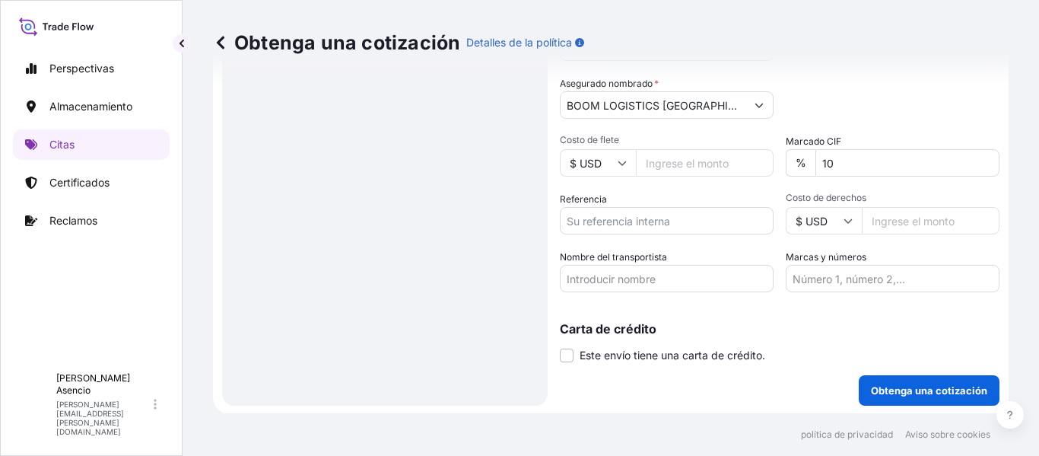
click at [686, 177] on input "Costo de flete" at bounding box center [705, 162] width 138 height 27
type input "11000"
click at [677, 204] on div "Referencia" at bounding box center [667, 213] width 214 height 43
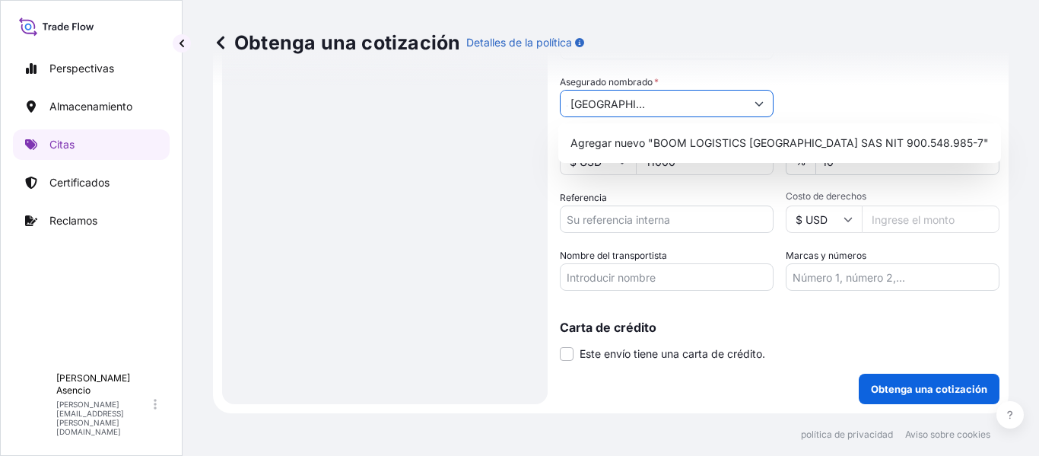
scroll to position [0, 113]
drag, startPoint x: 565, startPoint y: 103, endPoint x: 634, endPoint y: 104, distance: 68.5
click at [634, 104] on input "BOOM LOGISTICS [GEOGRAPHIC_DATA] S.A.S NIT 900.548.985-7" at bounding box center [653, 103] width 185 height 27
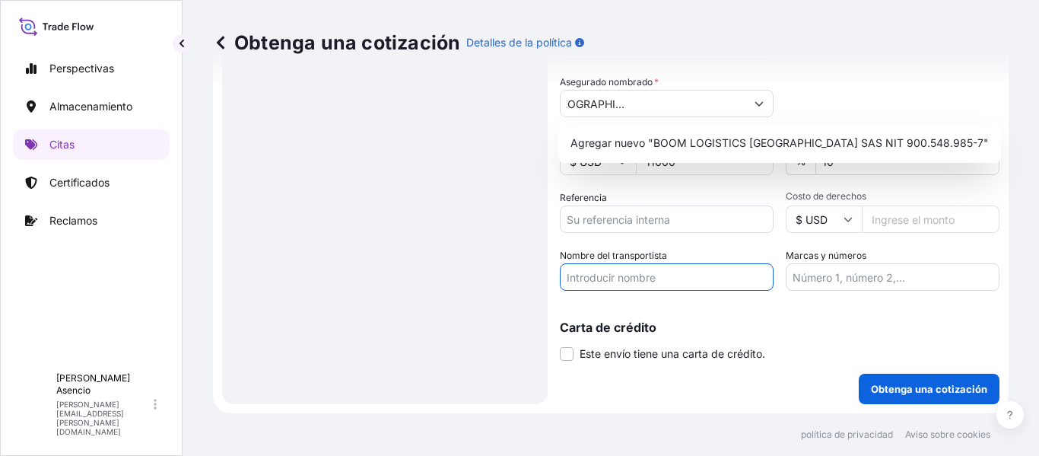
scroll to position [0, 0]
click at [640, 270] on input "Nombre del transportista" at bounding box center [667, 276] width 214 height 27
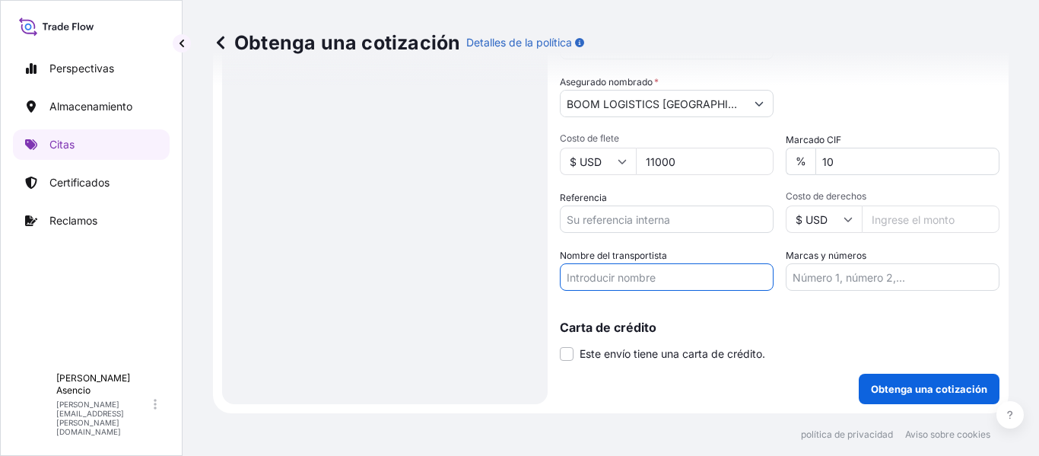
paste input "Inland - HOCOL S.A NIT 860072134 / BOOM LOGISTICS [GEOGRAPHIC_DATA] S.A.S NIT 9…"
type input "Inland - HOCOL S.A NIT 860072134 / BOOM LOGISTICS [GEOGRAPHIC_DATA] S.A.S NIT 9…"
click at [695, 317] on div "Carta de crédito Este envío tiene una carta de crédito. Carta de crédito * La c…" at bounding box center [780, 332] width 440 height 59
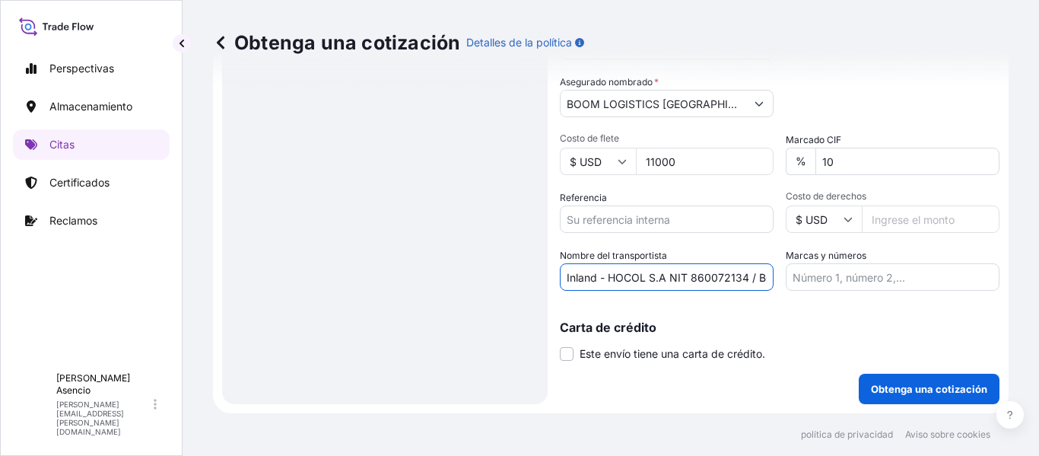
click at [720, 282] on input "Inland - HOCOL S.A NIT 860072134 / BOOM LOGISTICS [GEOGRAPHIC_DATA] S.A.S NIT 9…" at bounding box center [667, 276] width 214 height 27
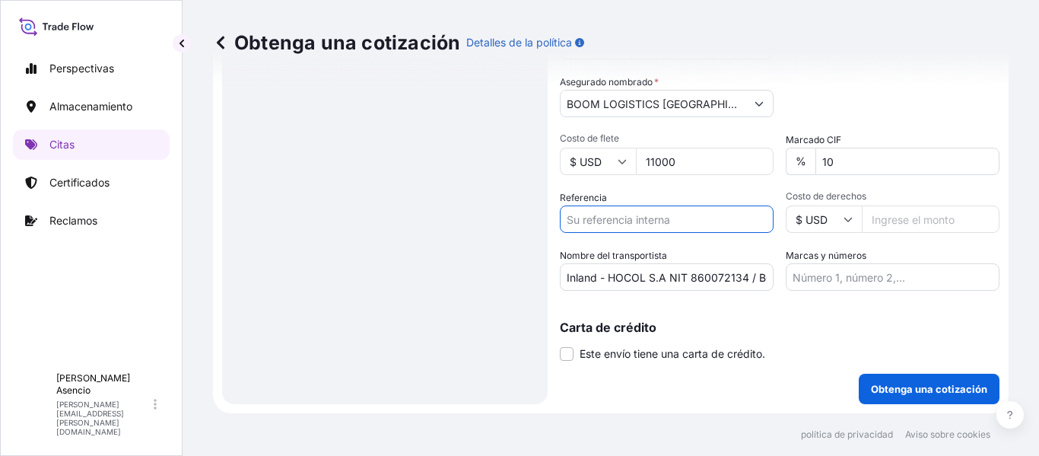
click at [653, 215] on input "Referencia" at bounding box center [667, 218] width 214 height 27
paste input "HOCOL-001-2025 TURBINA TAURUS 60"
type input "HOCOL-001-2025 TURBINA TAURUS 60"
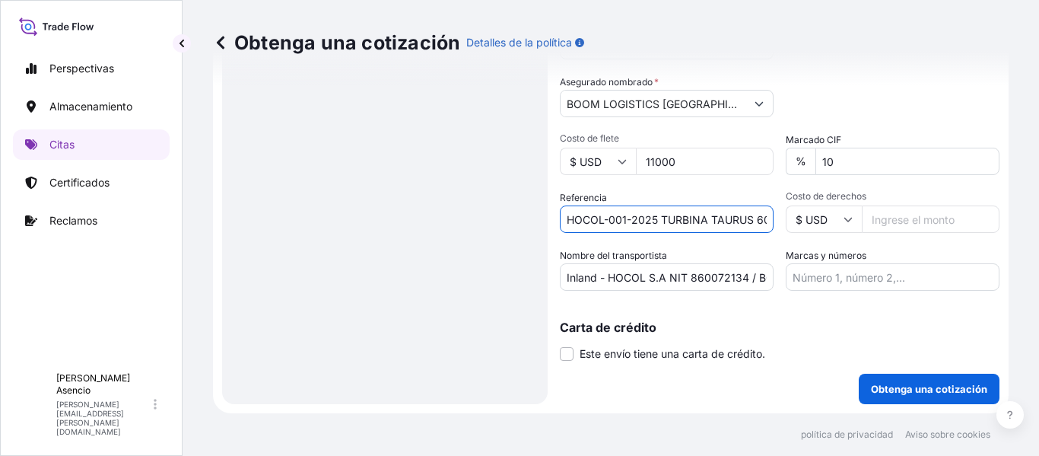
click at [794, 326] on p "Carta de crédito" at bounding box center [780, 327] width 440 height 12
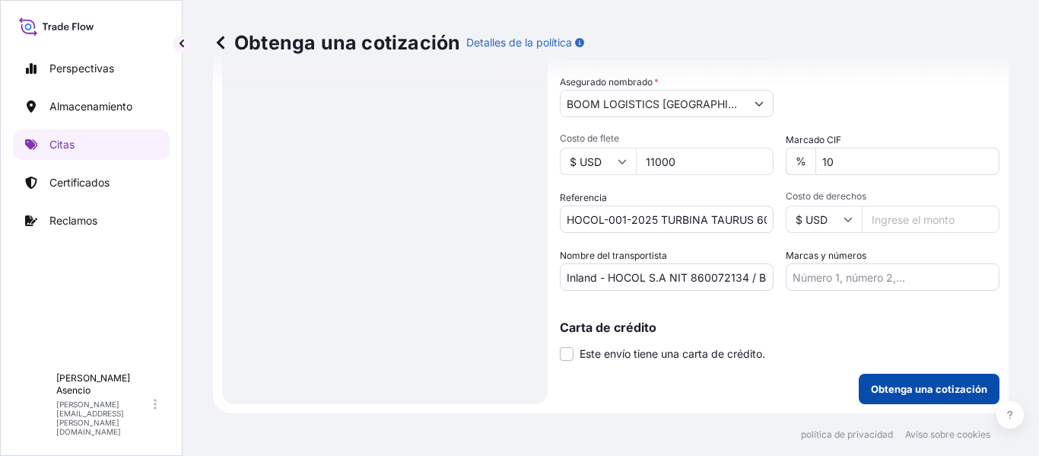
click at [905, 389] on font "Obtenga una cotización" at bounding box center [929, 389] width 116 height 12
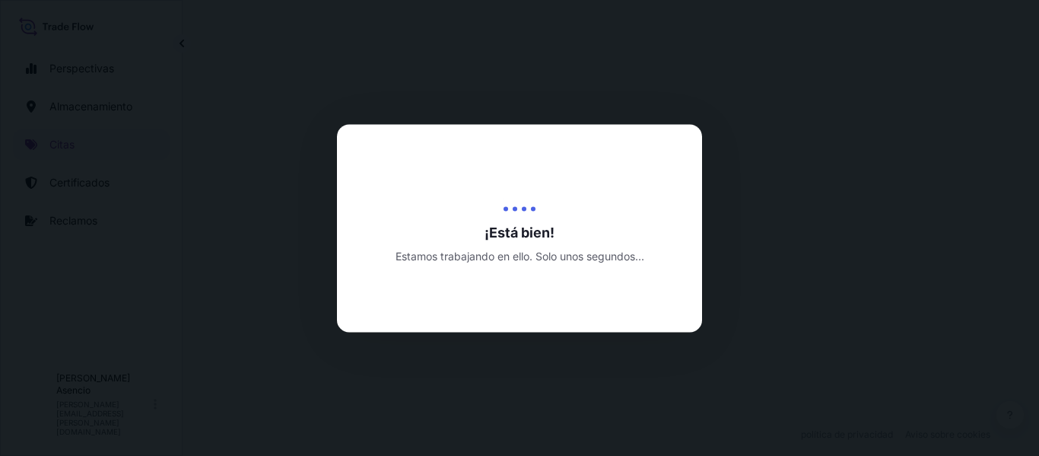
select select "Inland"
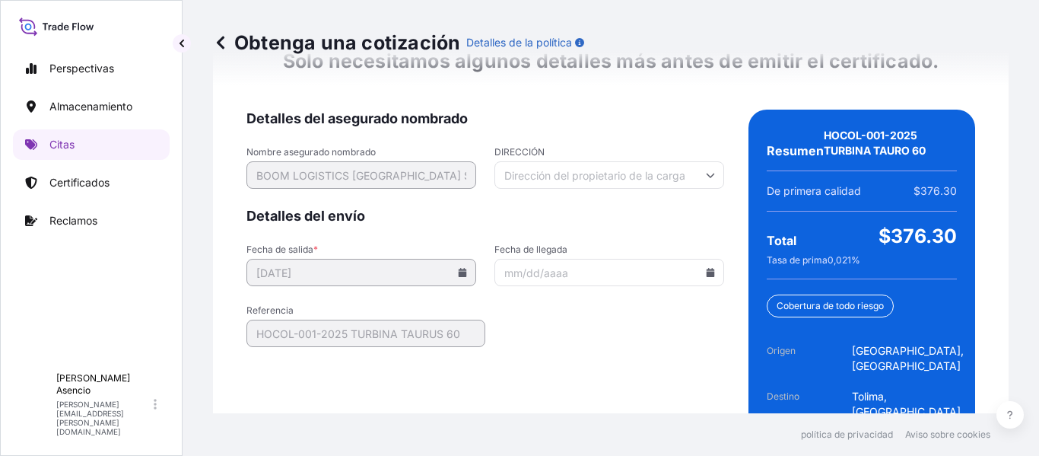
scroll to position [2624, 0]
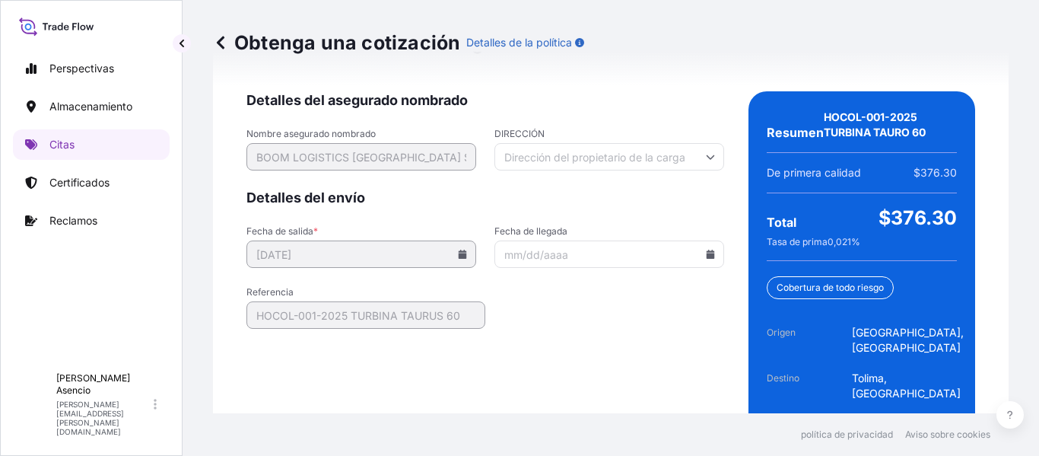
click at [707, 250] on icon at bounding box center [711, 254] width 8 height 9
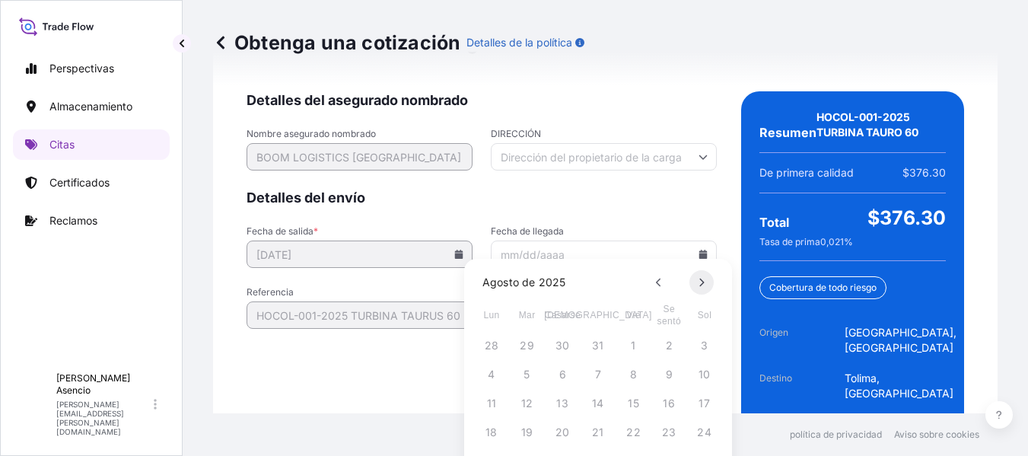
click at [701, 282] on icon at bounding box center [701, 282] width 6 height 9
click at [528, 370] on font "9" at bounding box center [526, 374] width 7 height 13
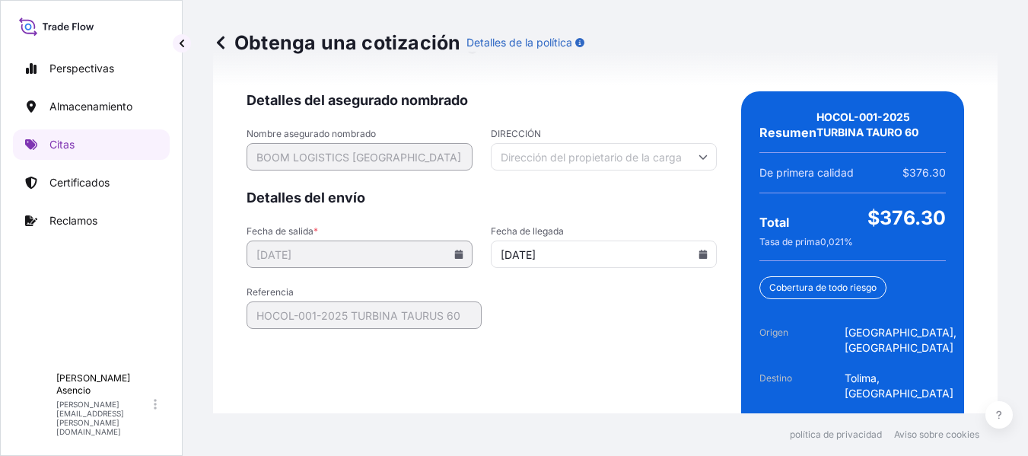
type input "[DATE]"
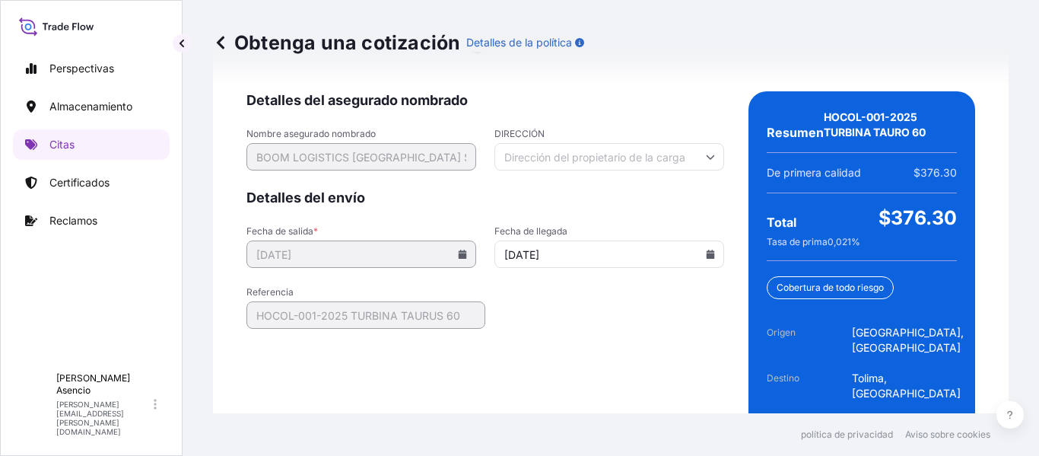
click at [320, 329] on form "Detalles del asegurado nombrado Nombre asegurado nombrado BOOM LOGISTICS COLOMB…" at bounding box center [486, 278] width 478 height 374
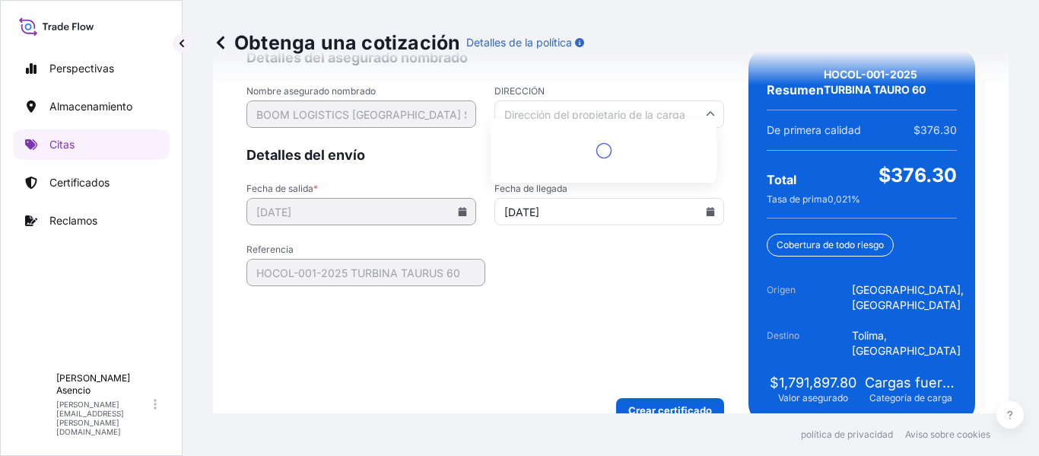
click at [695, 100] on input "DIRECCIÓN" at bounding box center [610, 113] width 230 height 27
click at [568, 267] on form "Detalles del asegurado nombrado Nombre asegurado nombrado BOOM LOGISTICS COLOMB…" at bounding box center [486, 236] width 478 height 374
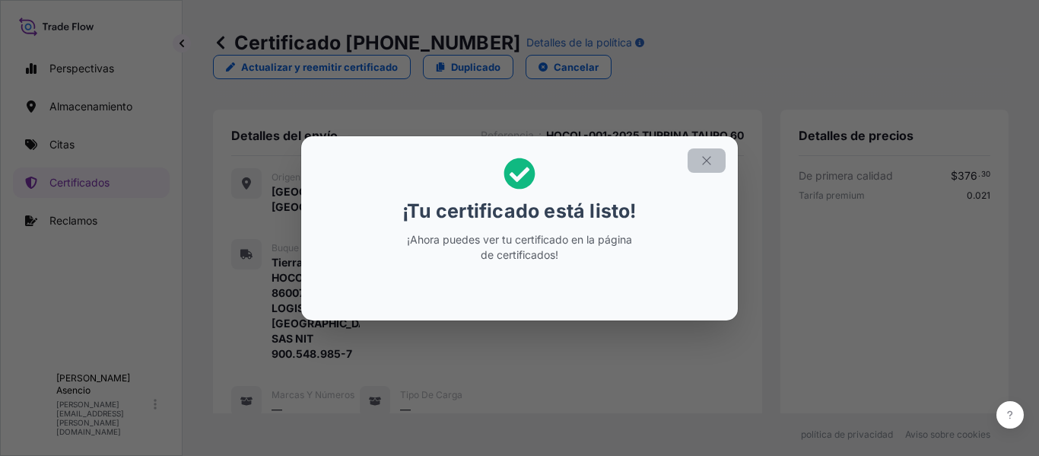
click at [707, 157] on icon "button" at bounding box center [707, 161] width 14 height 14
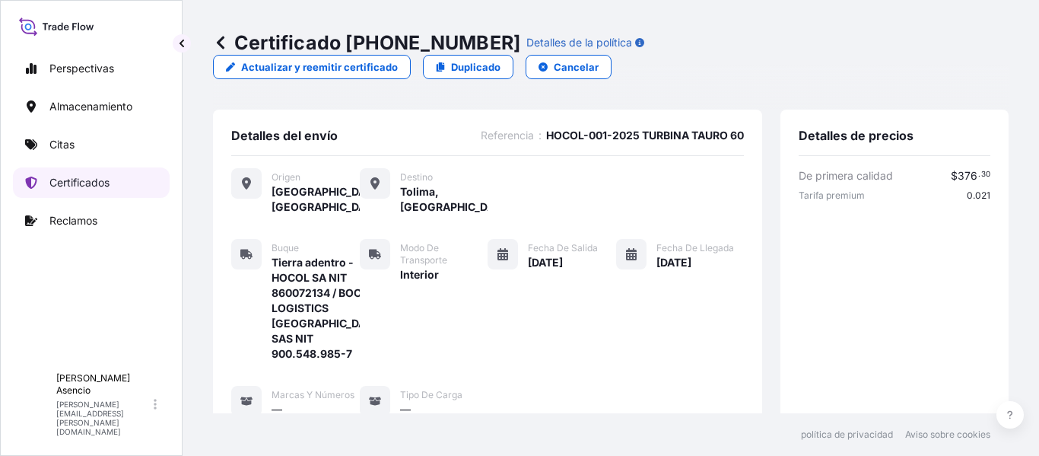
click at [108, 176] on font "Certificados" at bounding box center [79, 182] width 60 height 13
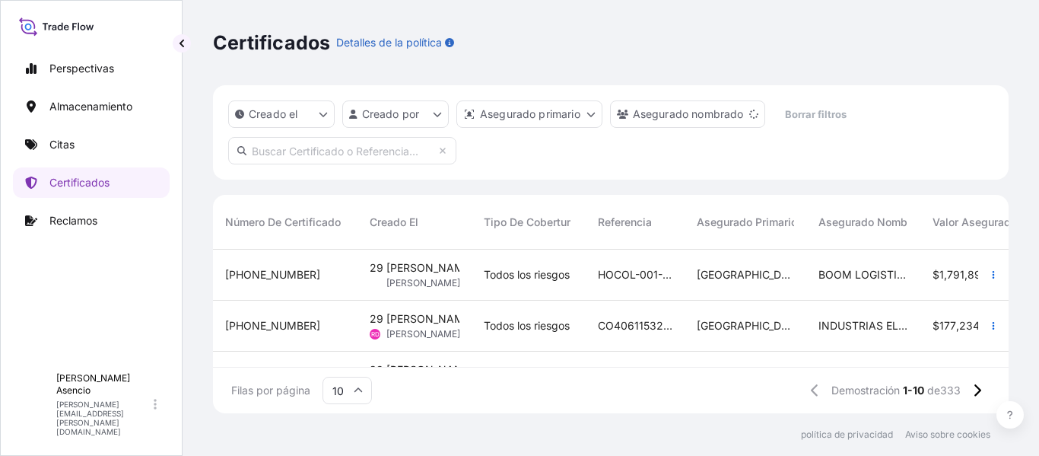
click at [332, 271] on div "[PHONE_NUMBER]" at bounding box center [285, 274] width 120 height 15
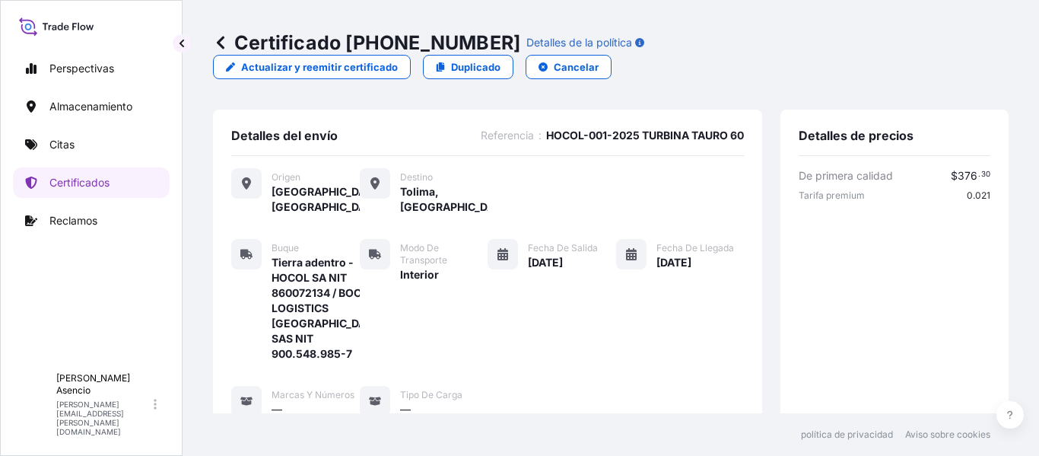
click at [221, 39] on icon at bounding box center [221, 42] width 8 height 13
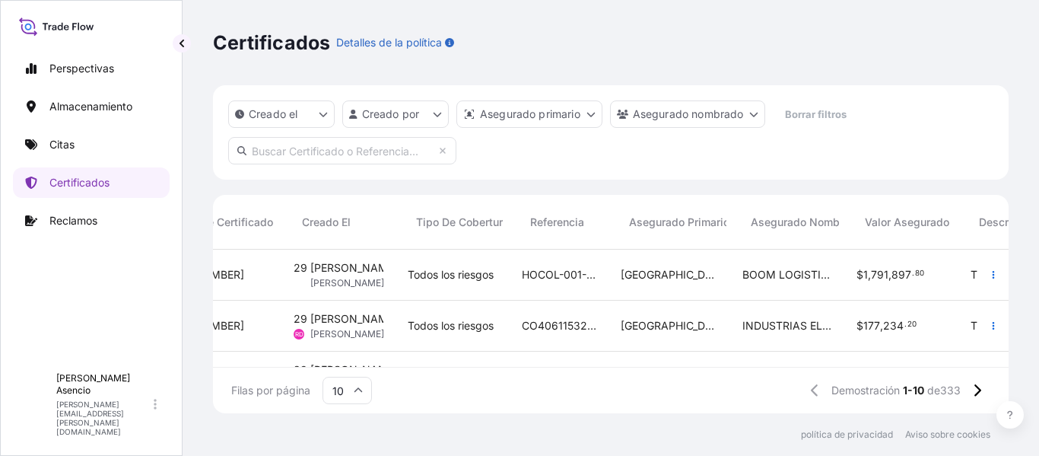
scroll to position [0, 89]
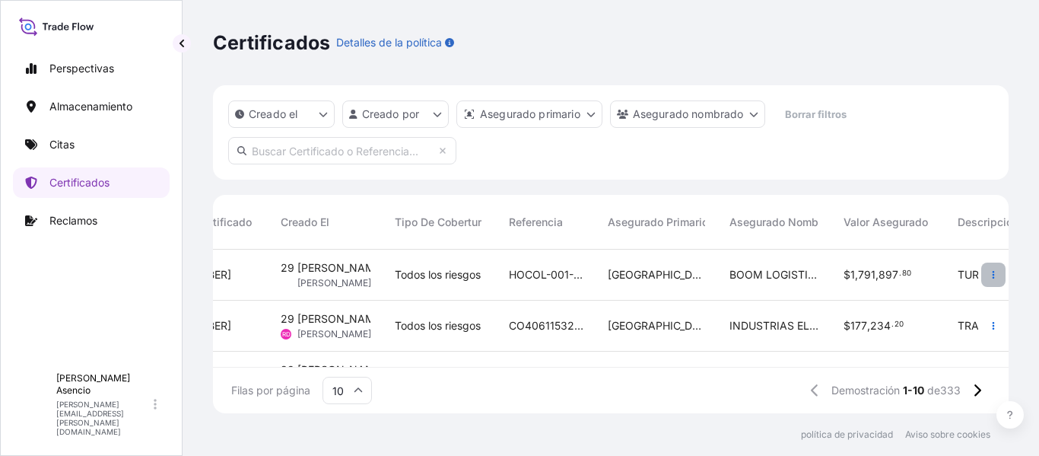
click at [989, 273] on icon "button" at bounding box center [993, 274] width 9 height 9
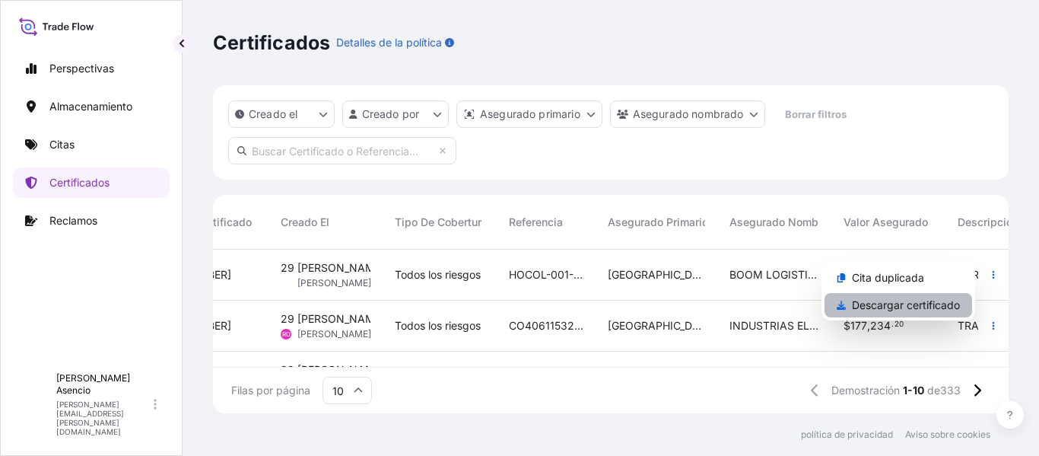
click at [896, 301] on font "Descargar certificado" at bounding box center [906, 304] width 108 height 13
